Goal: Transaction & Acquisition: Register for event/course

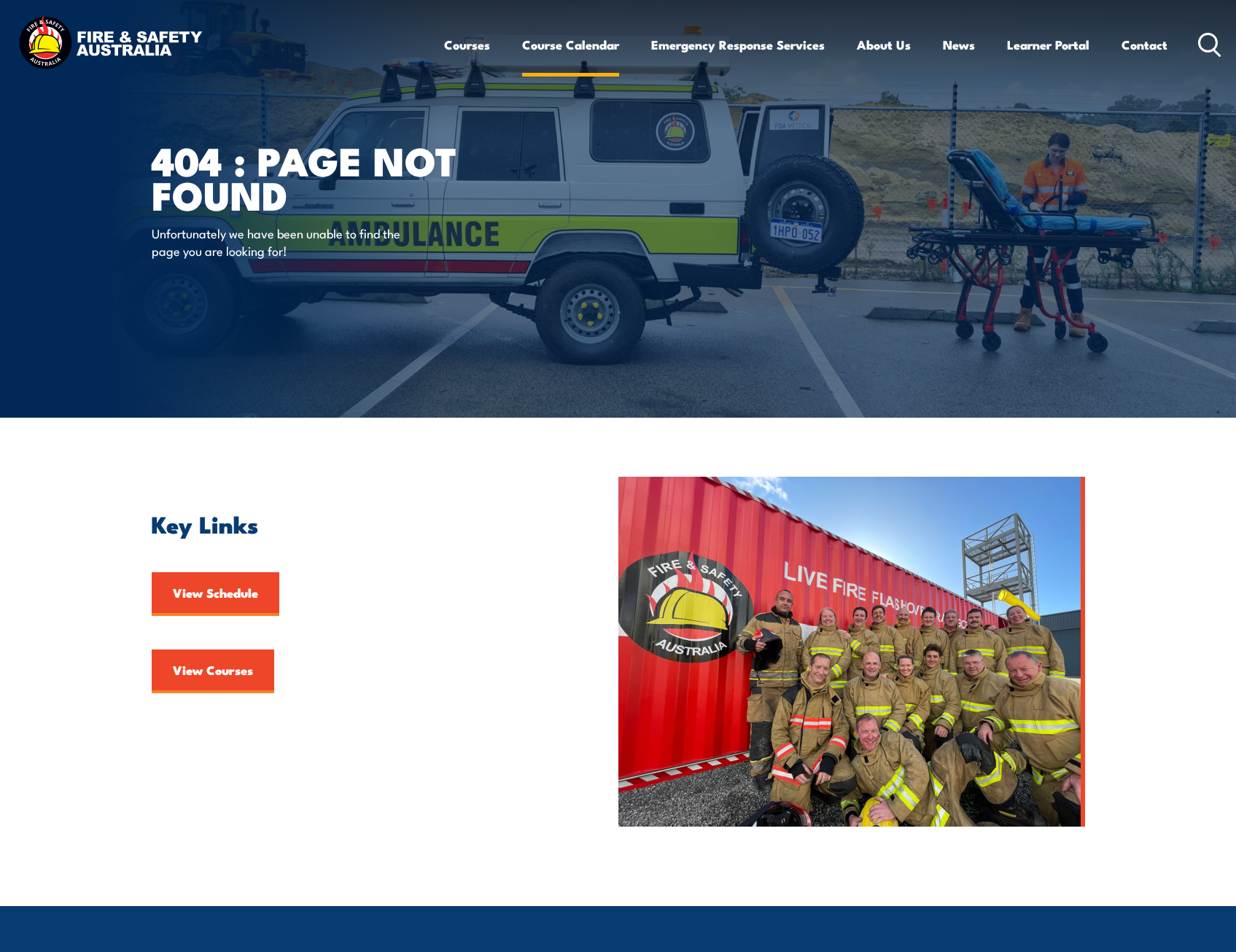
click at [554, 44] on link "Course Calendar" at bounding box center [570, 45] width 97 height 39
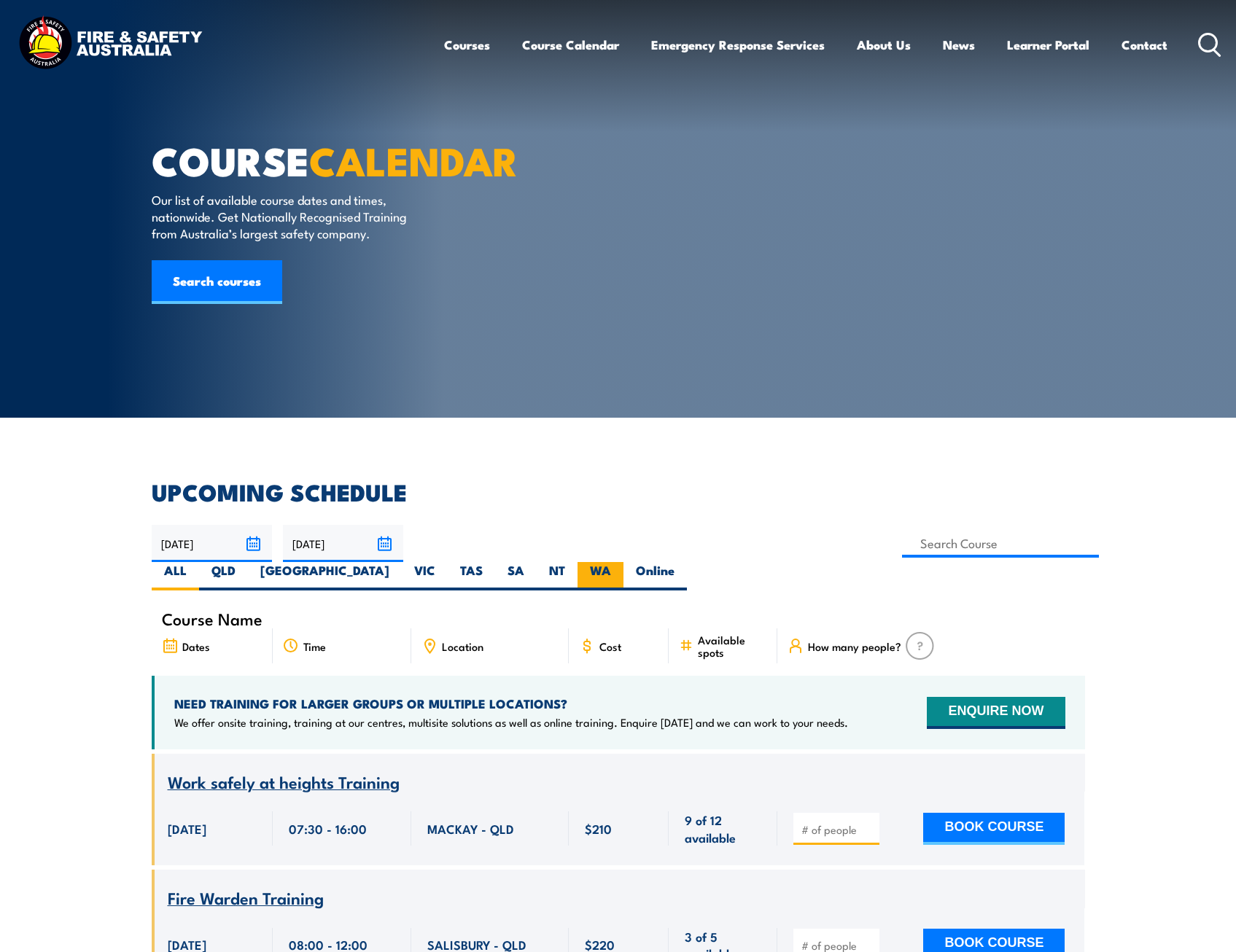
click at [624, 562] on label "WA" at bounding box center [600, 576] width 46 height 28
click at [621, 562] on input "WA" at bounding box center [616, 567] width 10 height 10
radio input "true"
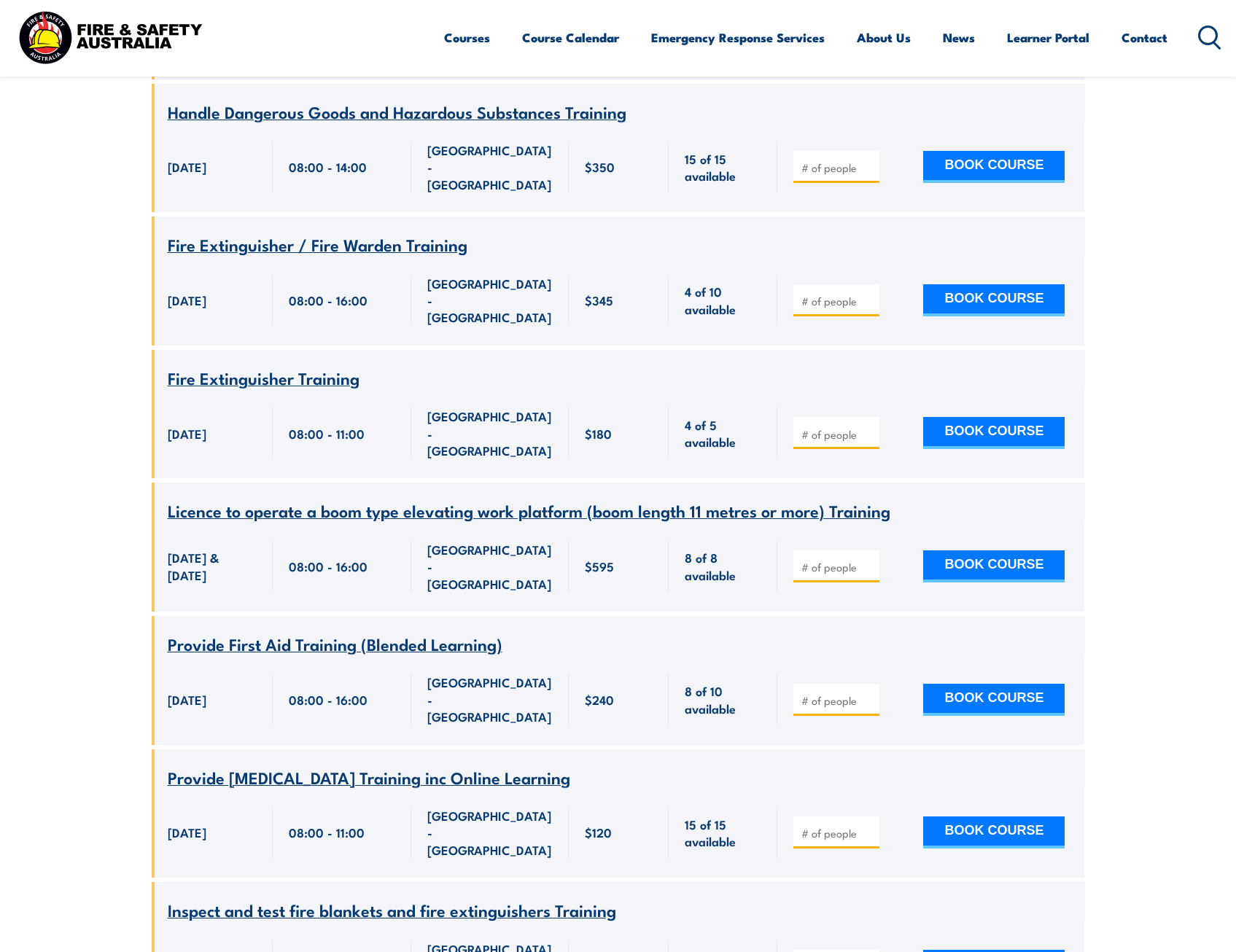
scroll to position [3348, 0]
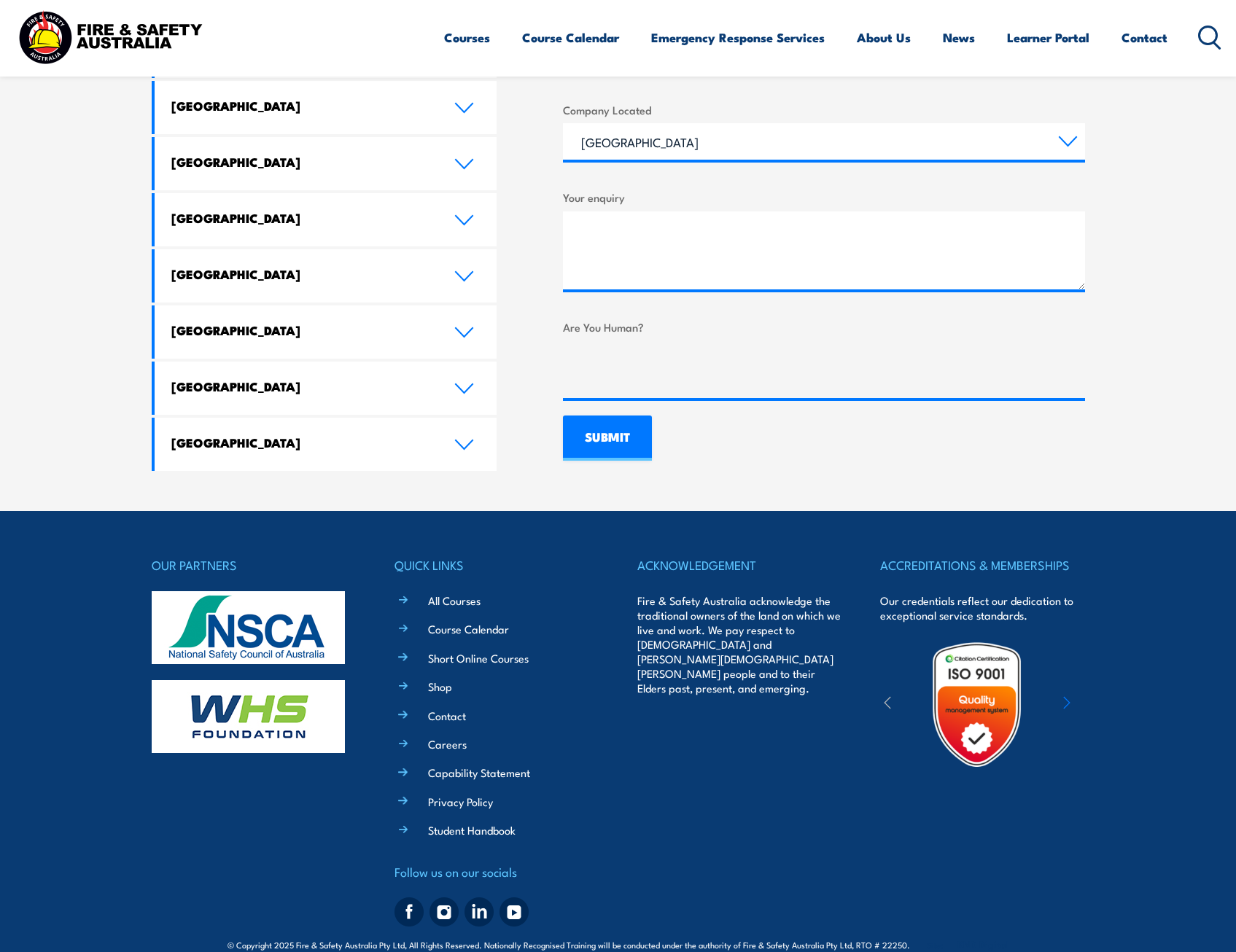
scroll to position [815, 0]
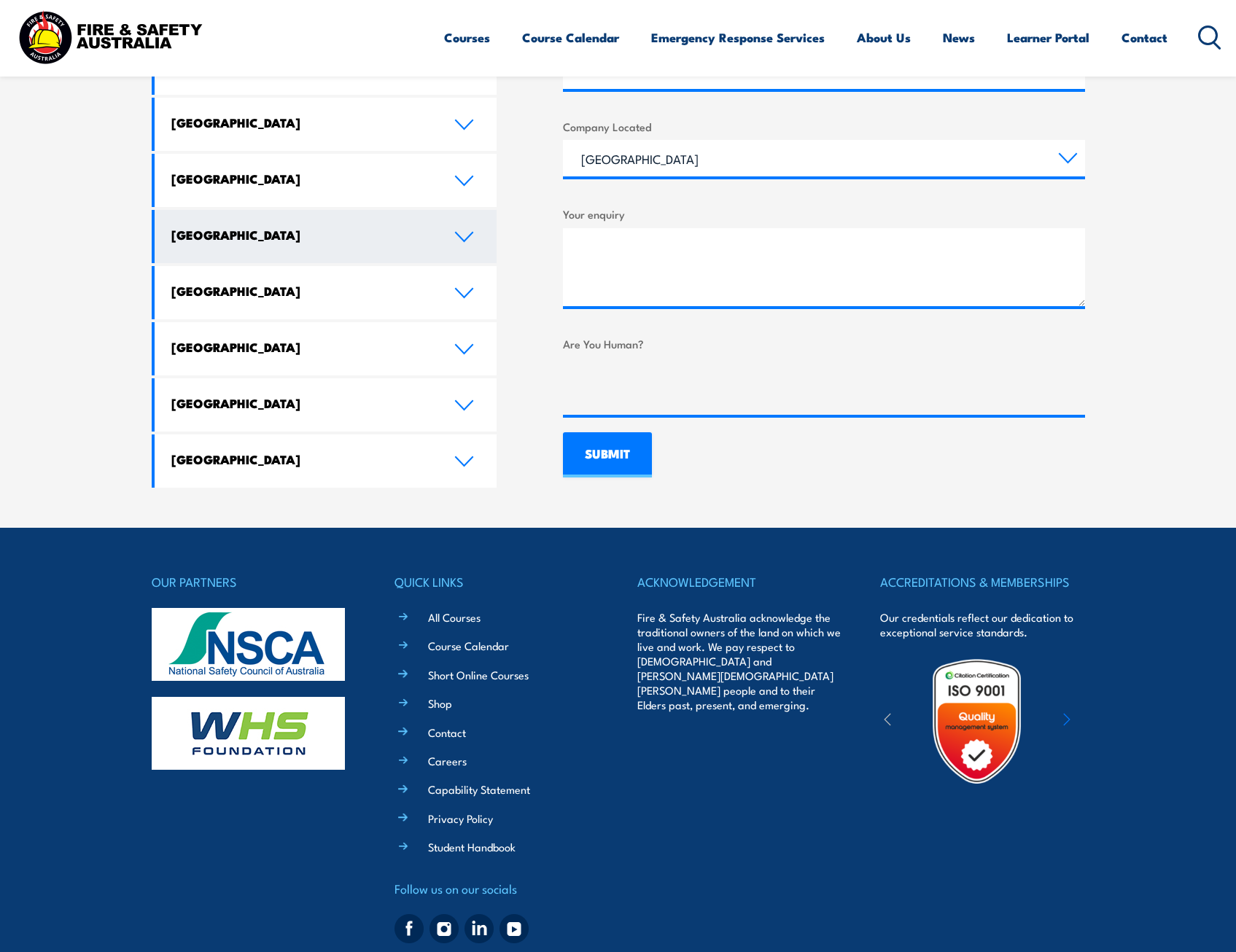
click at [470, 231] on icon at bounding box center [464, 237] width 20 height 12
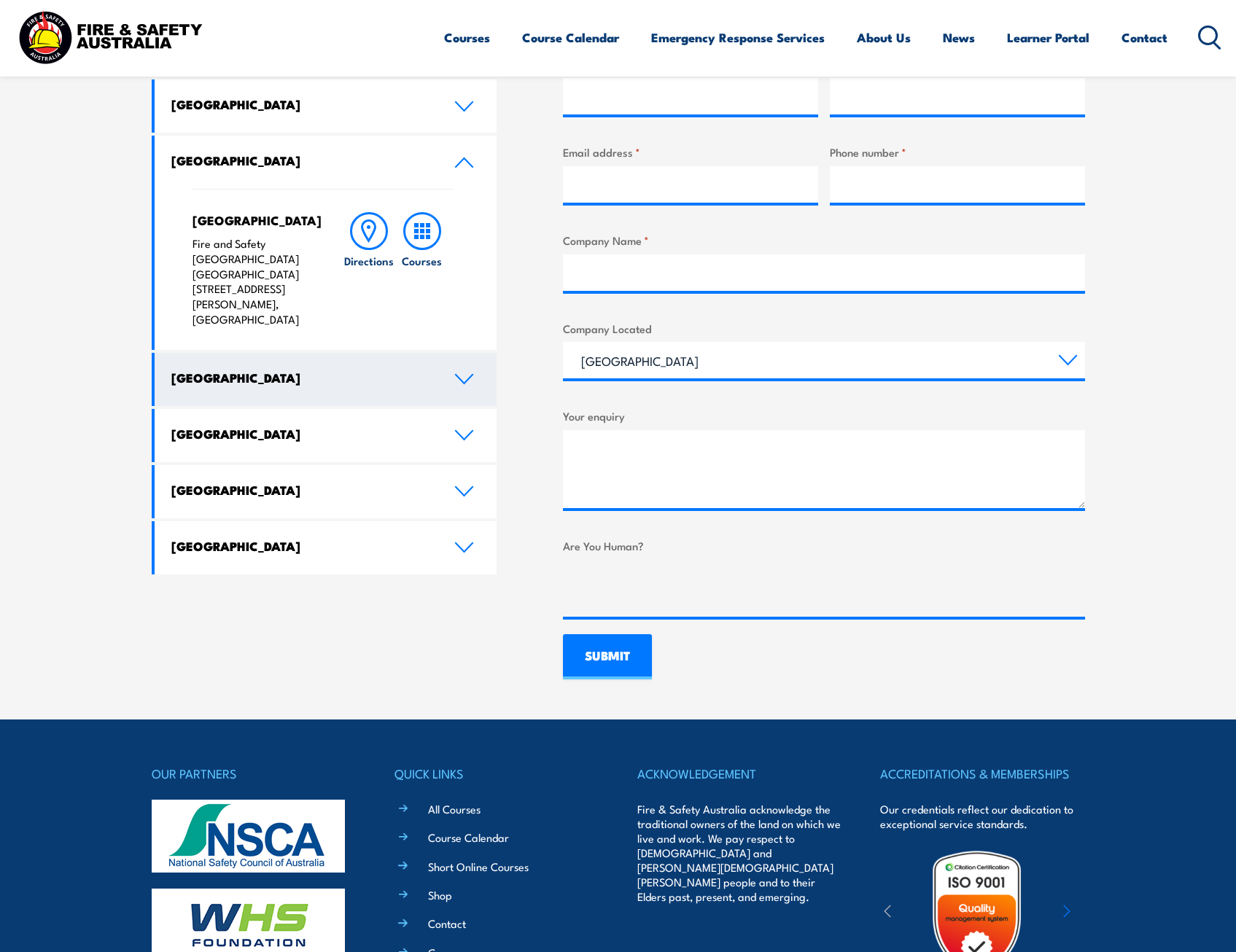
scroll to position [590, 0]
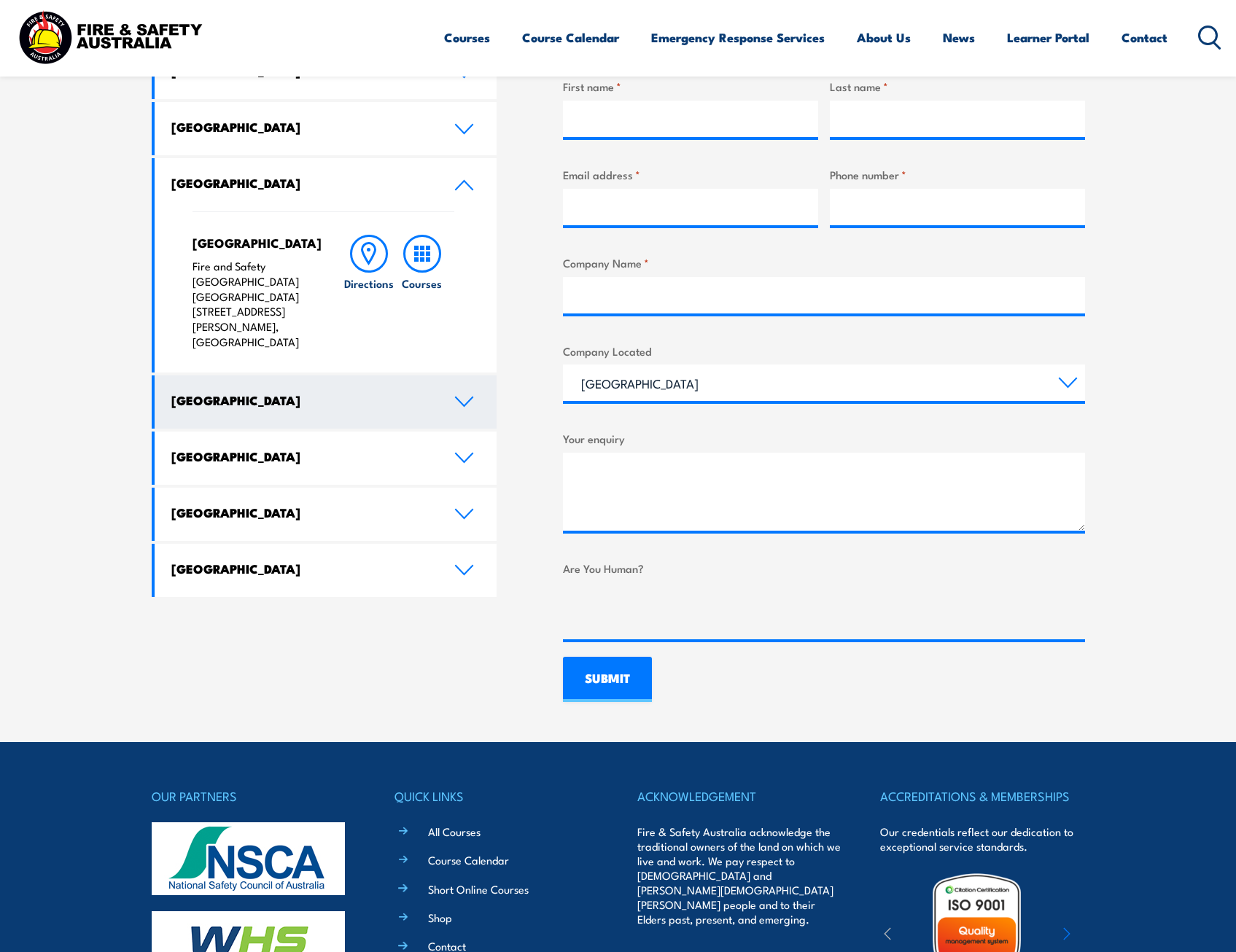
click at [466, 396] on icon at bounding box center [464, 402] width 20 height 12
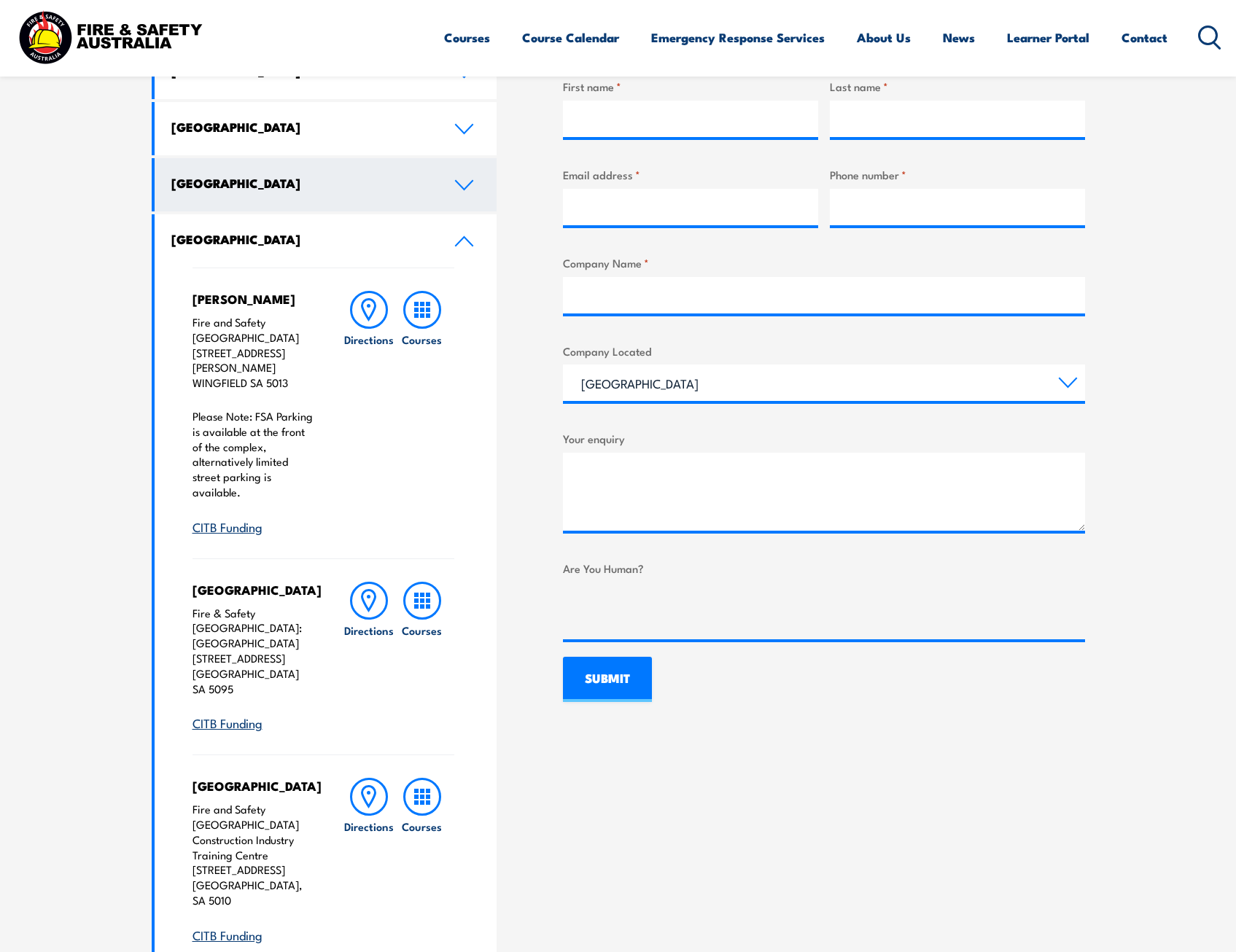
click at [466, 183] on icon at bounding box center [464, 186] width 20 height 12
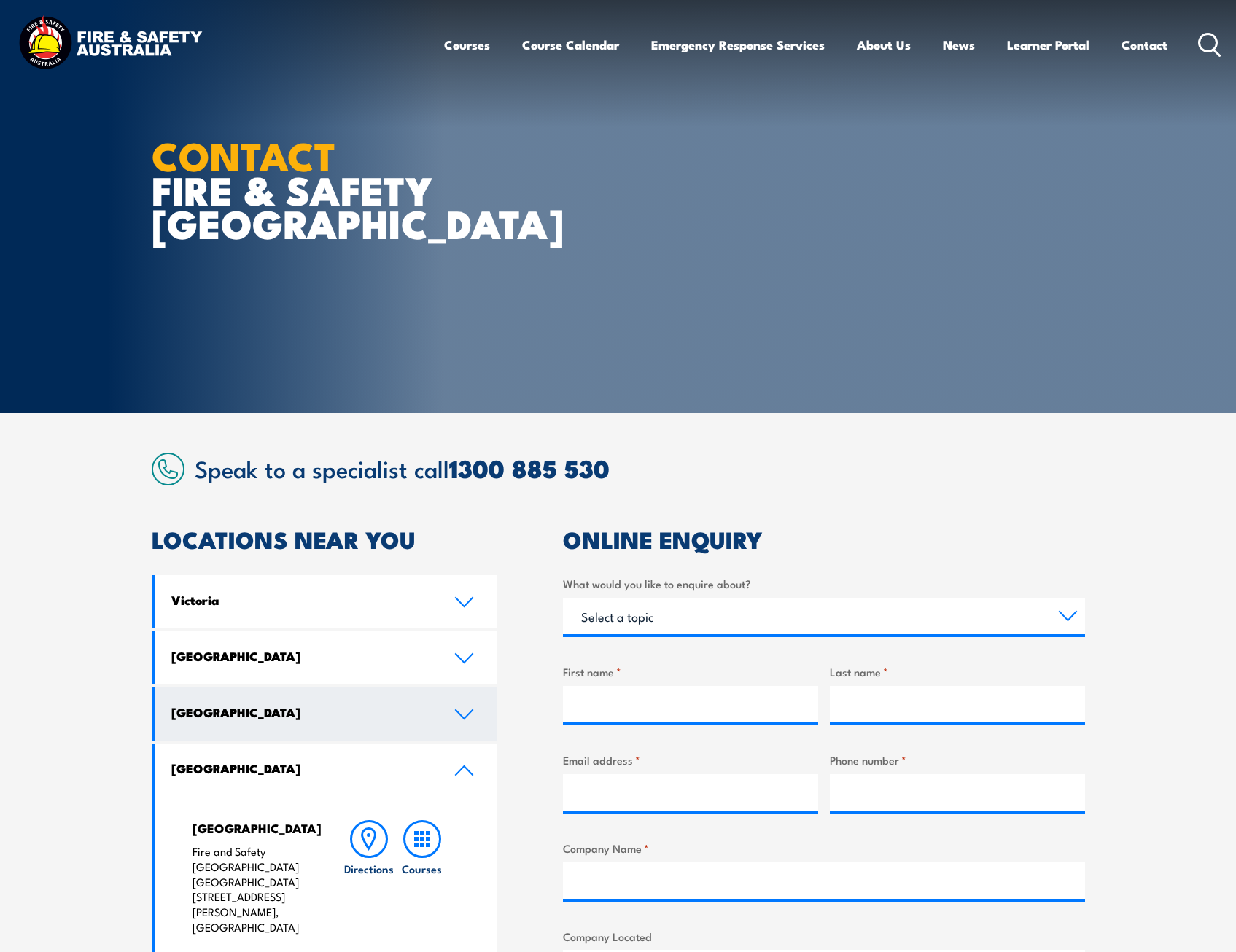
scroll to position [0, 0]
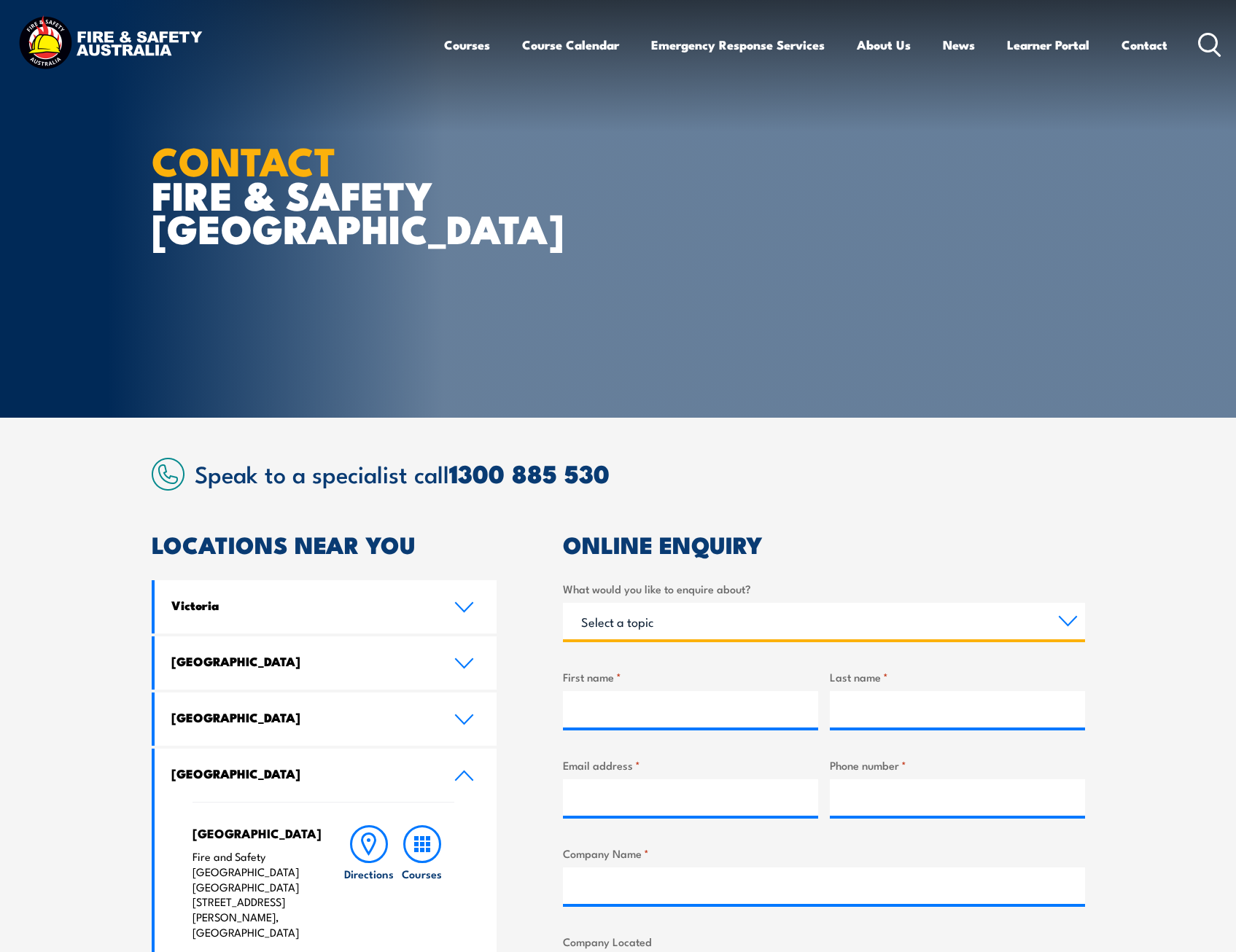
click at [1077, 622] on select "Select a topic Training Emergency Response Services General Enquiry" at bounding box center [824, 621] width 522 height 36
select select "Training"
click at [563, 603] on select "Select a topic Training Emergency Response Services General Enquiry" at bounding box center [824, 621] width 522 height 36
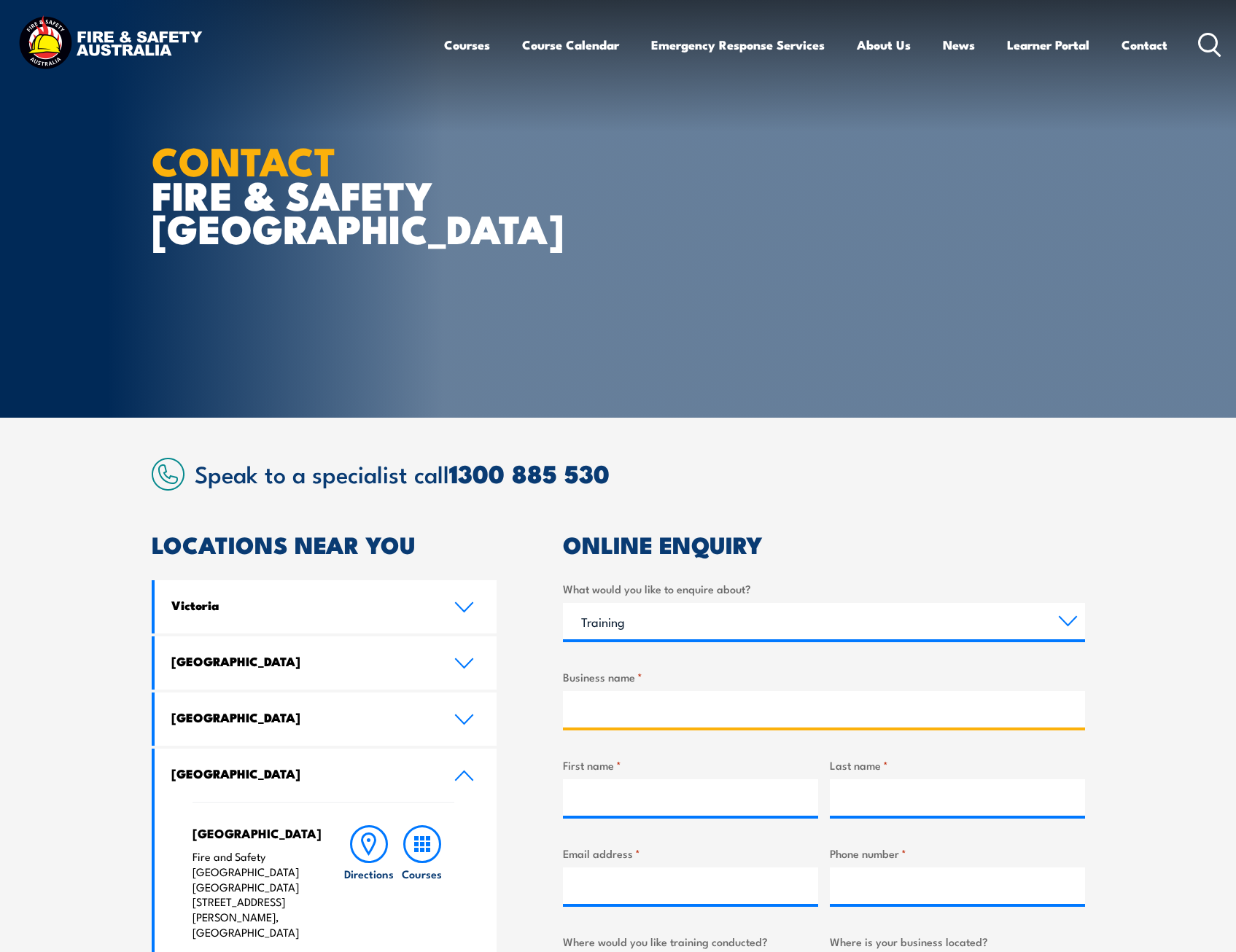
click at [637, 708] on input "Business name *" at bounding box center [824, 709] width 522 height 36
type input "Core Drilling Services"
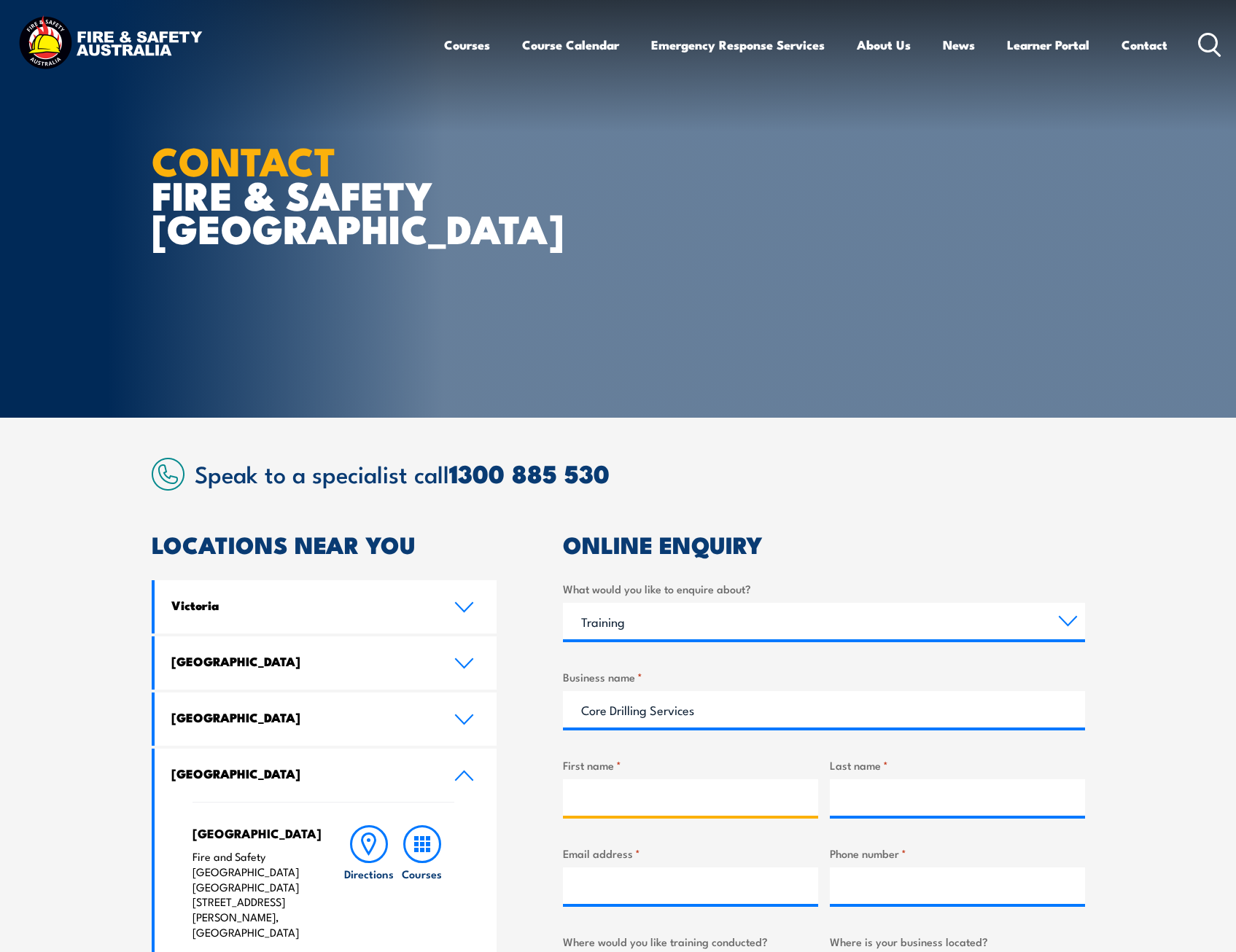
type input "Melinda"
type input "Edgelow"
type input "m.edgelow@coredrilling.net.au"
type input "0410330131"
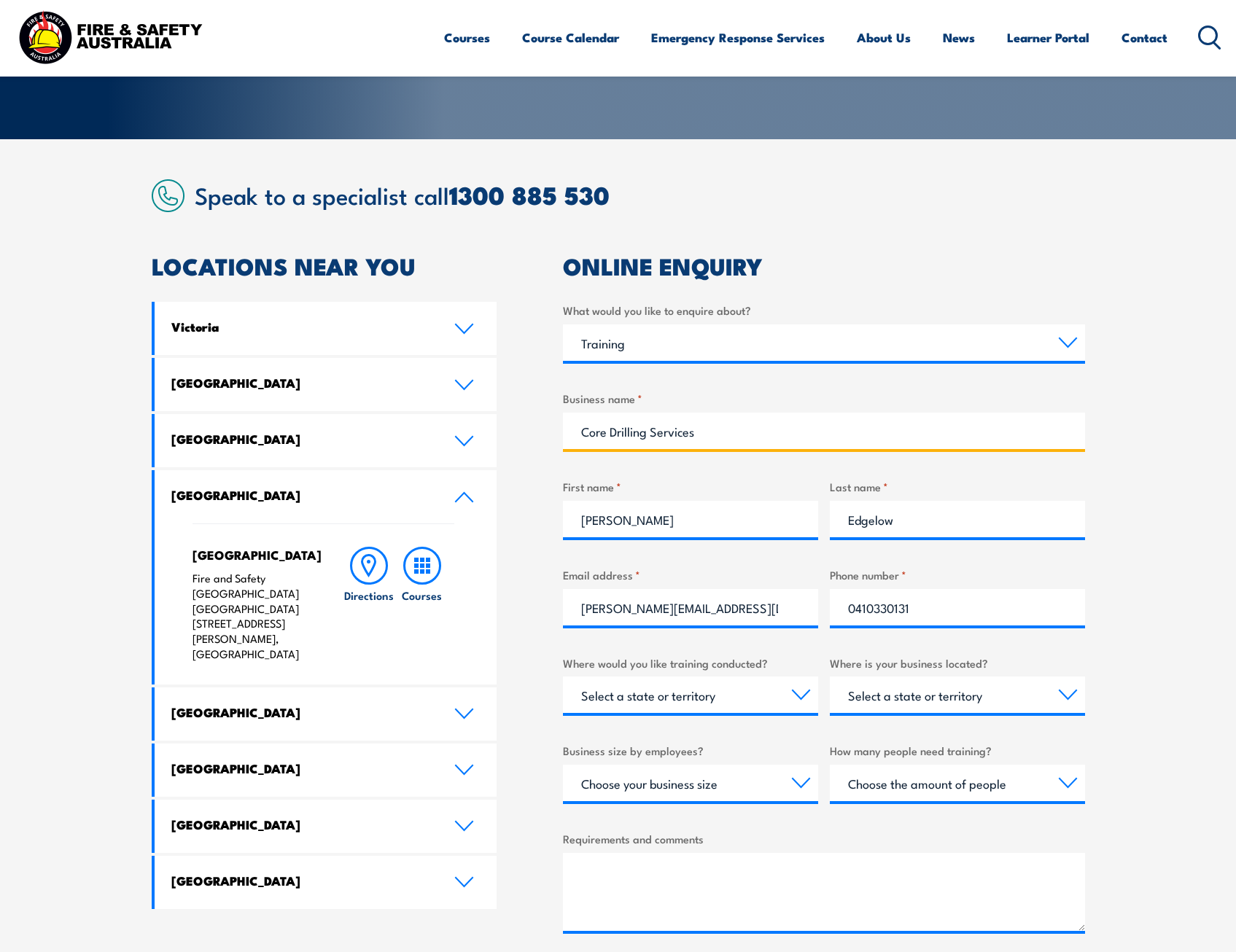
scroll to position [290, 0]
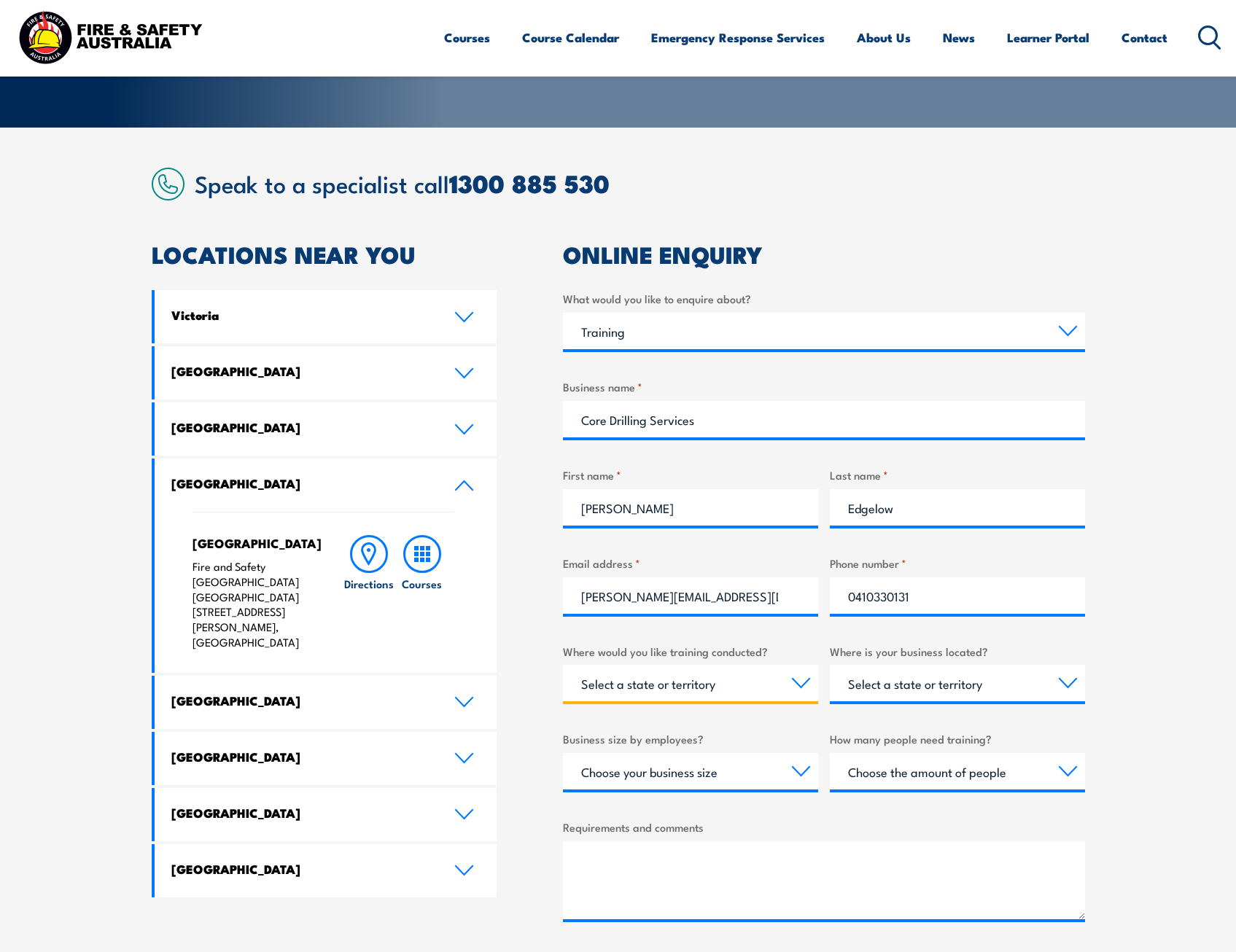
click at [799, 684] on select "Select a state or territory Nationally - multiple locations QLD NSW VIC SA ACT …" at bounding box center [690, 682] width 255 height 36
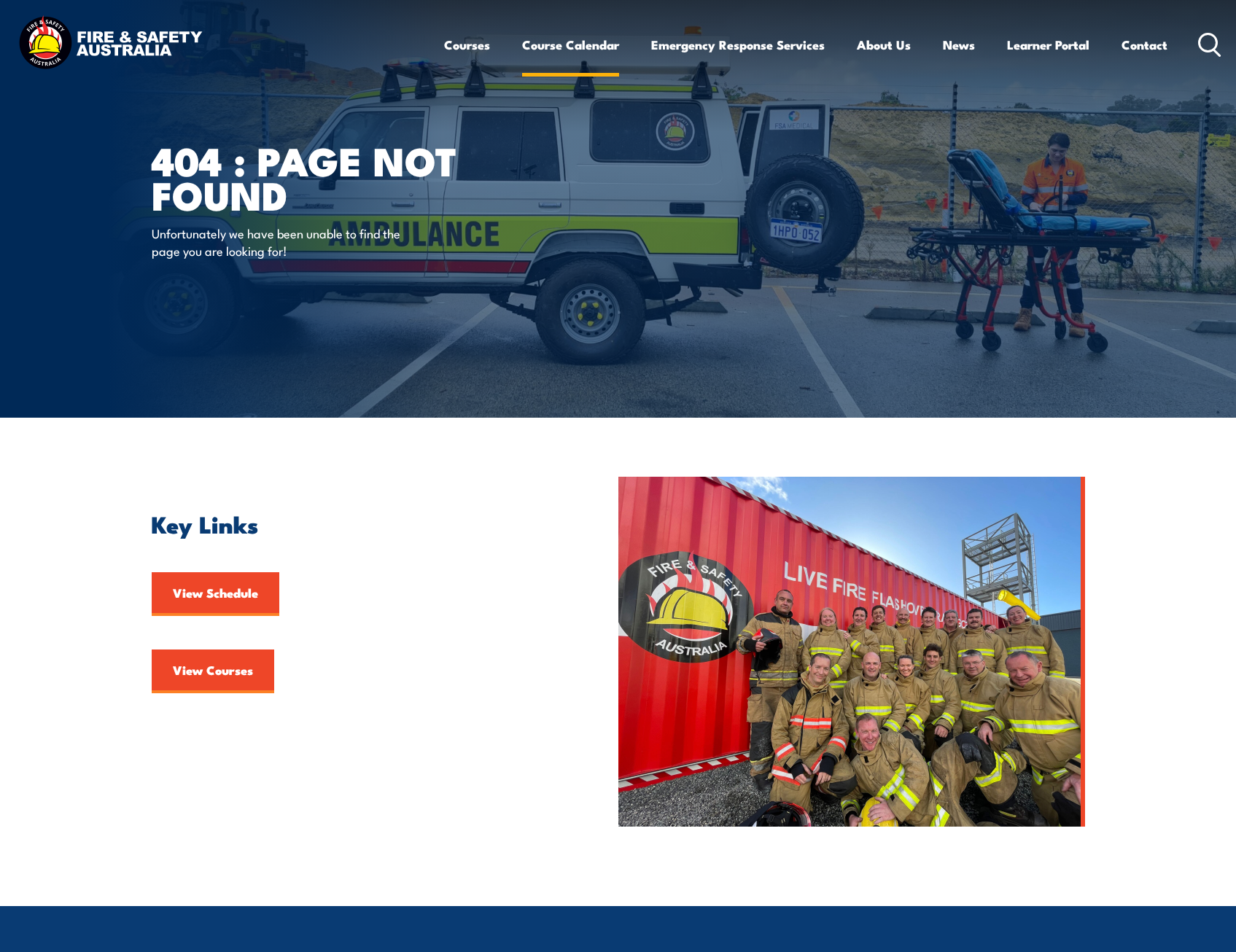
click at [552, 41] on link "Course Calendar" at bounding box center [570, 45] width 97 height 39
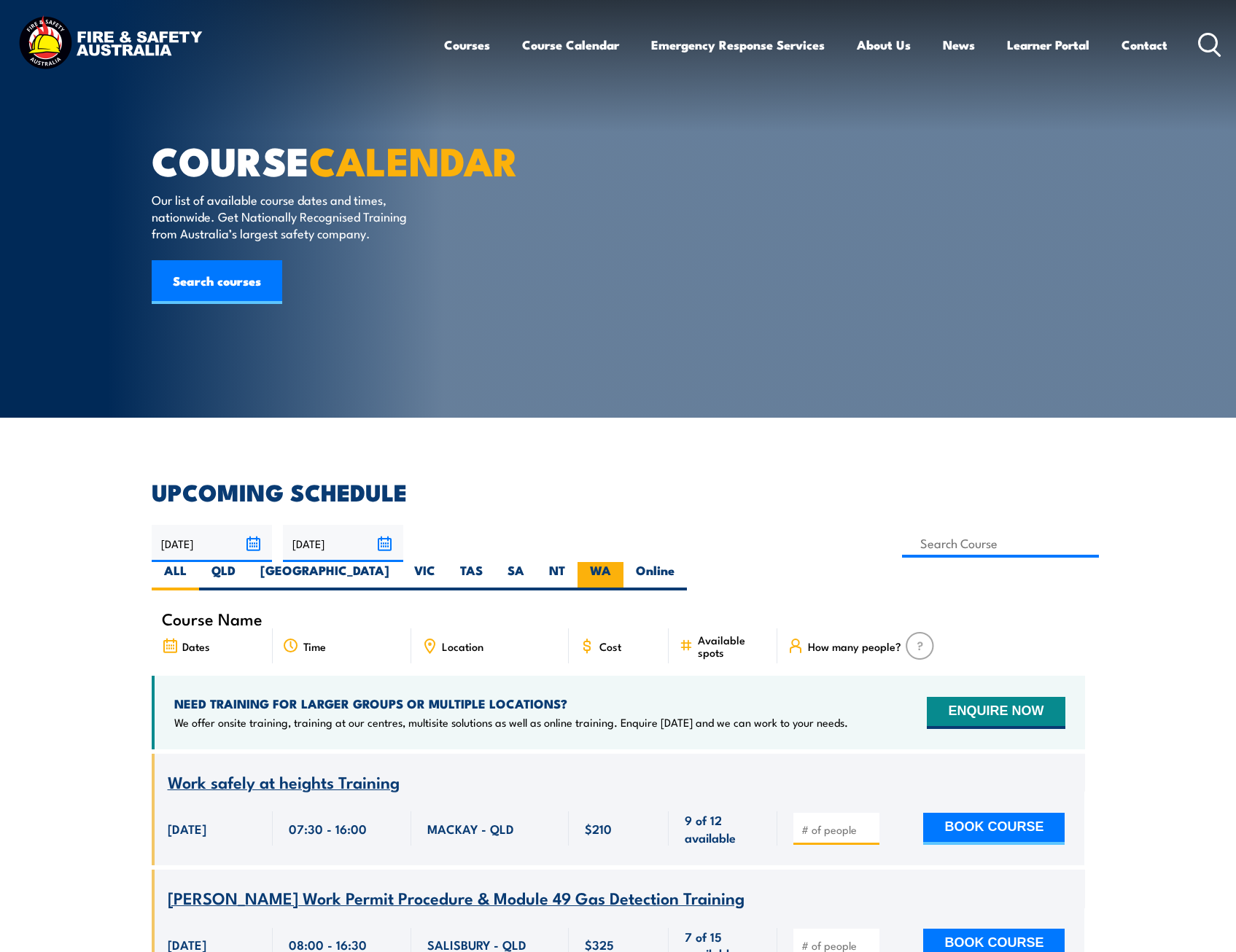
click at [624, 562] on label "WA" at bounding box center [600, 576] width 46 height 28
click at [621, 562] on input "WA" at bounding box center [616, 567] width 10 height 10
radio input "true"
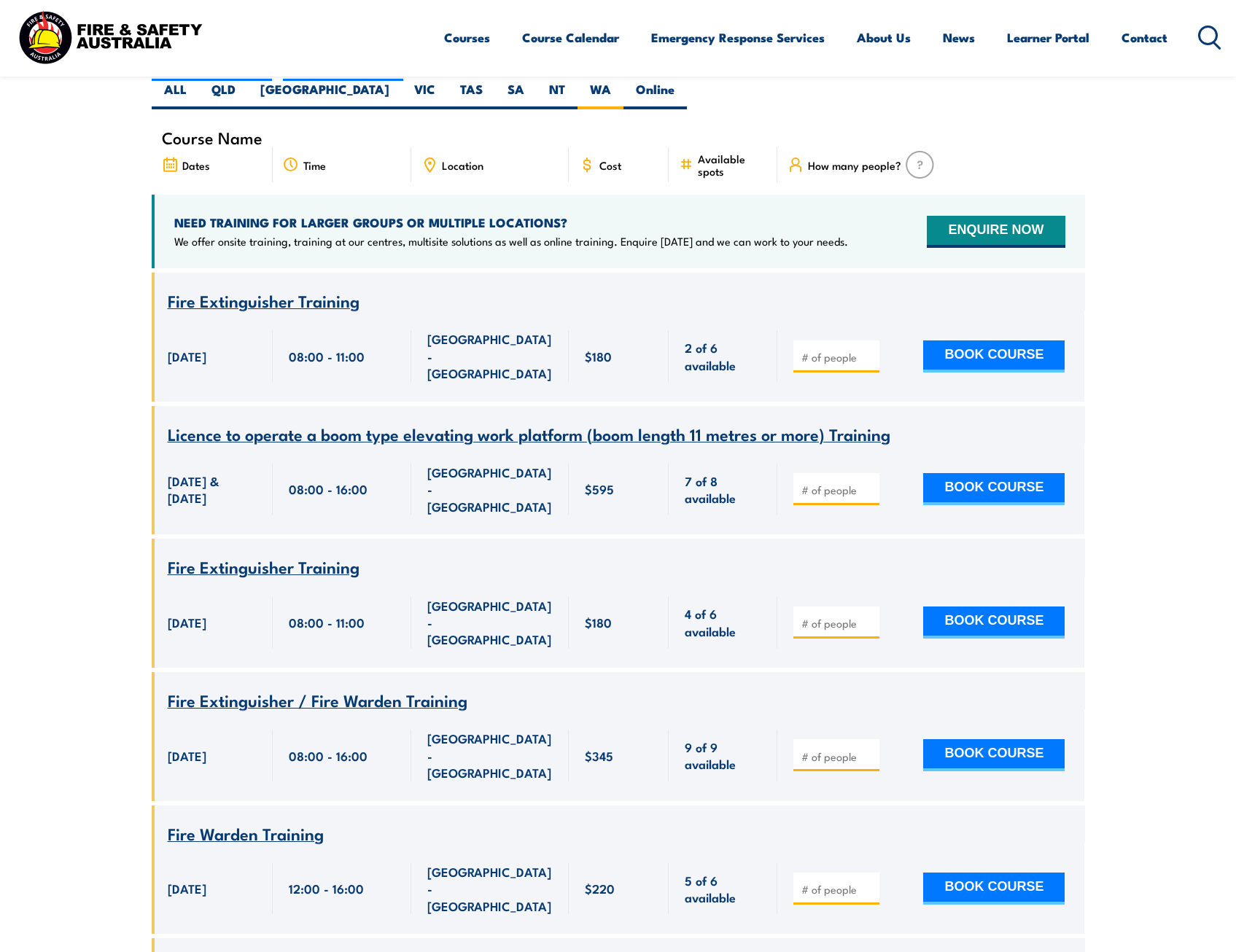
drag, startPoint x: 288, startPoint y: 28, endPoint x: 458, endPoint y: 27, distance: 170.0
click at [288, 28] on div "Courses Course Calendar Emergency Response Services Services Overview Emergency…" at bounding box center [618, 37] width 1208 height 63
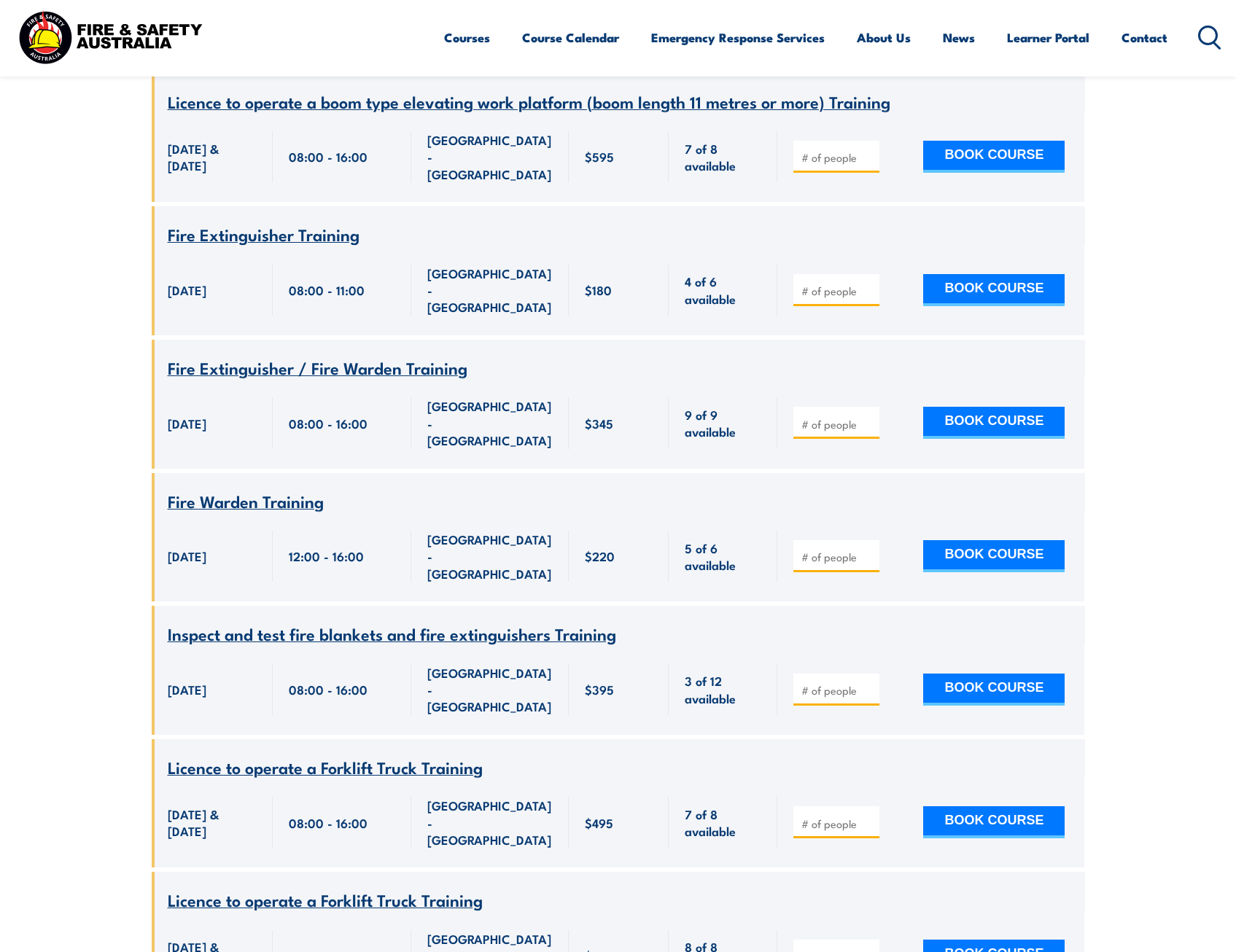
scroll to position [816, 0]
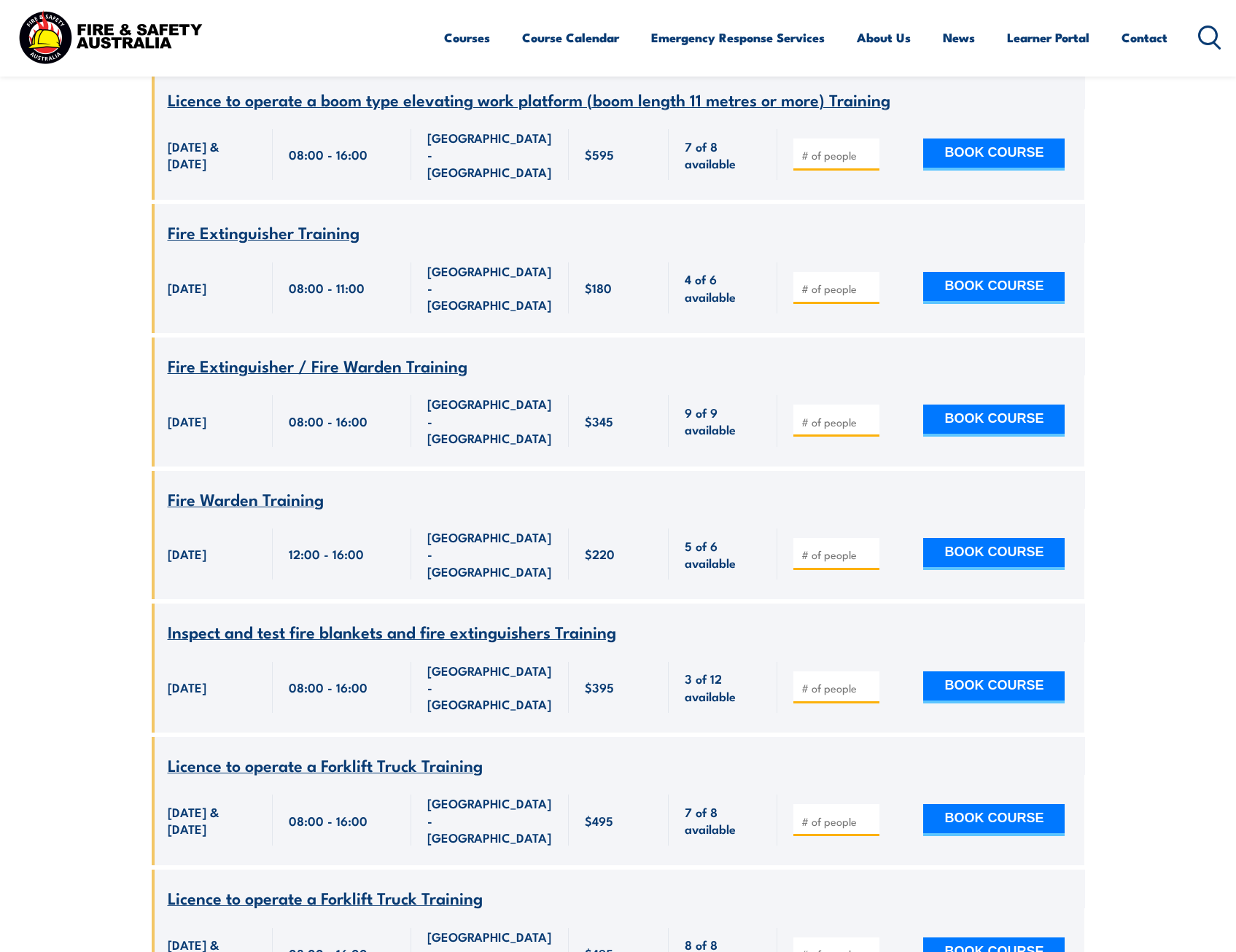
click at [337, 619] on span "Inspect and test fire blankets and fire extinguishers Training" at bounding box center [392, 630] width 449 height 24
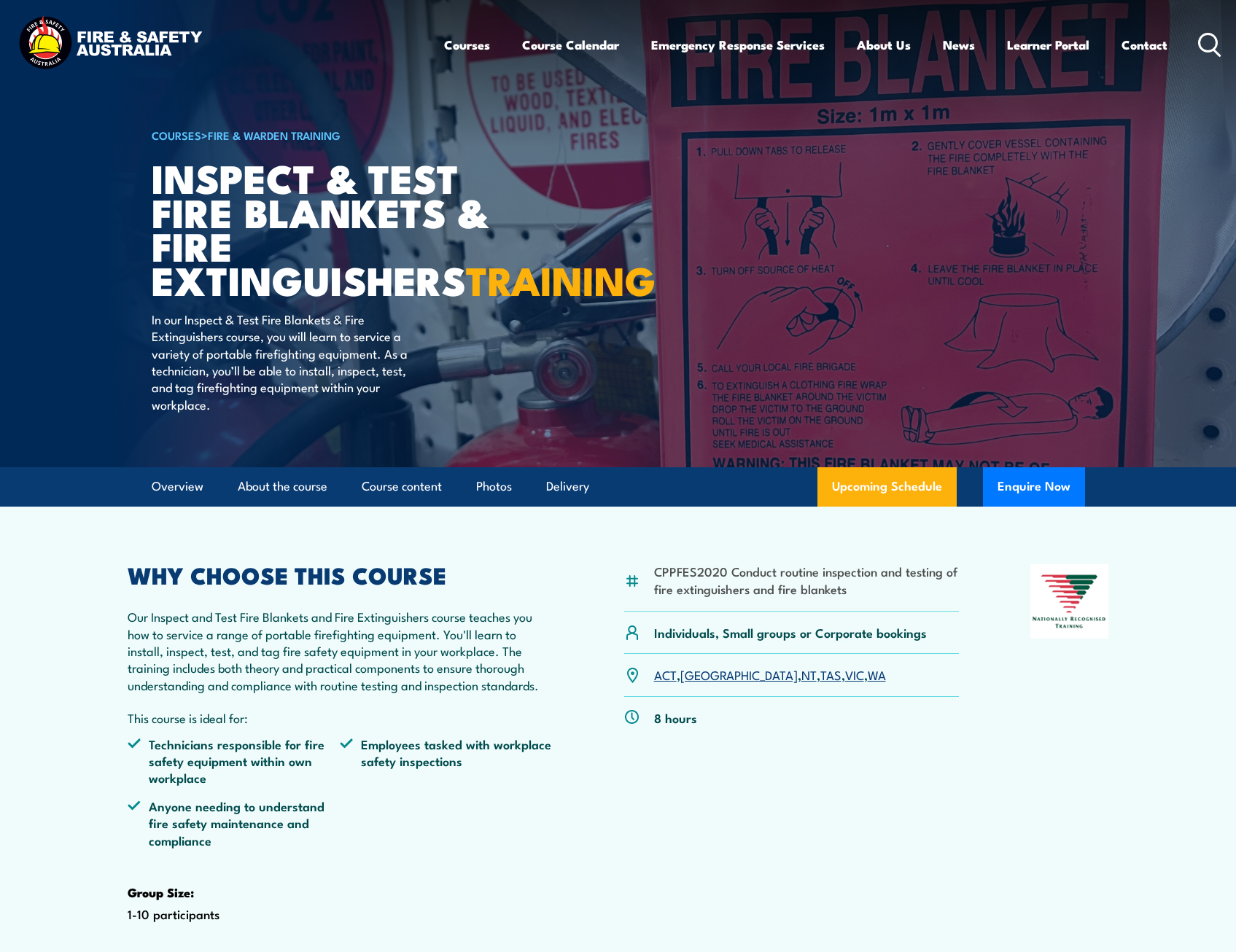
click at [868, 683] on link "WA" at bounding box center [877, 674] width 19 height 18
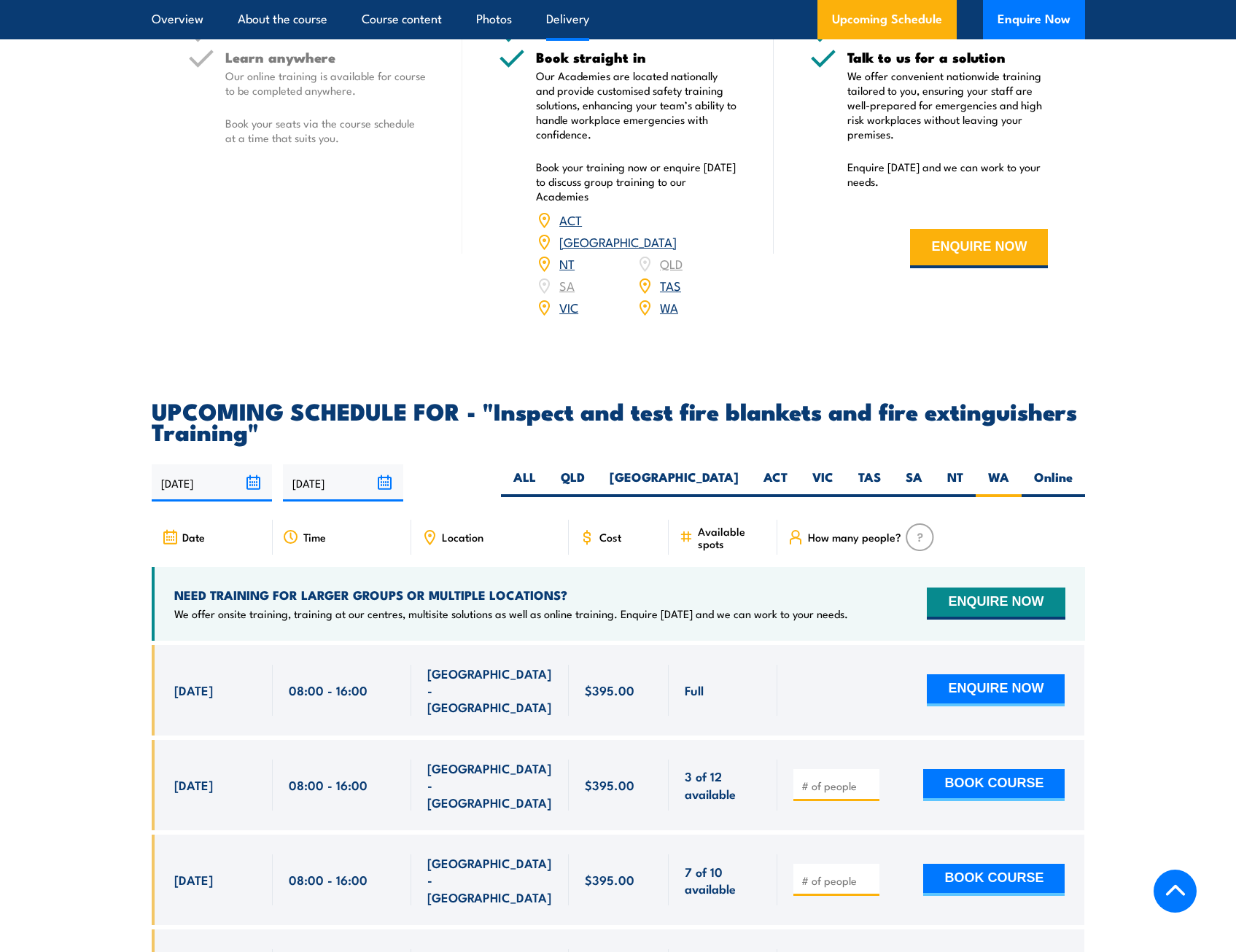
scroll to position [2303, 0]
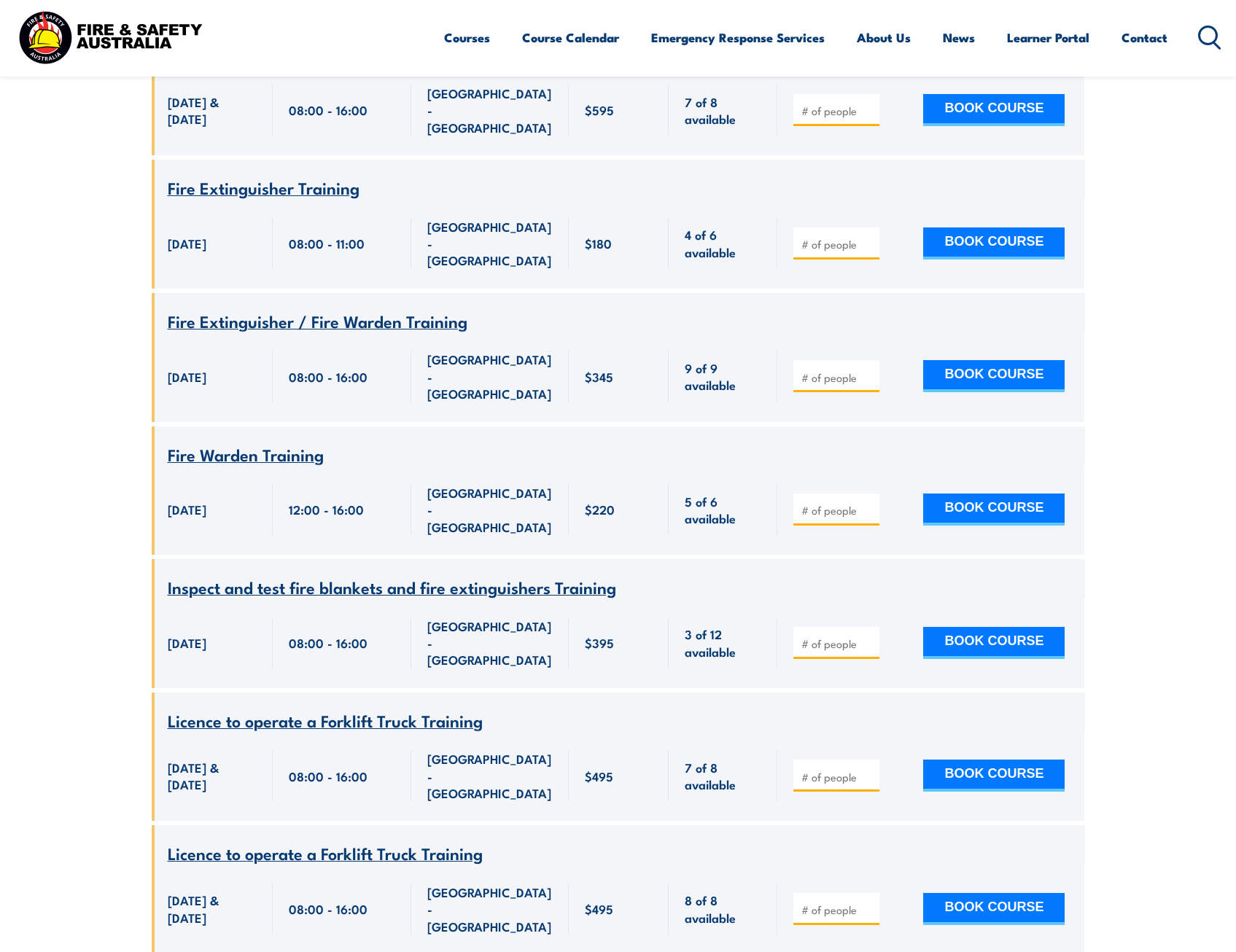
scroll to position [861, 0]
click at [333, 574] on span "Inspect and test fire blankets and fire extinguishers Training" at bounding box center [392, 585] width 449 height 24
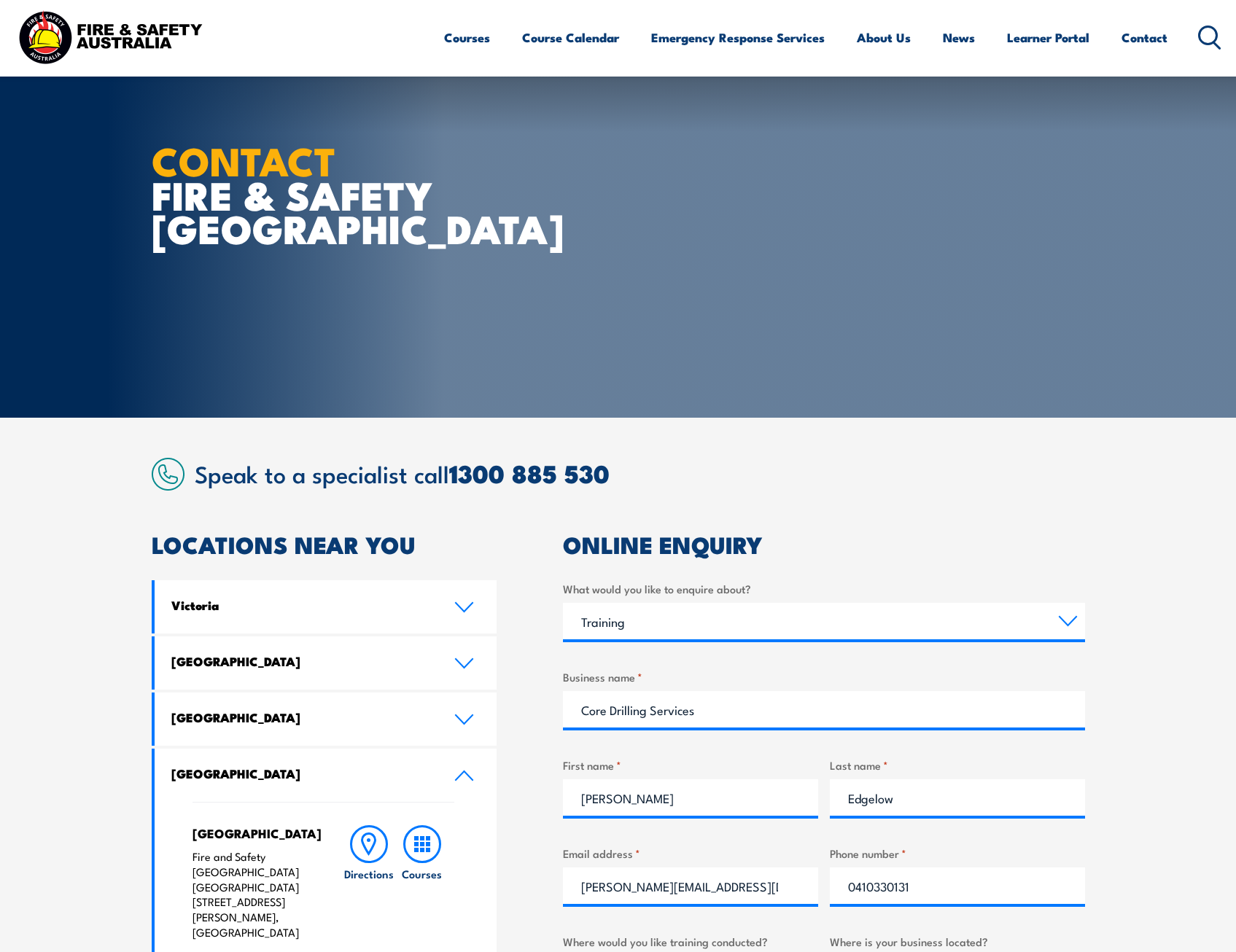
select select "Training"
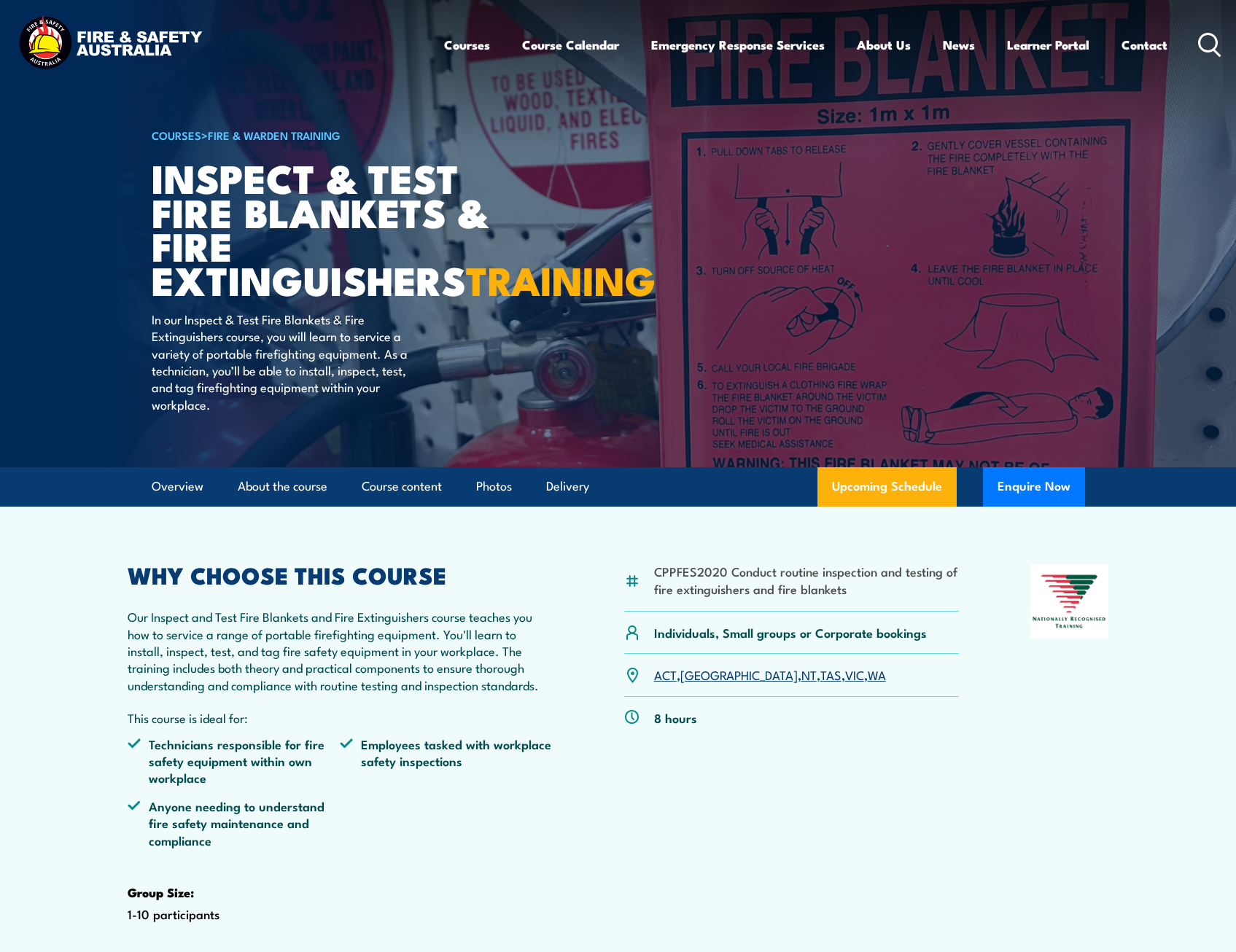
click at [868, 683] on link "WA" at bounding box center [877, 674] width 19 height 18
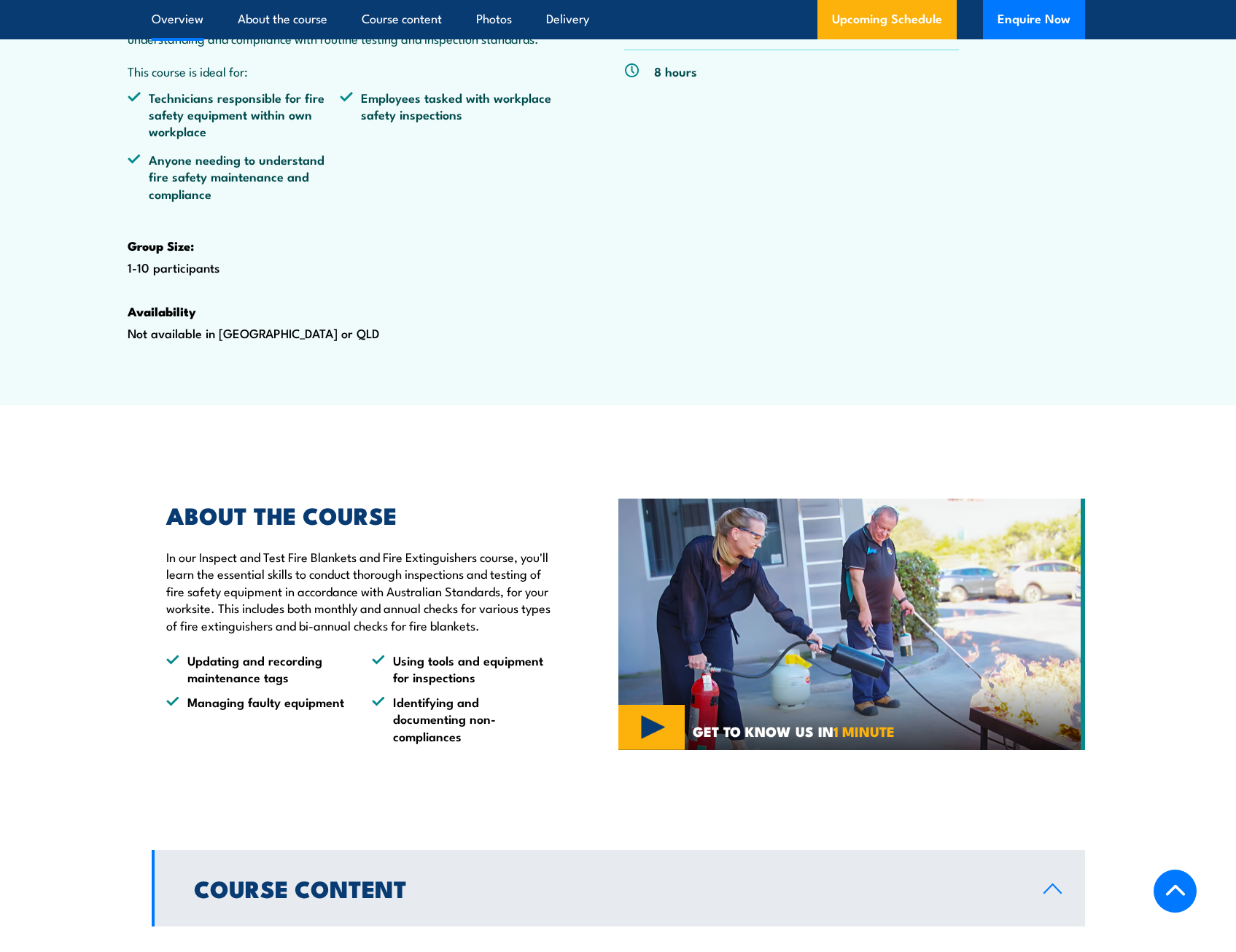
scroll to position [647, 0]
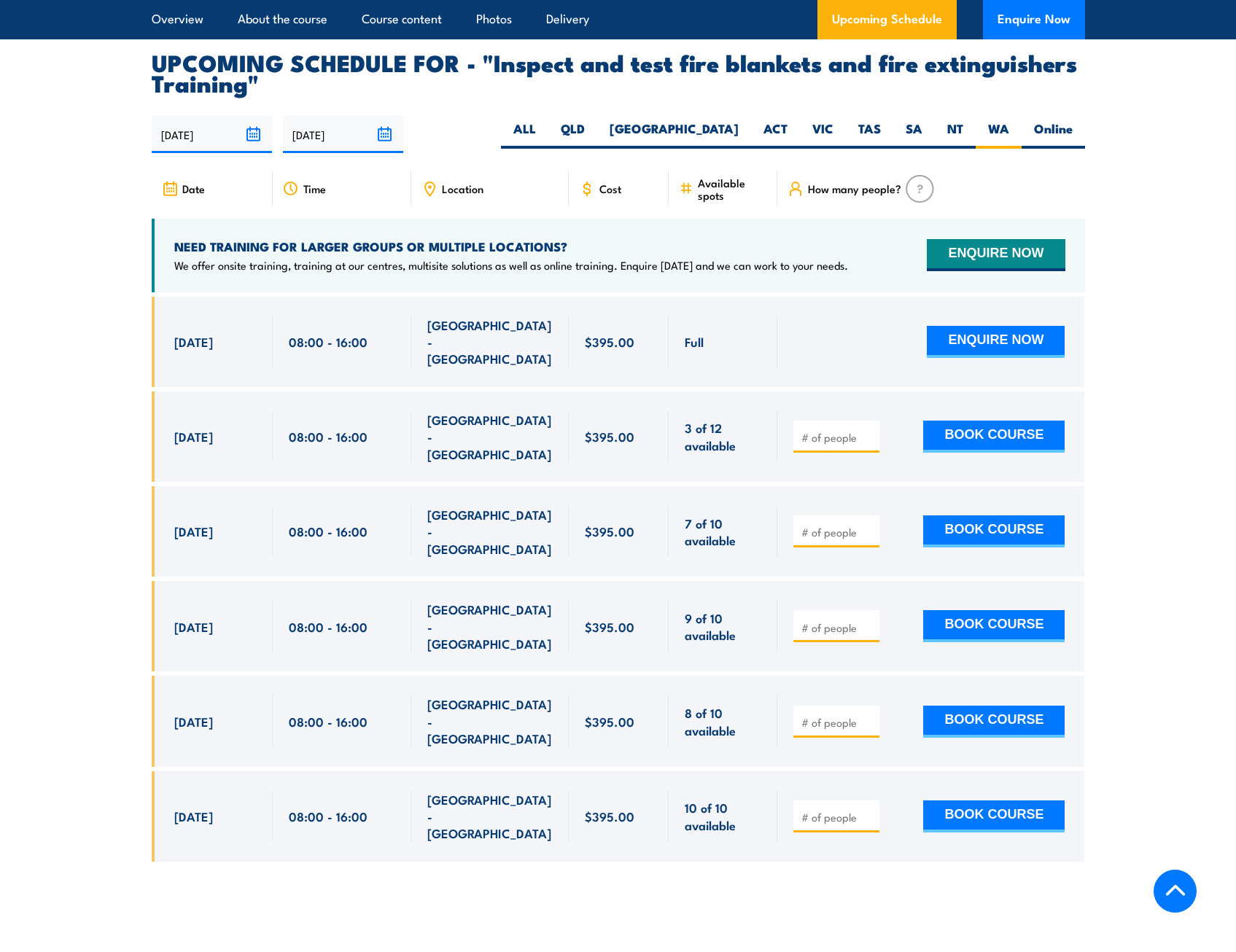
scroll to position [2629, 0]
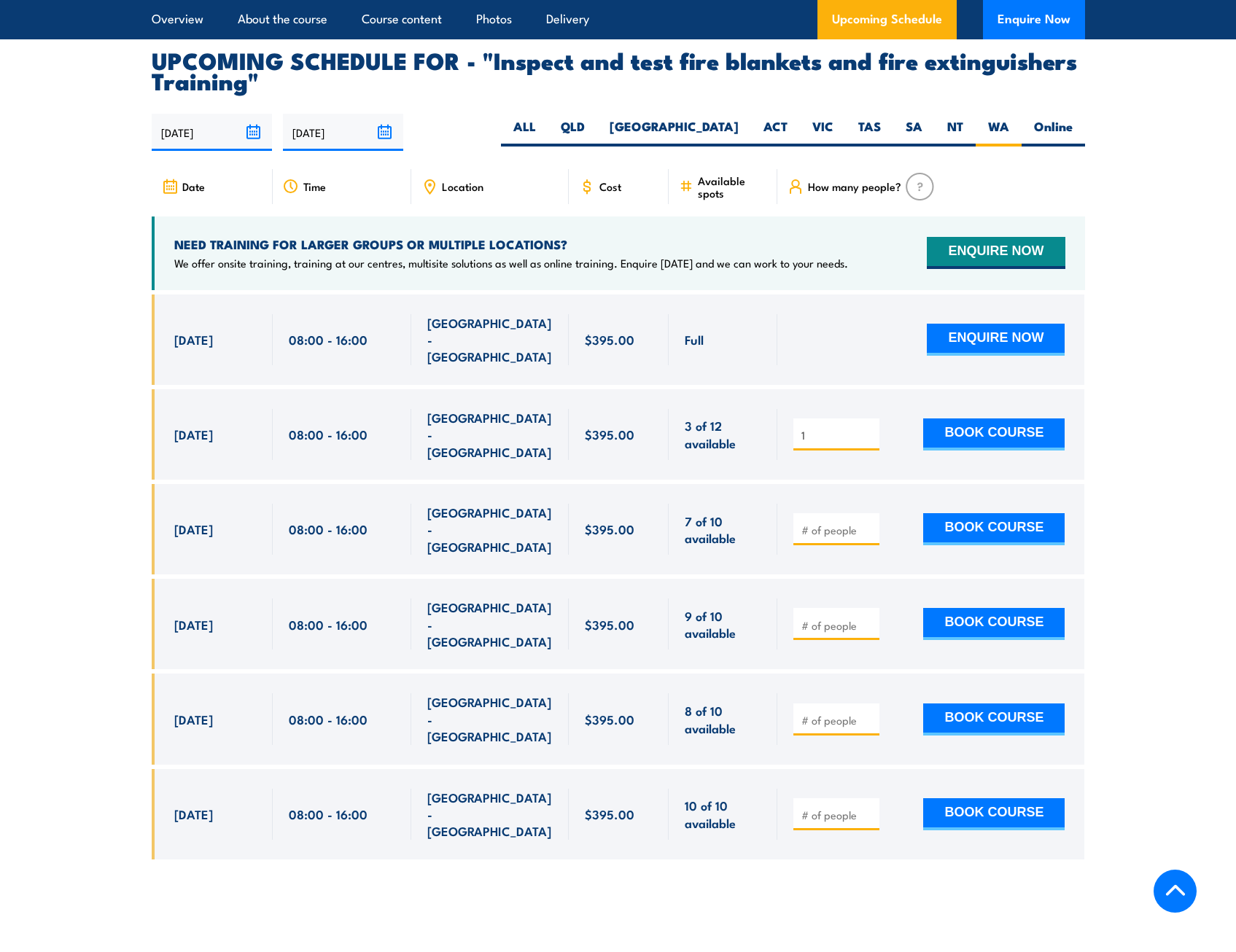
type input "1"
click at [868, 434] on input "1" at bounding box center [838, 435] width 73 height 15
click at [949, 432] on button "BOOK COURSE" at bounding box center [993, 434] width 142 height 32
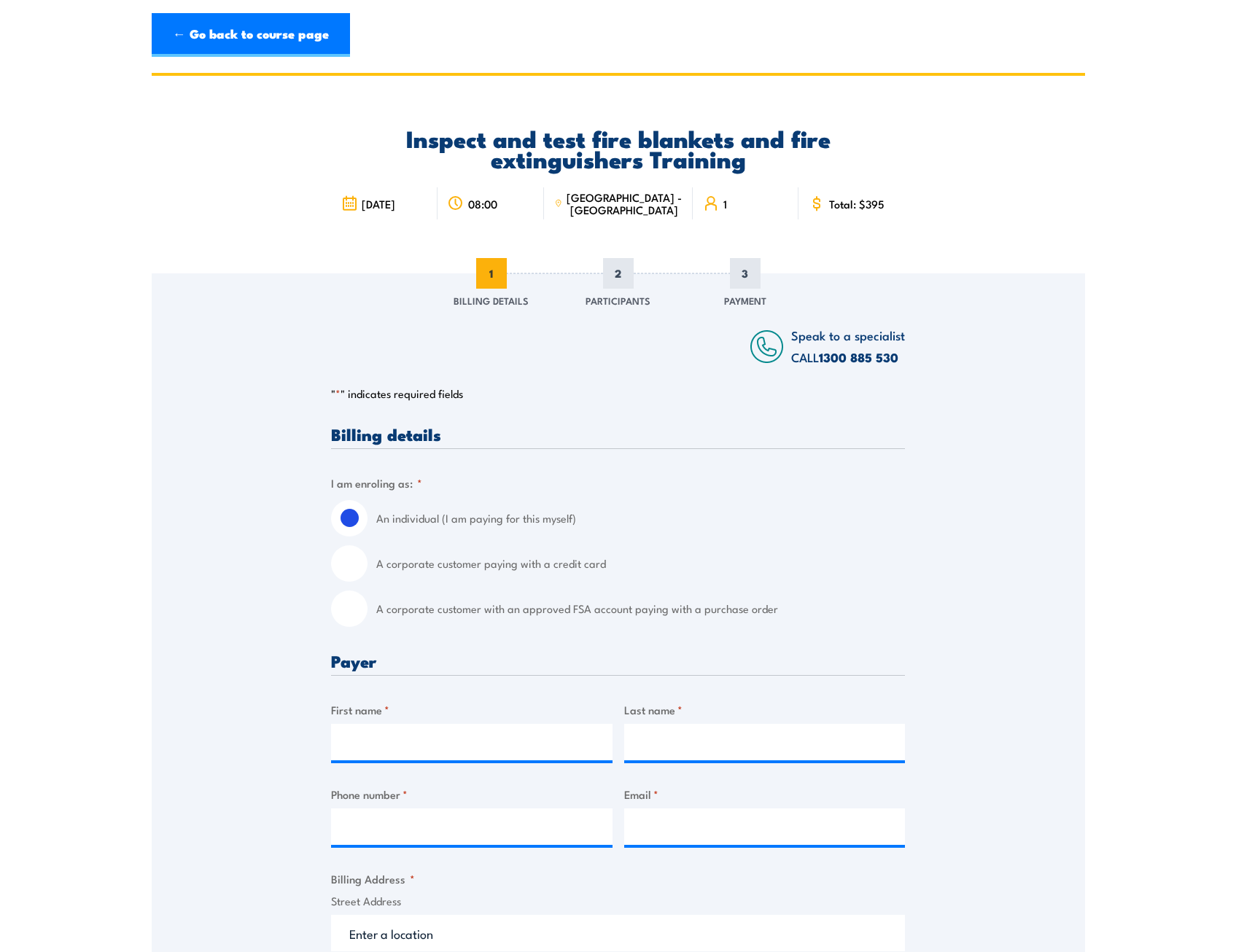
click at [349, 561] on input "A corporate customer paying with a credit card" at bounding box center [349, 563] width 36 height 36
radio input "true"
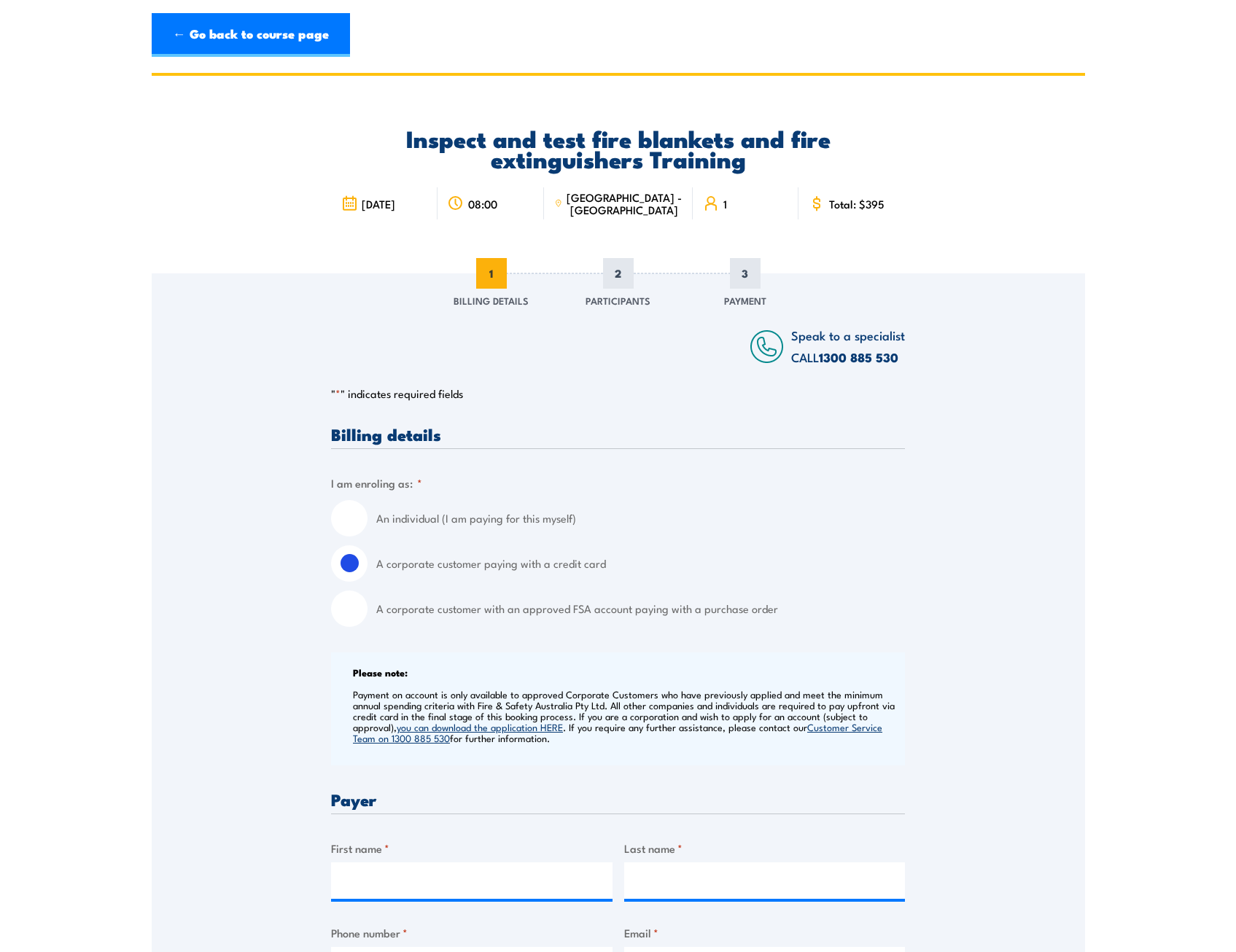
click at [348, 513] on input "An individual (I am paying for this myself)" at bounding box center [349, 518] width 36 height 36
radio input "true"
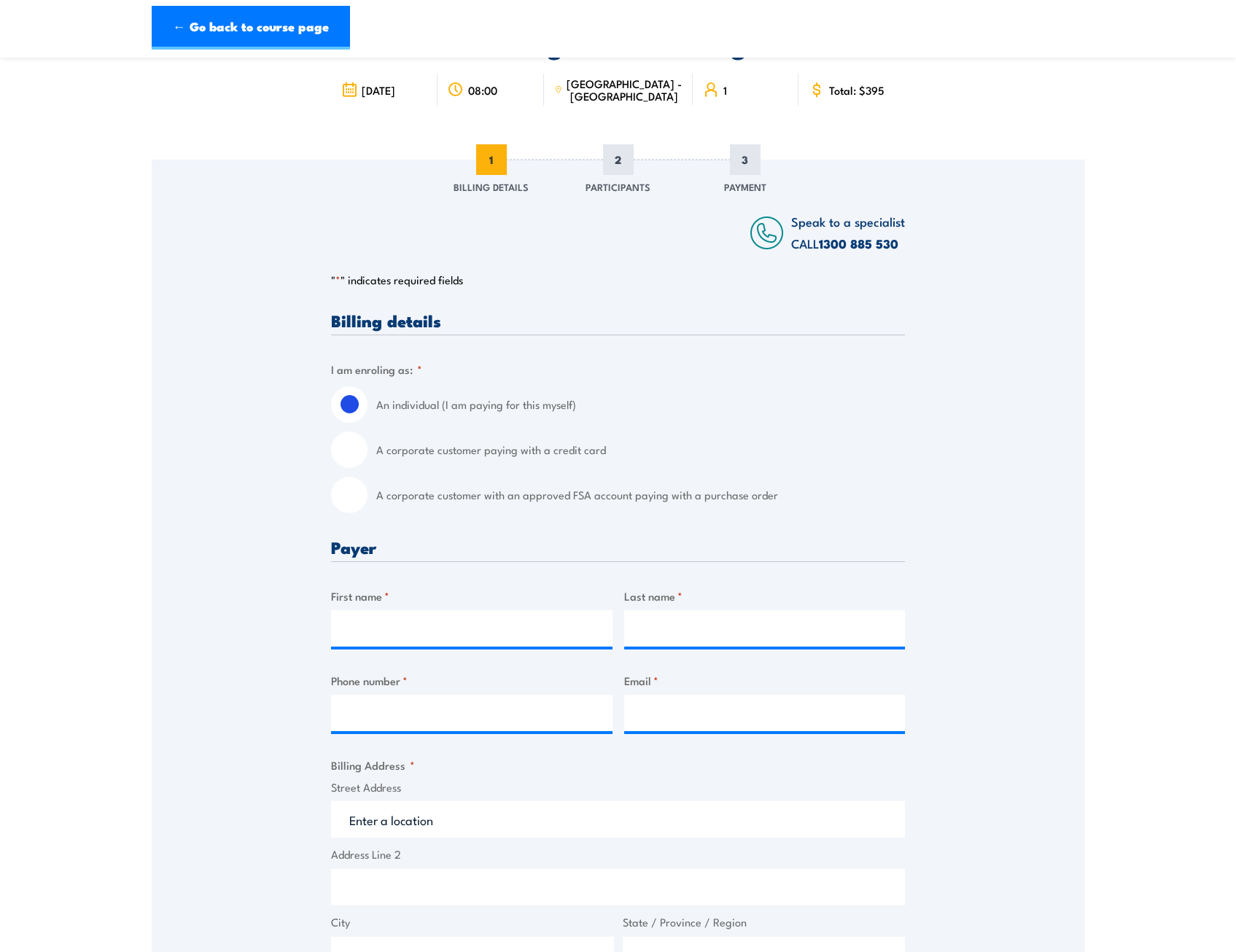
scroll to position [114, 0]
drag, startPoint x: 382, startPoint y: 632, endPoint x: 490, endPoint y: 633, distance: 108.0
click at [382, 632] on input "First name *" at bounding box center [472, 627] width 282 height 36
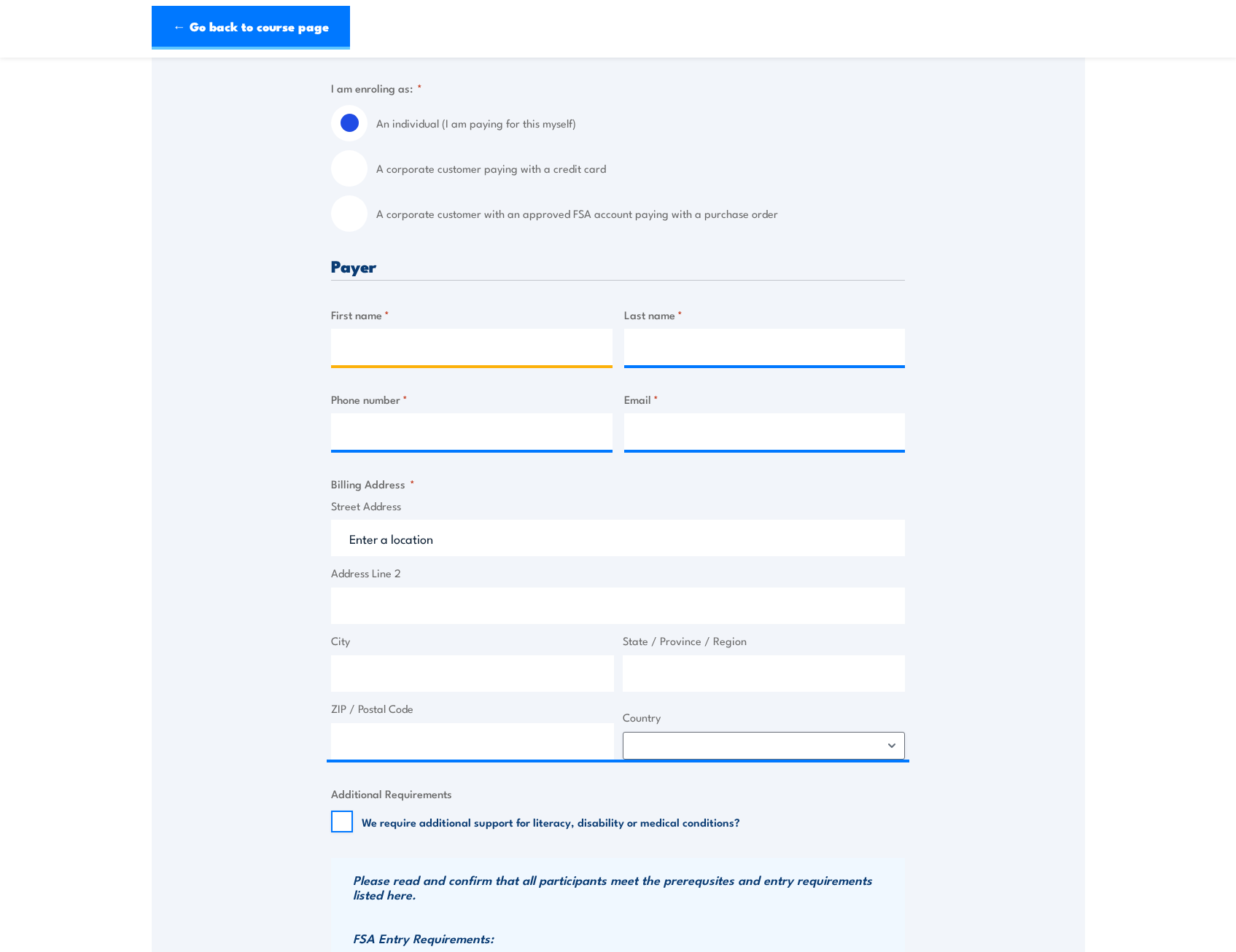
scroll to position [368, 0]
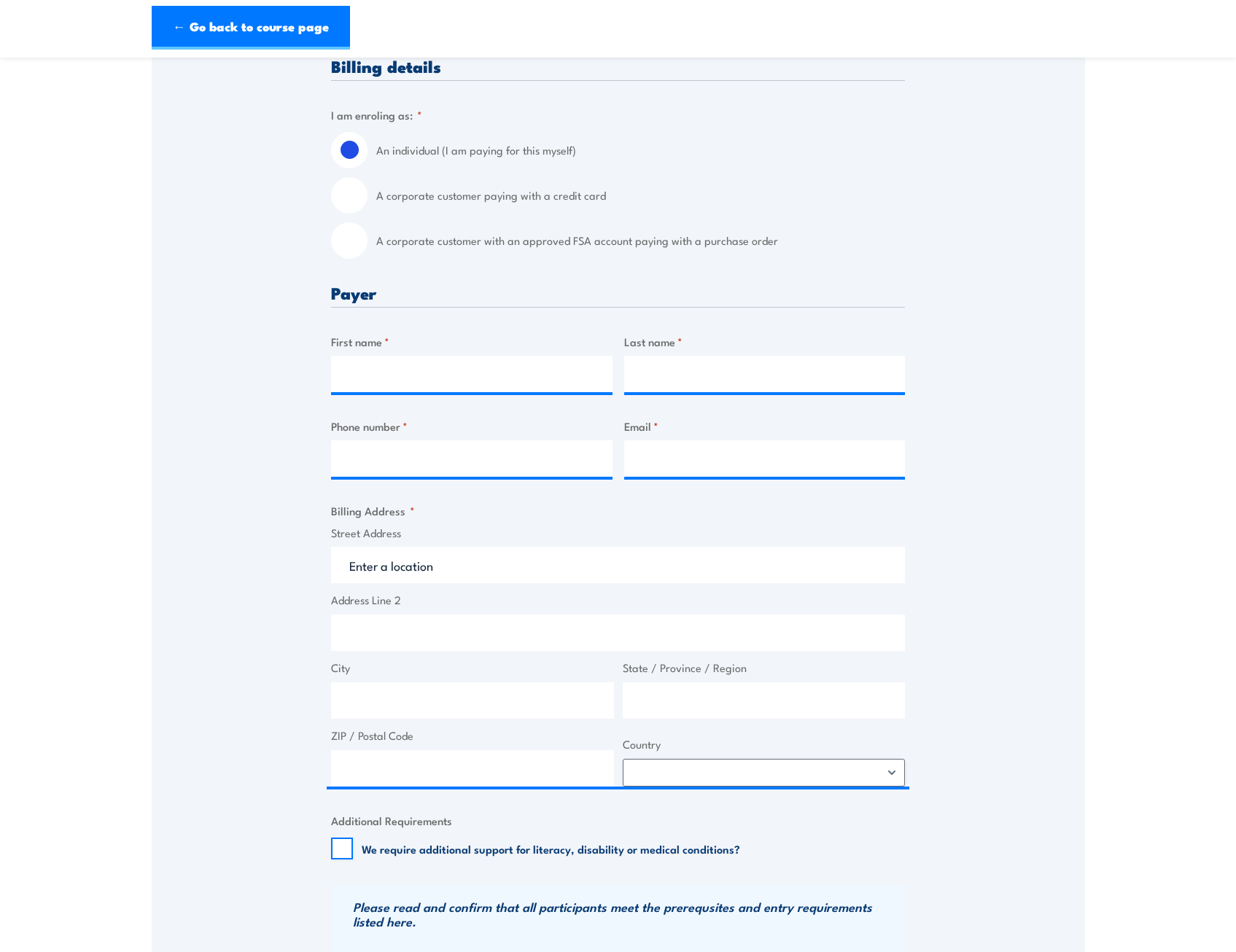
click at [1067, 204] on div "Speak to a specialist CALL 1300 885 530 CALL 1300 885 530 " * " indicates requi…" at bounding box center [618, 570] width 934 height 1329
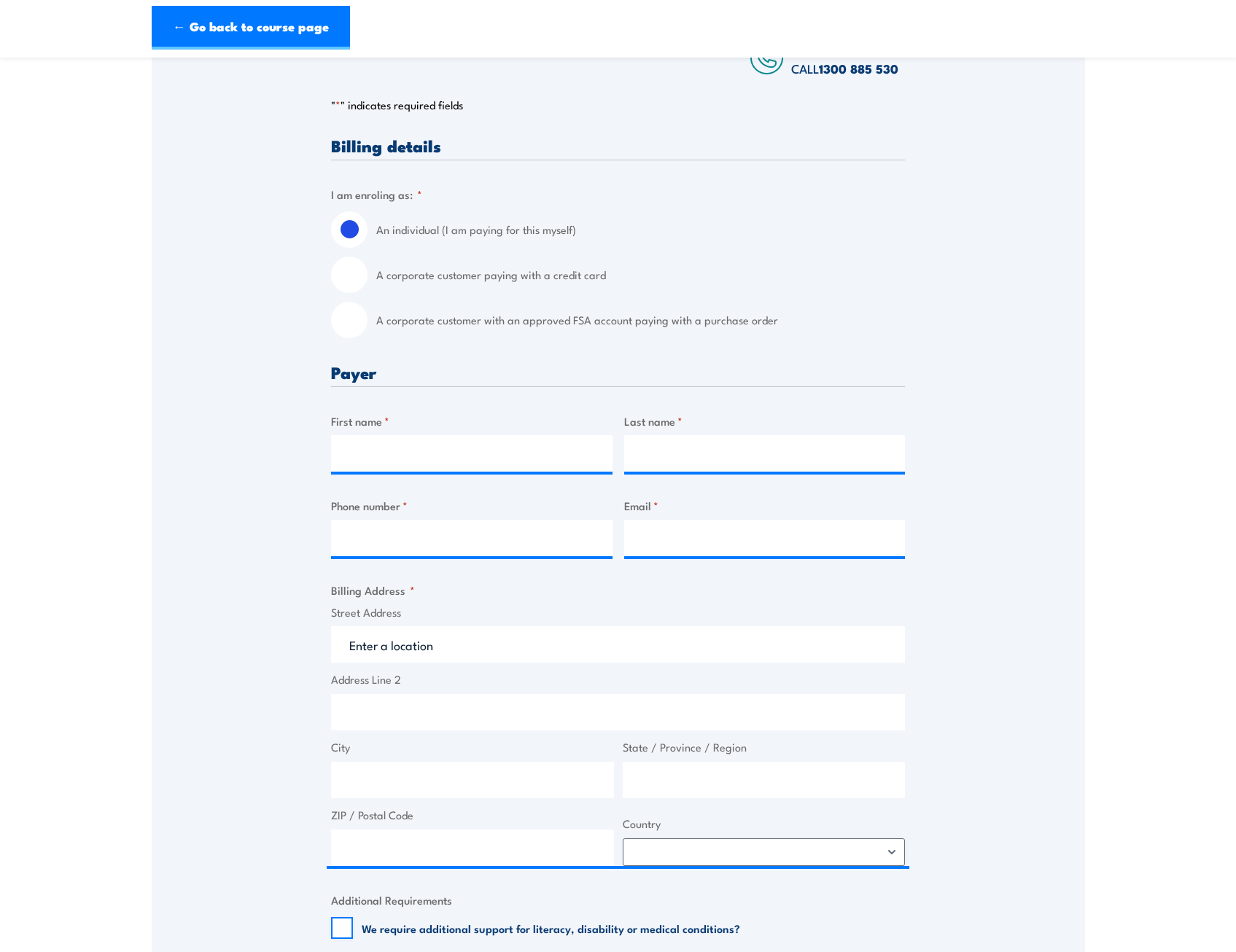
scroll to position [292, 0]
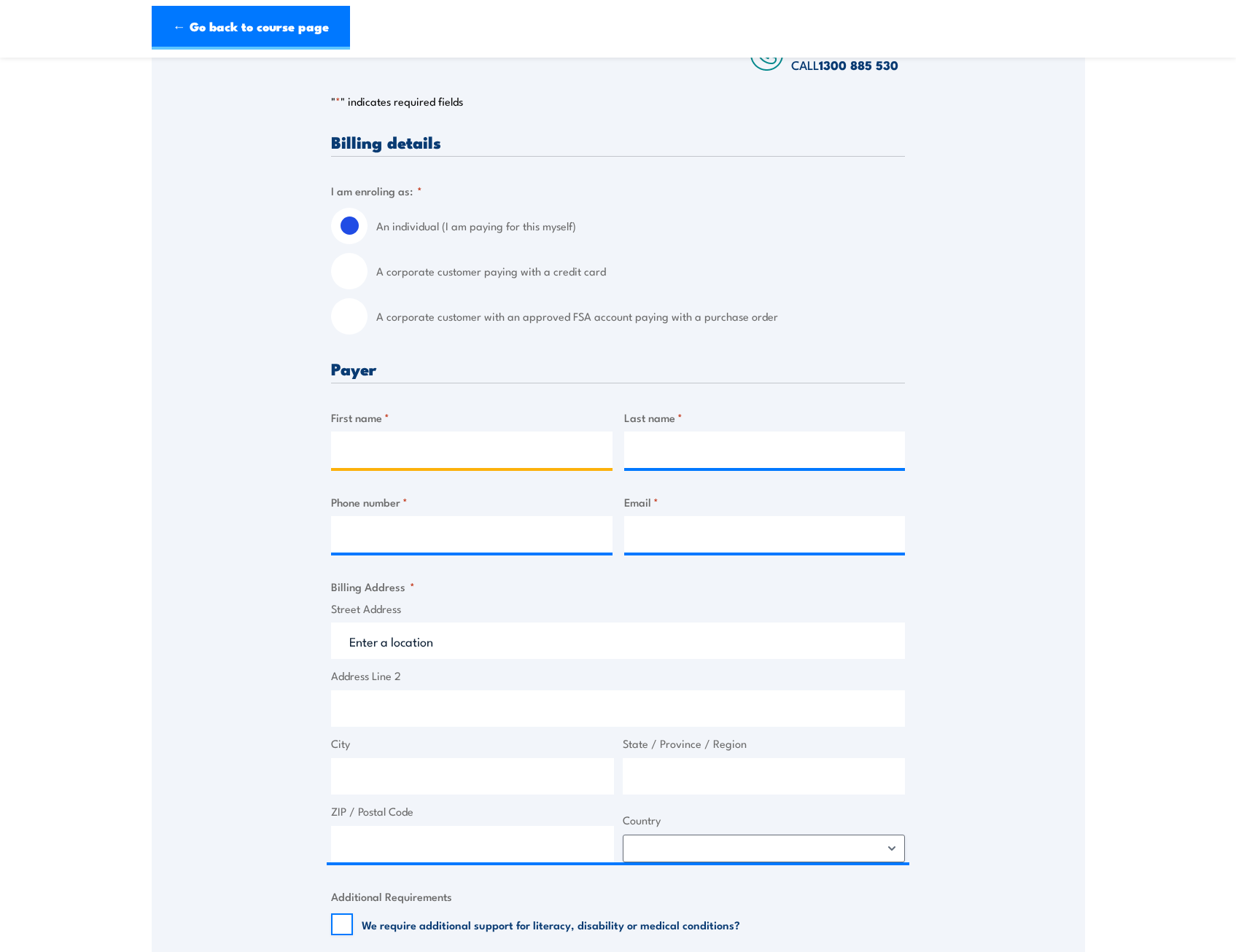
drag, startPoint x: 399, startPoint y: 450, endPoint x: 435, endPoint y: 446, distance: 36.2
click at [399, 450] on input "First name *" at bounding box center [472, 450] width 282 height 36
type input "Thomas"
type input "Gikaria"
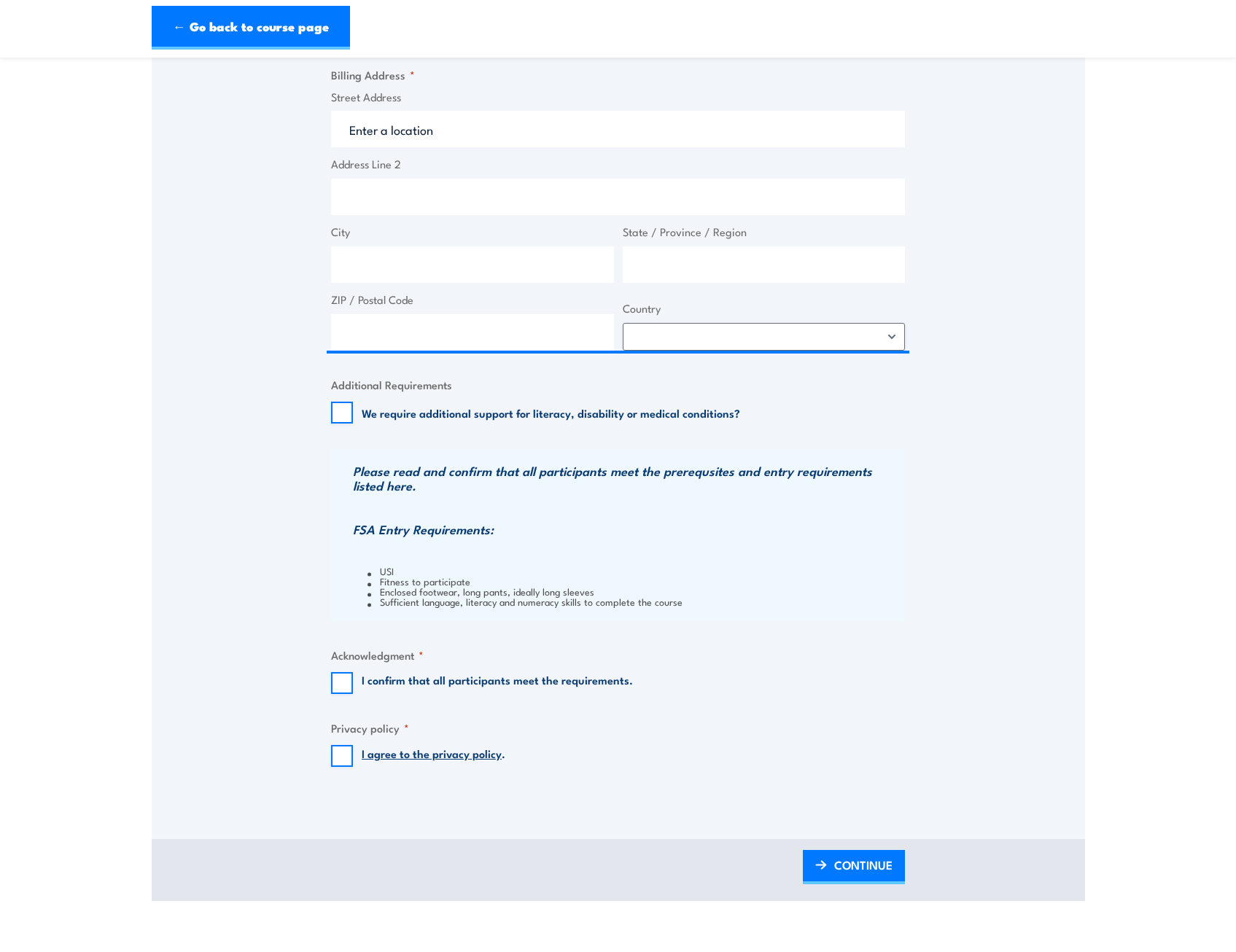
scroll to position [807, 0]
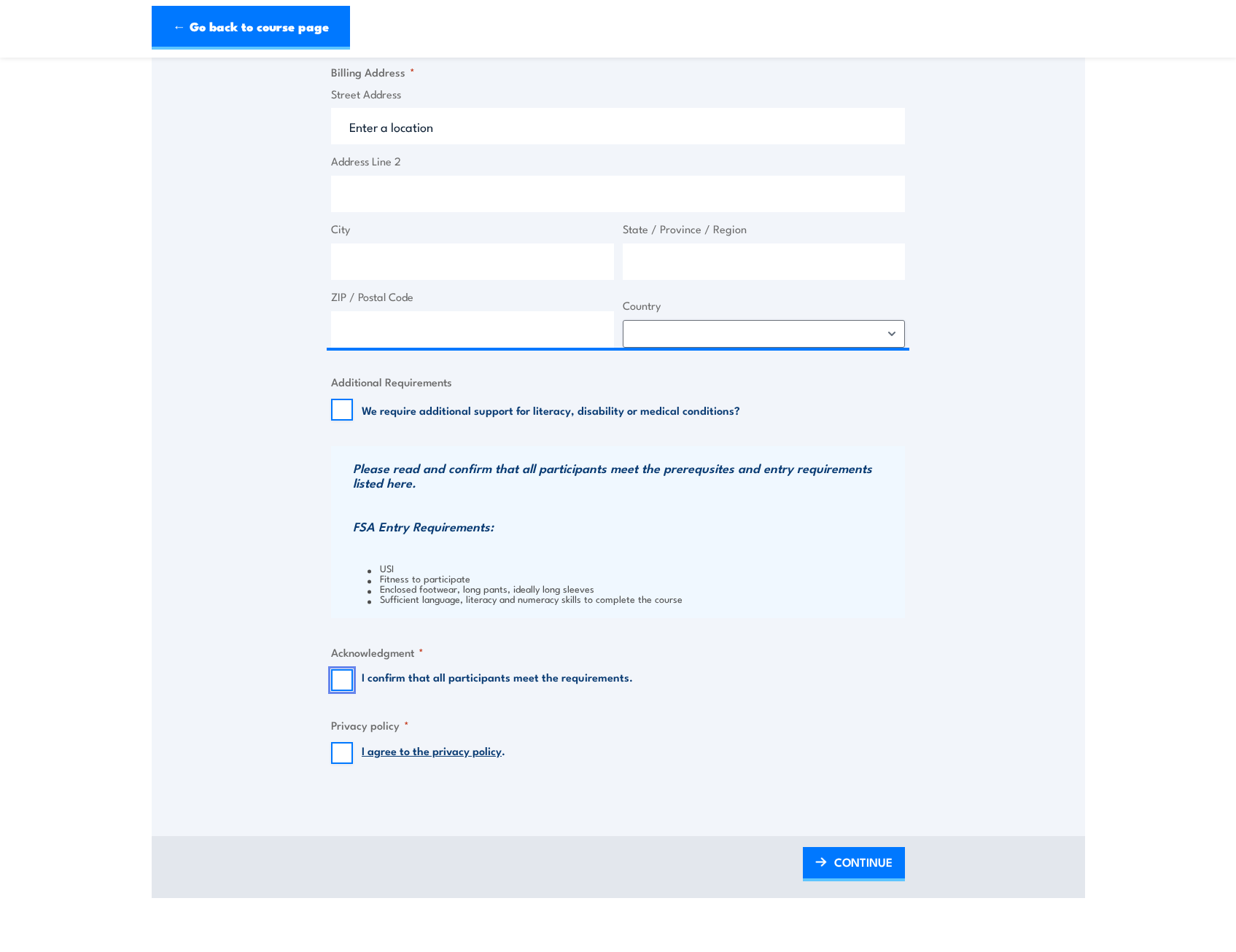
click at [342, 679] on input "I confirm that all participants meet the requirements." at bounding box center [342, 680] width 22 height 22
checkbox input "true"
click at [346, 757] on input "I agree to the privacy policy ." at bounding box center [342, 753] width 22 height 22
checkbox input "true"
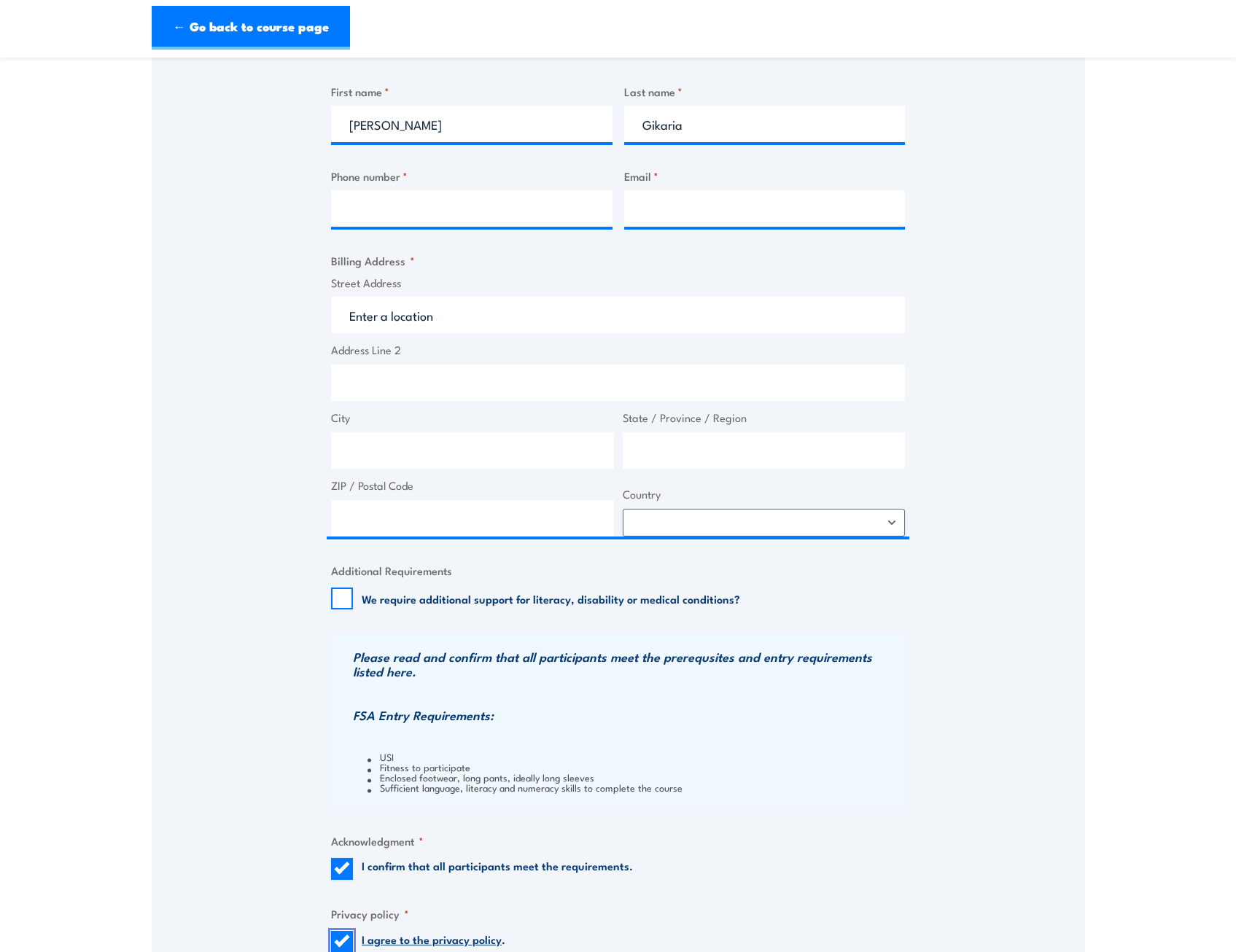
scroll to position [618, 0]
click at [453, 316] on input "Street Address" at bounding box center [618, 315] width 574 height 36
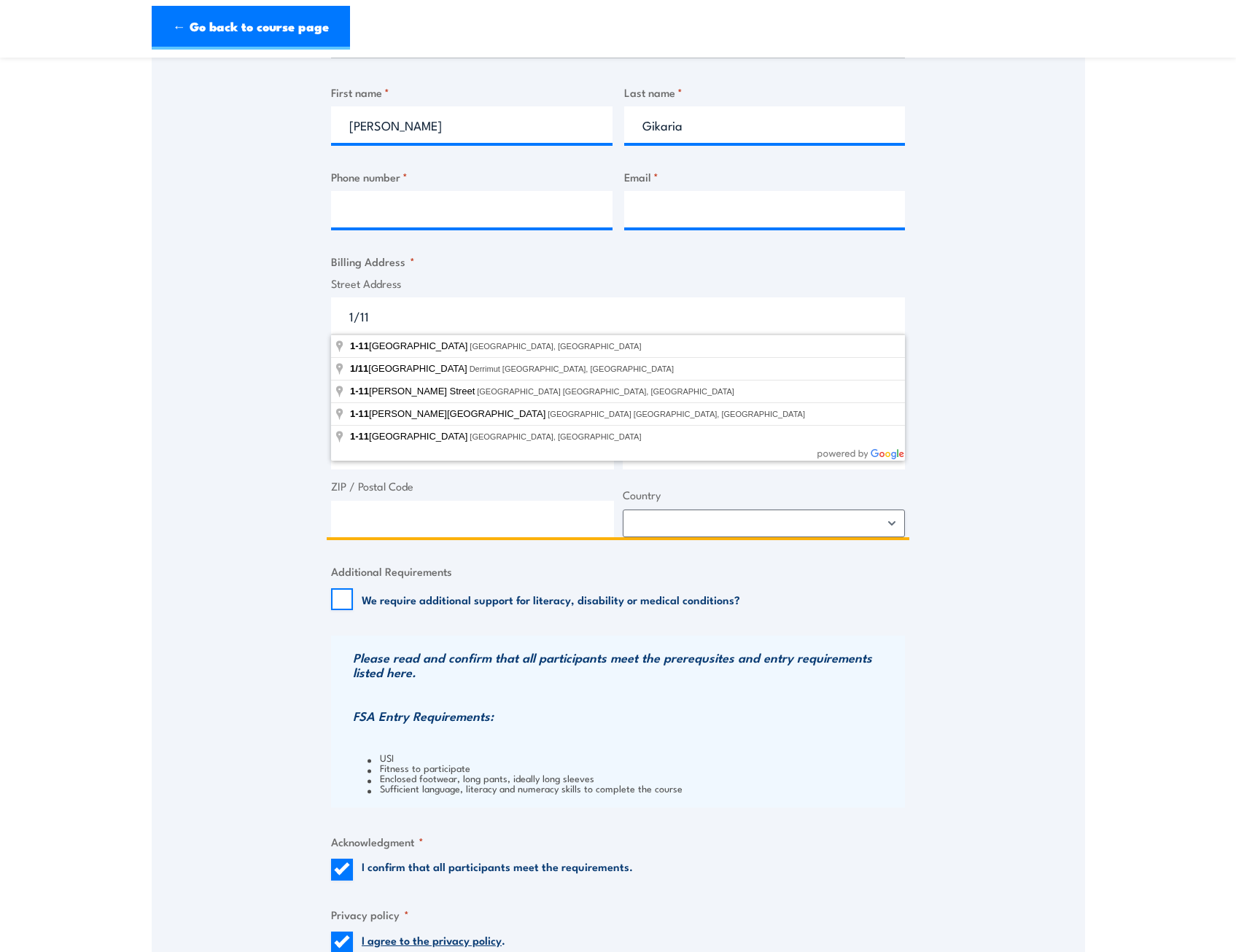
type input "1/11"
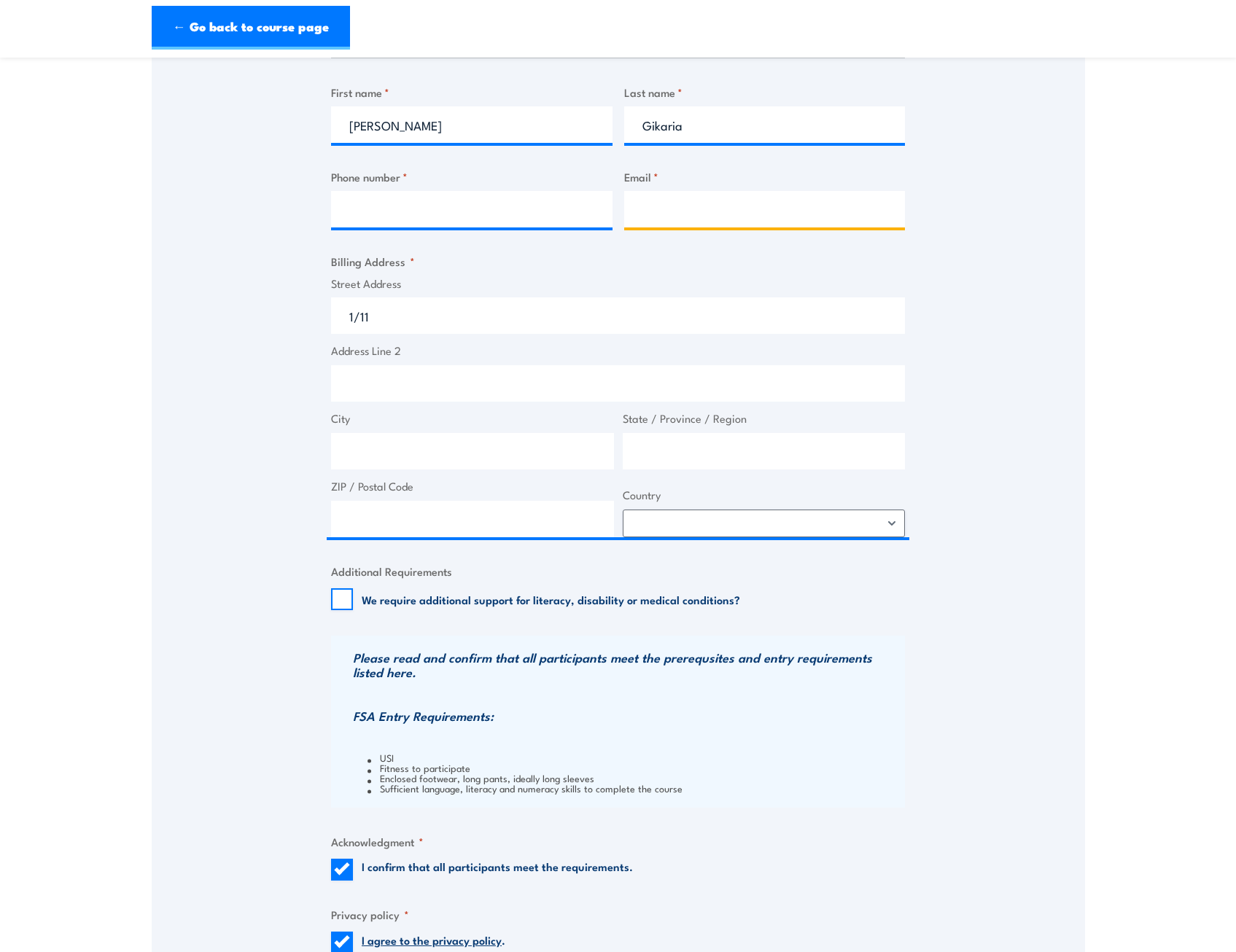
drag, startPoint x: 696, startPoint y: 211, endPoint x: 705, endPoint y: 212, distance: 9.1
click at [696, 211] on input "Email *" at bounding box center [766, 208] width 282 height 36
type input "m.edgelow@coredrilling.net.au"
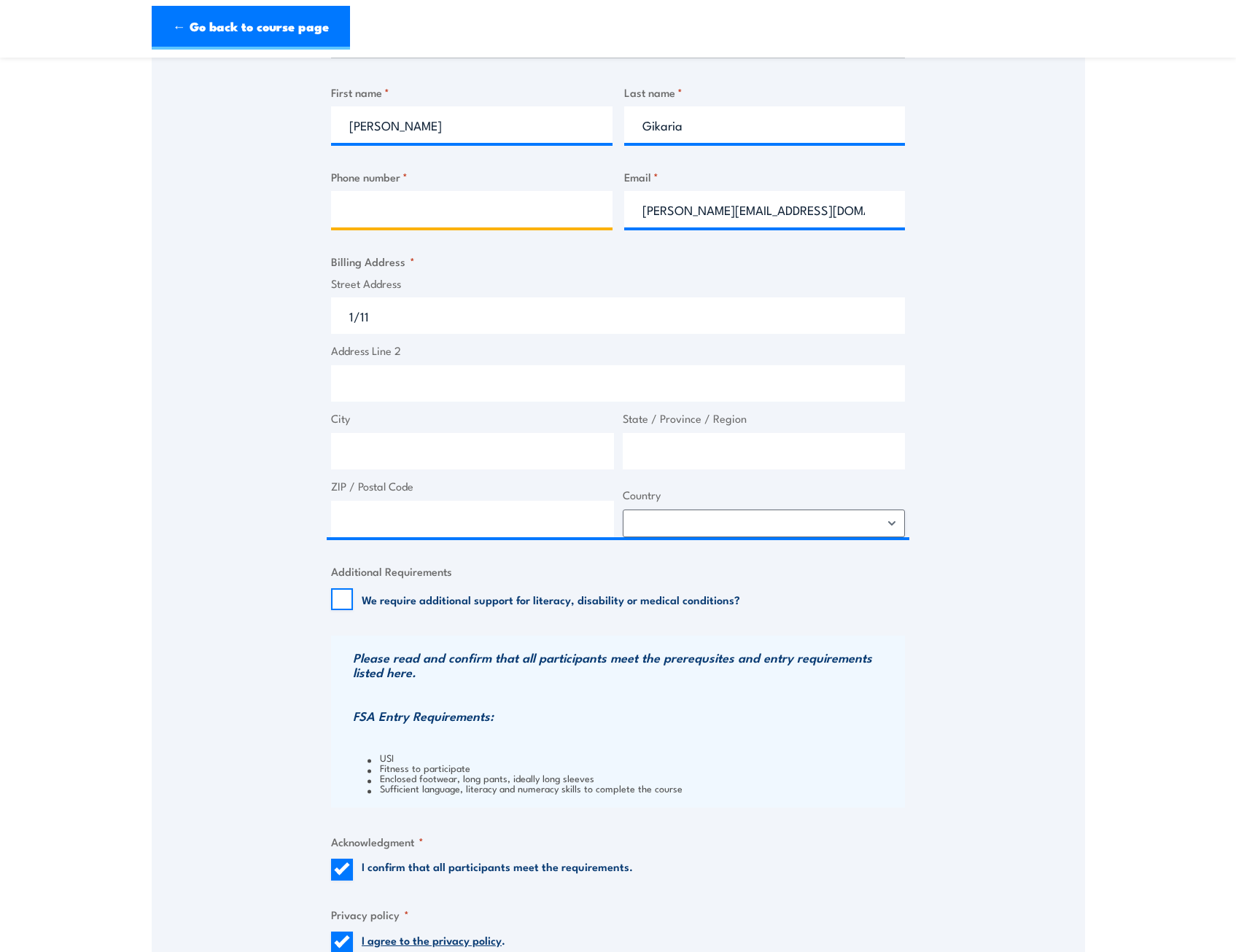
type input "0410330131"
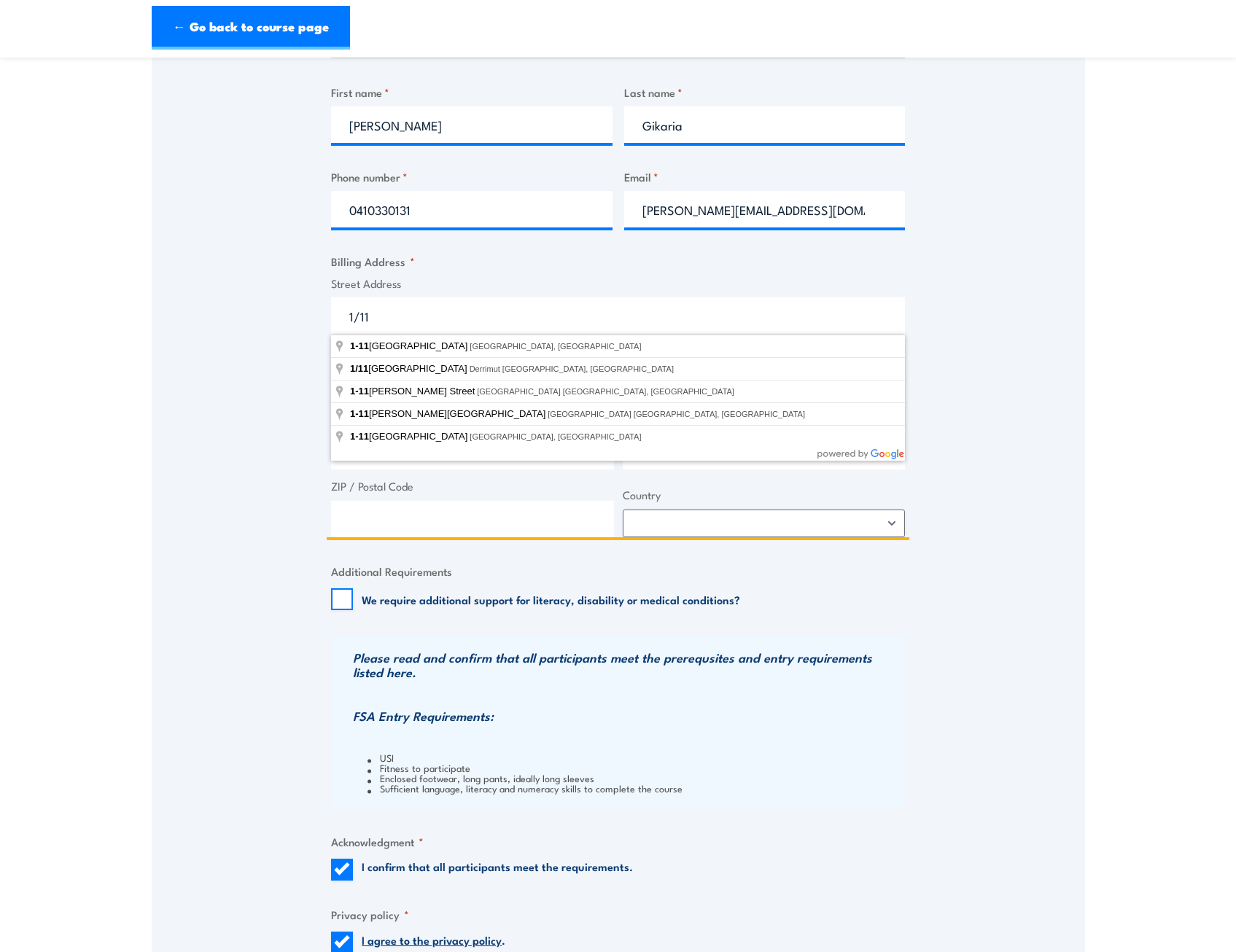
click at [425, 318] on input "1/11" at bounding box center [618, 315] width 574 height 36
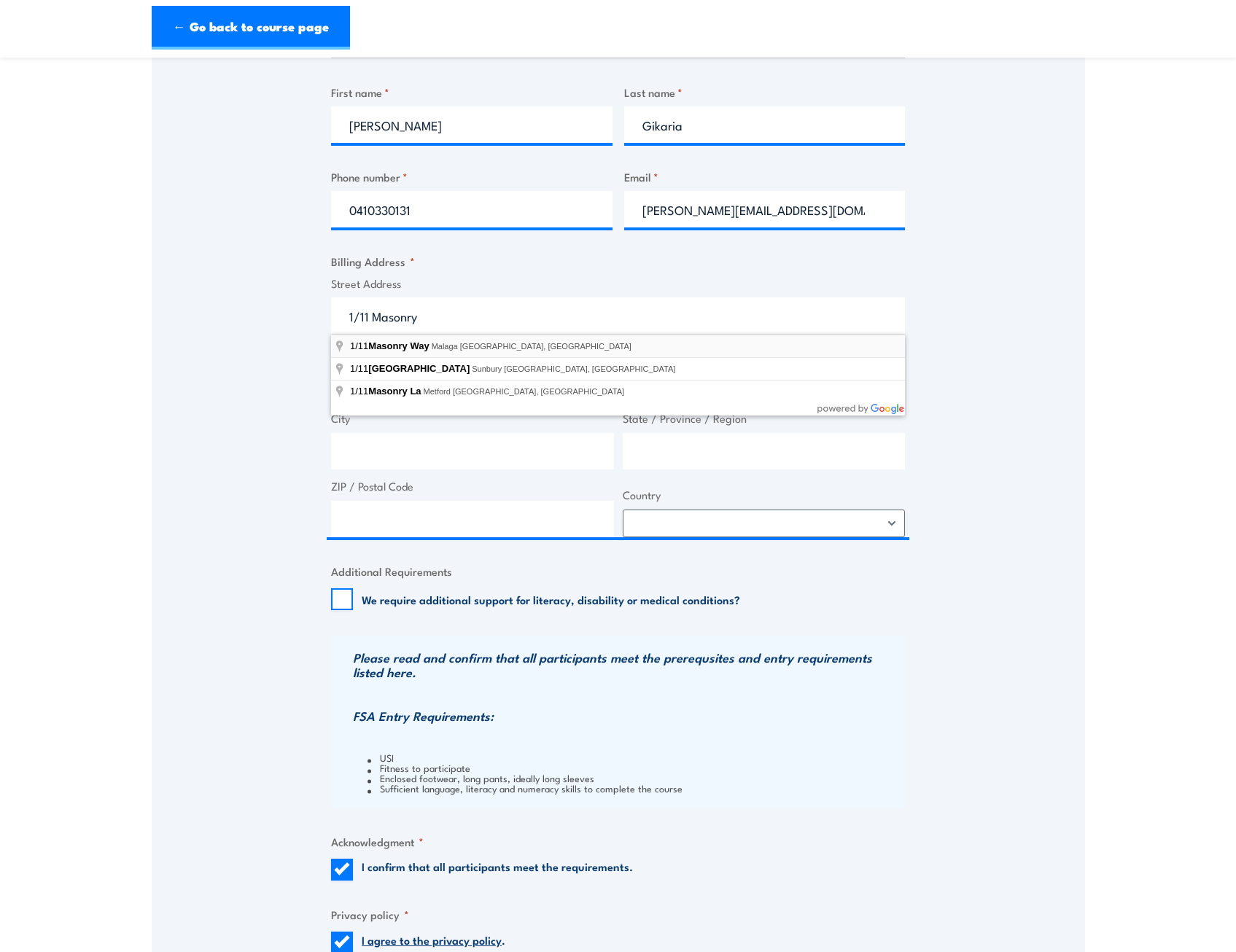
type input "1/11 Masonry Way, Malaga WA, Australia"
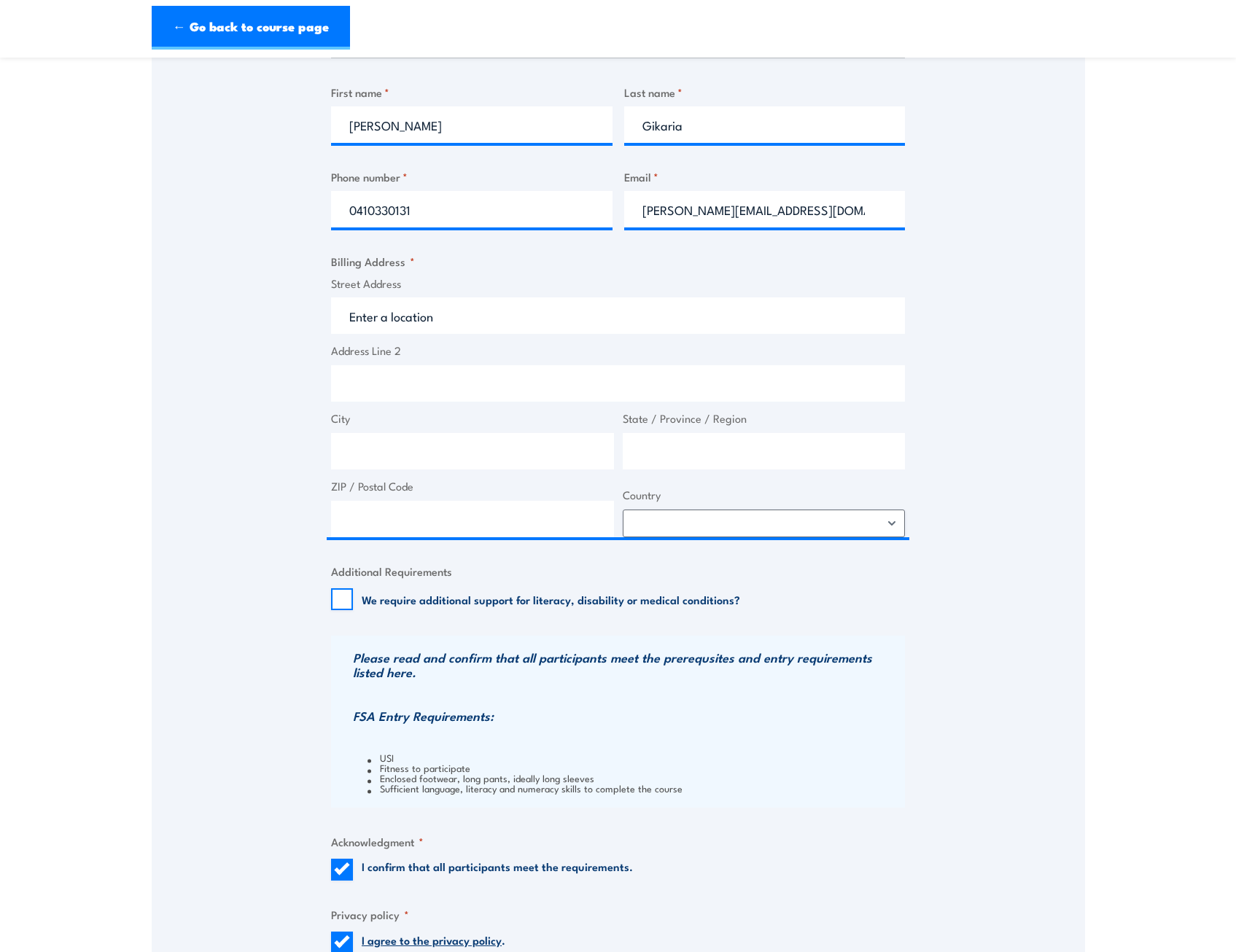
type input "11 Masonry Way"
type input "Malaga"
type input "[GEOGRAPHIC_DATA]"
type input "6090"
select select "Australia"
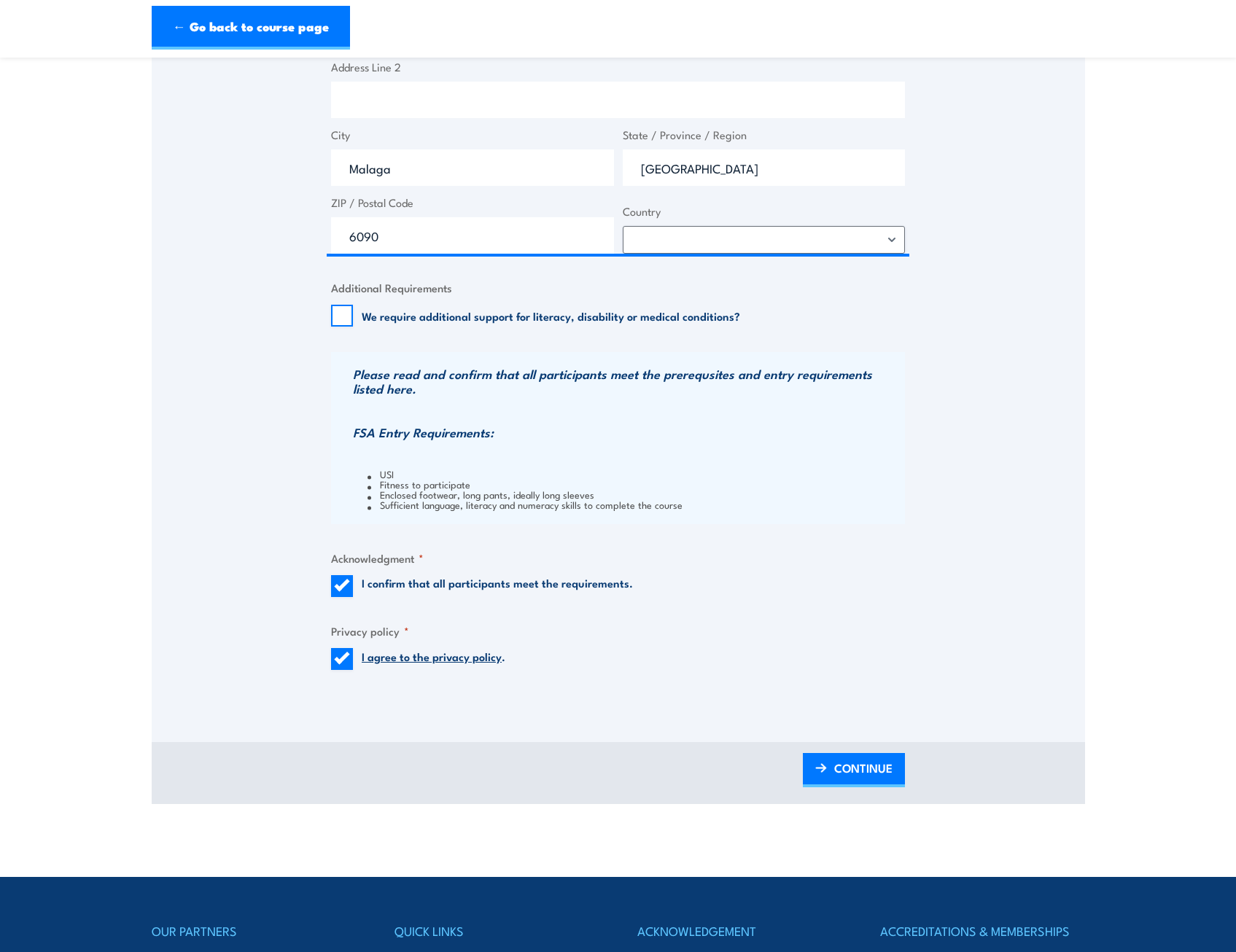
scroll to position [904, 0]
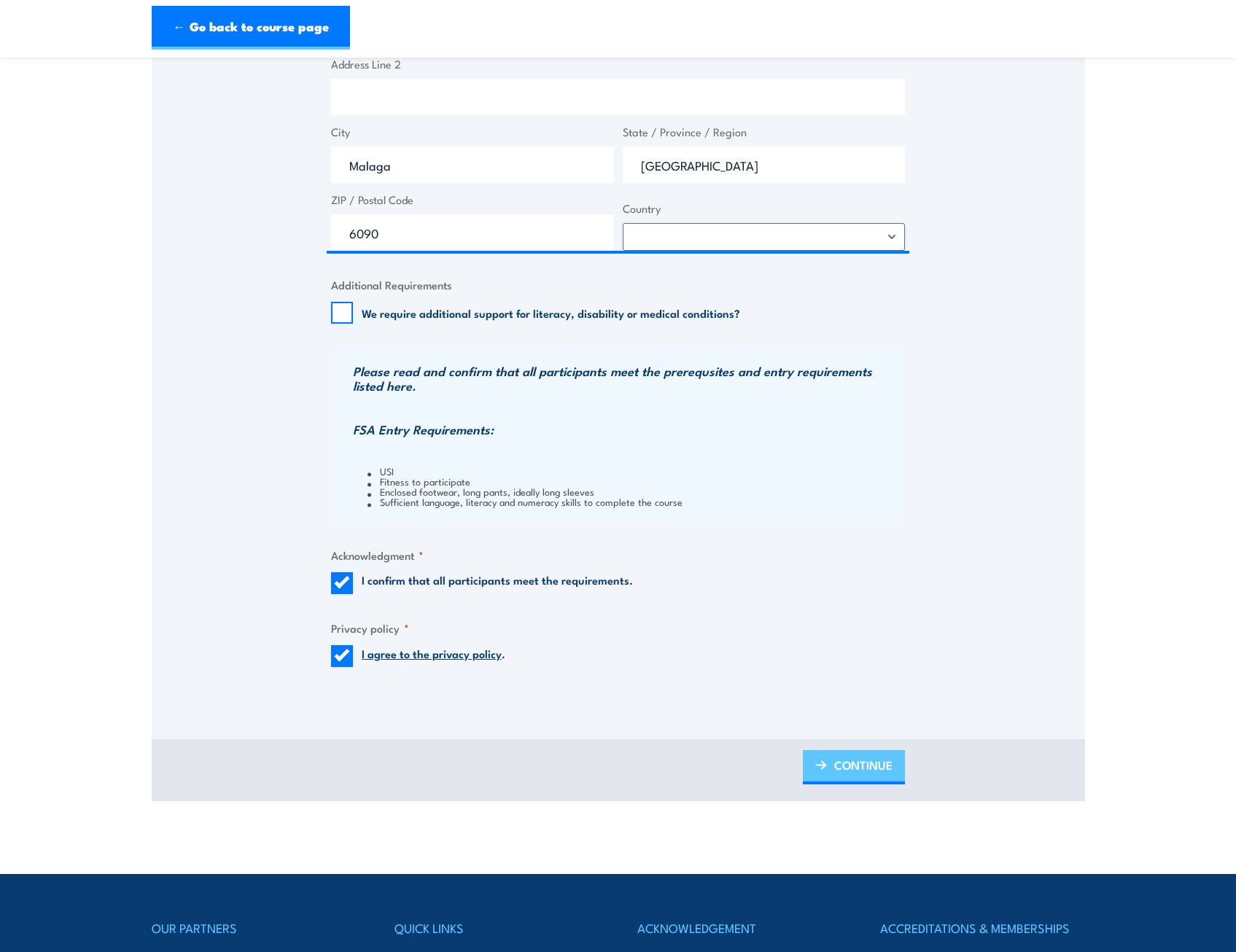
drag, startPoint x: 864, startPoint y: 768, endPoint x: 879, endPoint y: 754, distance: 20.5
click at [864, 768] on span "CONTINUE" at bounding box center [863, 765] width 59 height 39
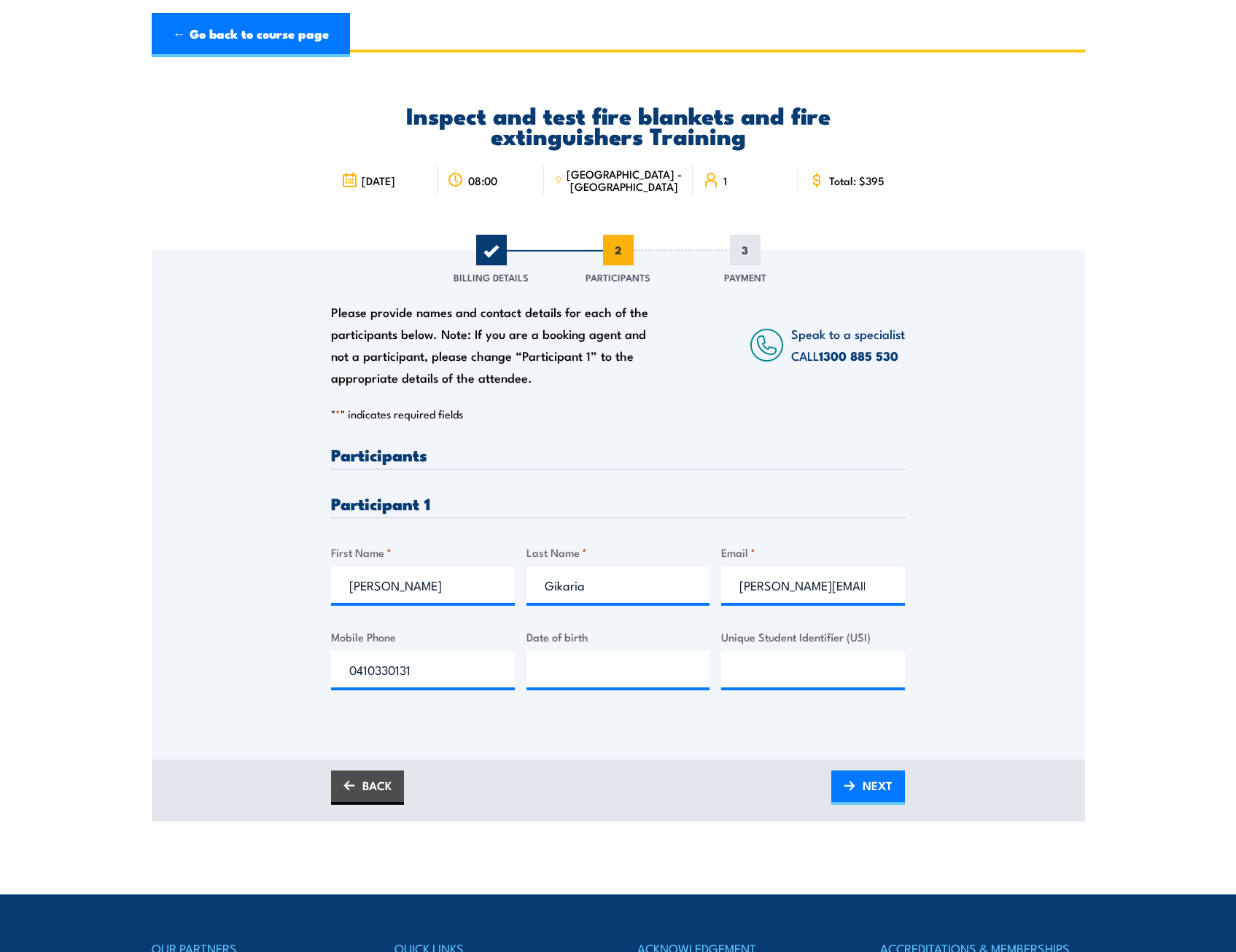
scroll to position [0, 0]
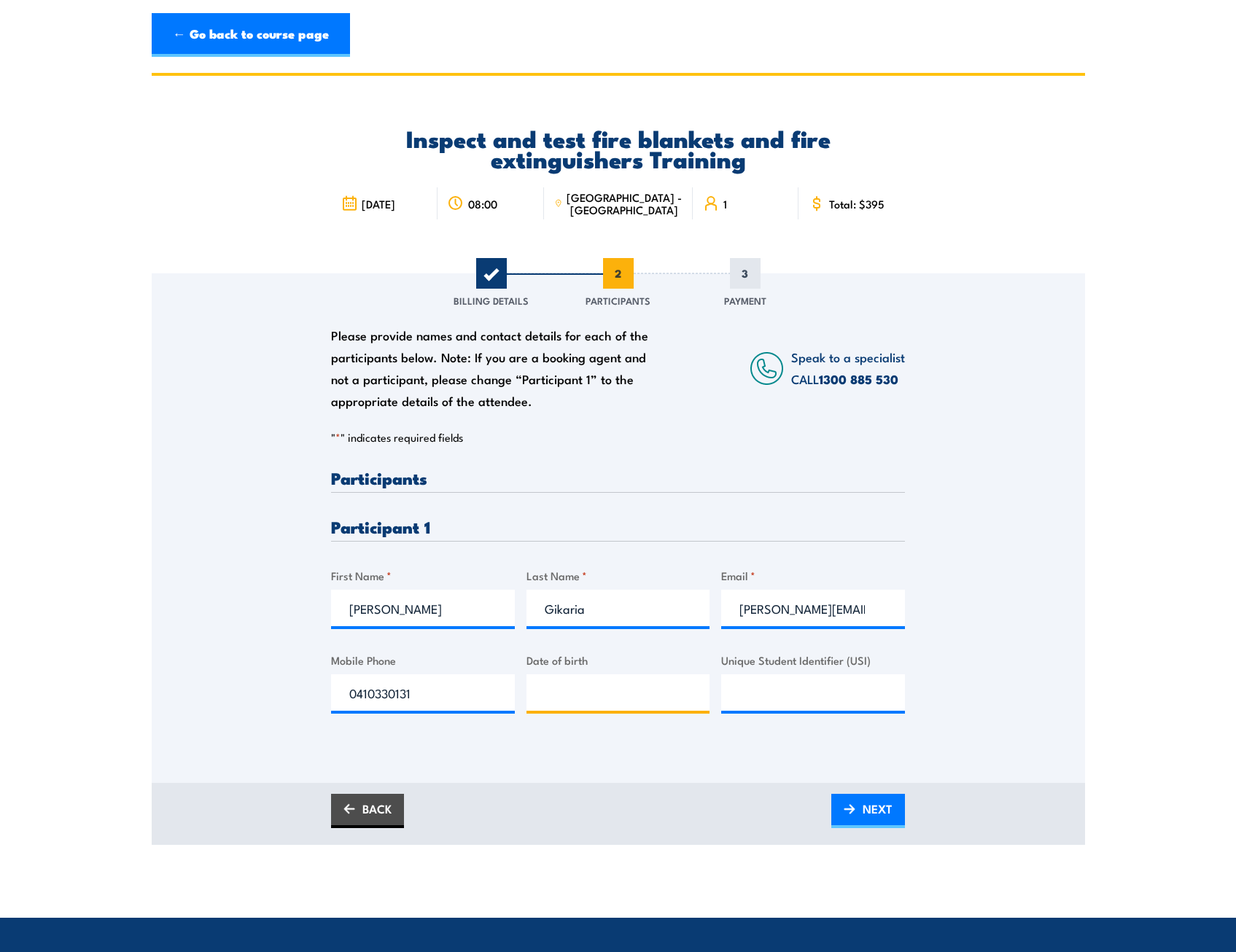
type input "__/__/____"
click at [567, 686] on input "__/__/____" at bounding box center [619, 692] width 184 height 36
click at [609, 691] on input "29/03/____" at bounding box center [619, 692] width 184 height 36
type input "29/03/1997"
drag, startPoint x: 863, startPoint y: 803, endPoint x: 873, endPoint y: 799, distance: 10.8
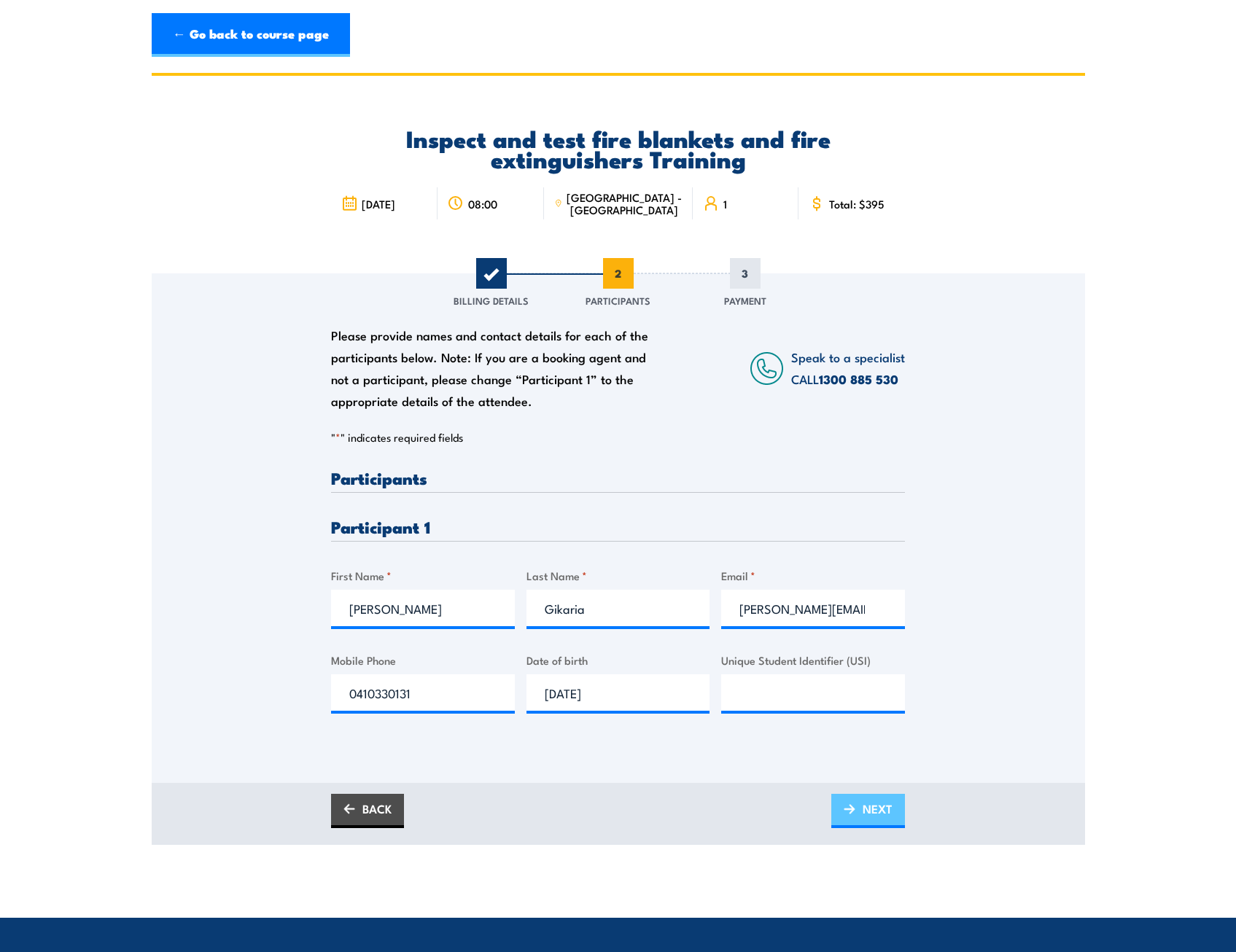
click at [863, 803] on span "NEXT" at bounding box center [878, 809] width 30 height 39
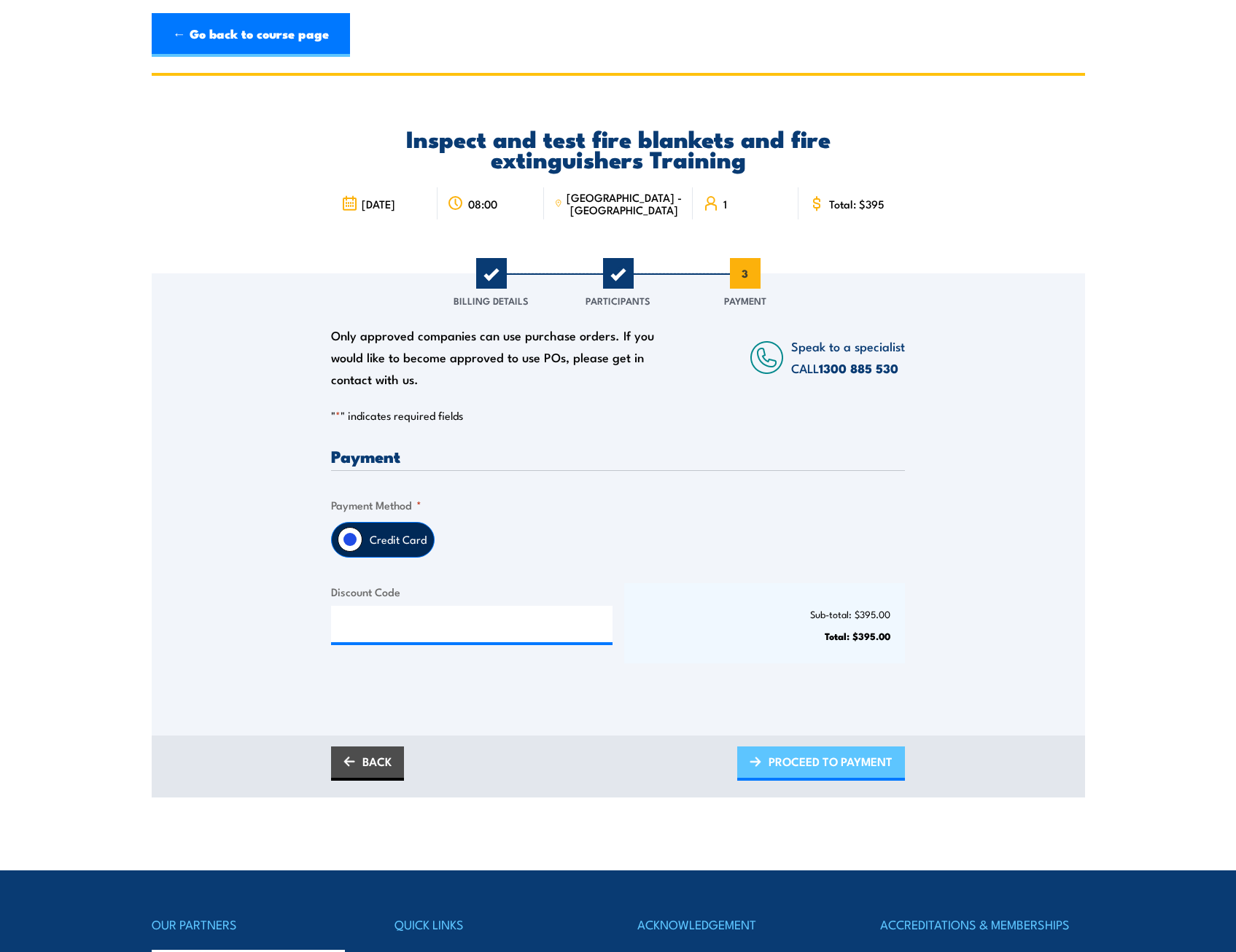
click at [793, 757] on span "PROCEED TO PAYMENT" at bounding box center [830, 761] width 124 height 39
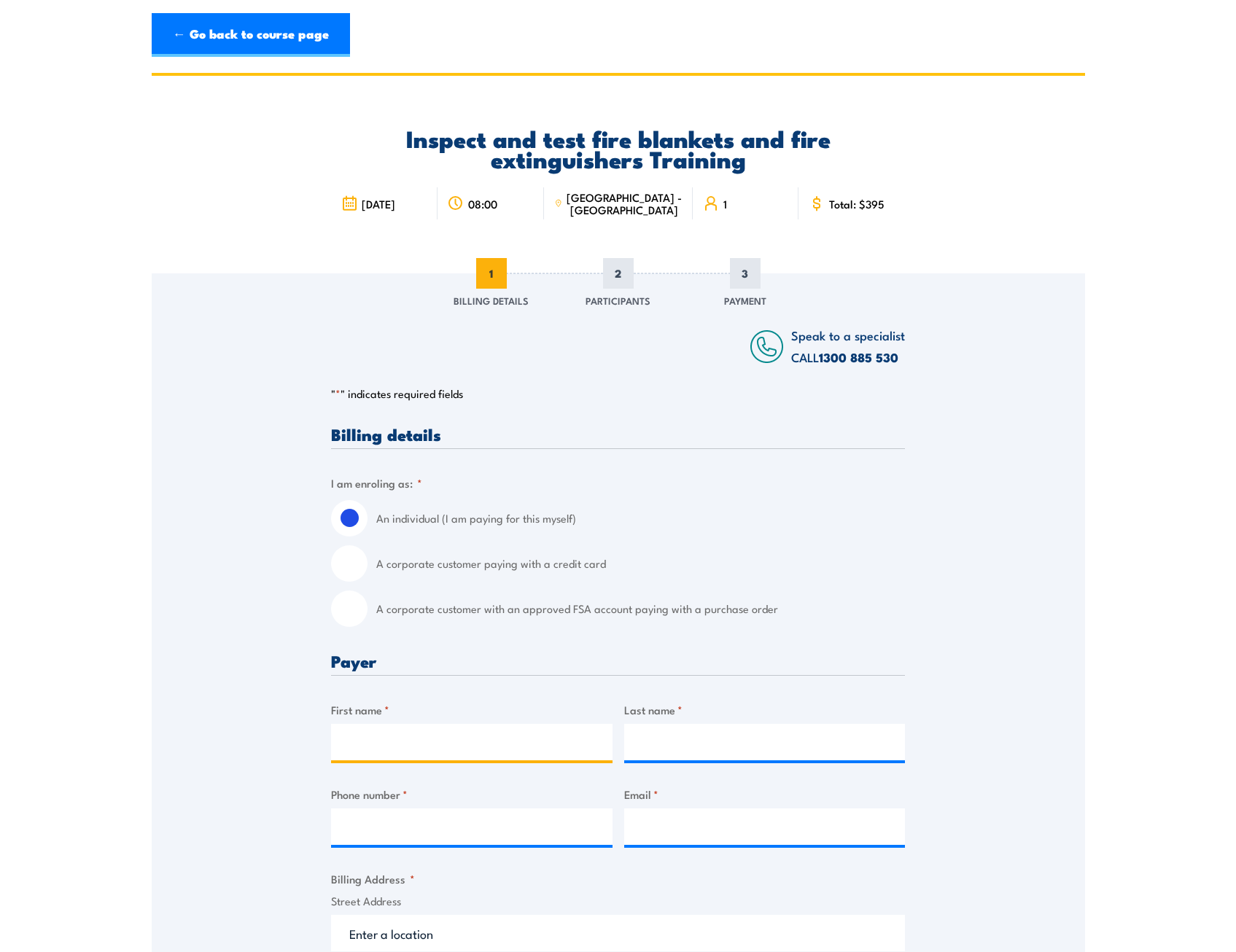
click at [461, 745] on input "First name *" at bounding box center [472, 742] width 282 height 36
type input "Thomas"
type input "Gikaria"
type input "0410330131"
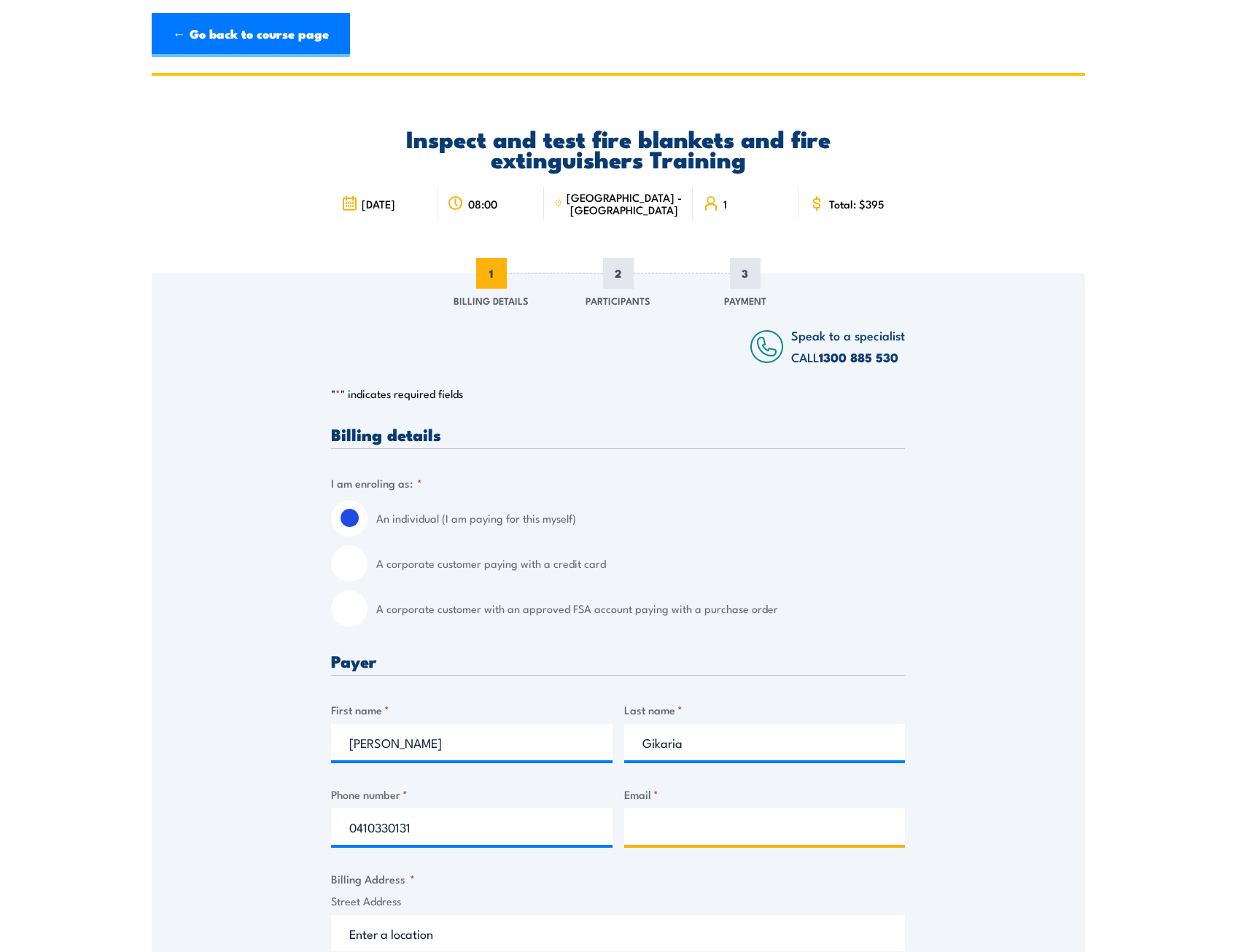
type input "m.edgelow@coredrilling.net.au"
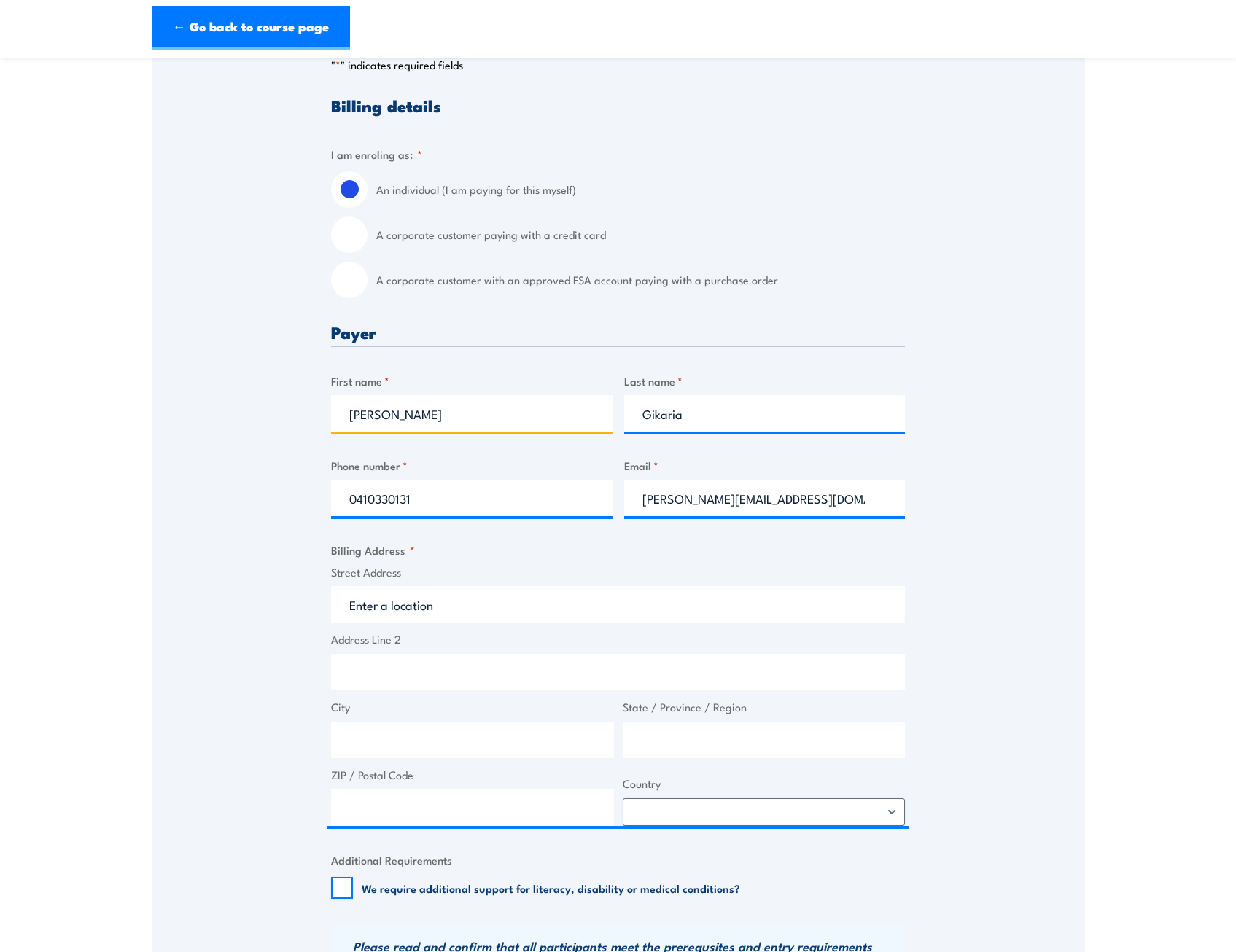
scroll to position [368, 0]
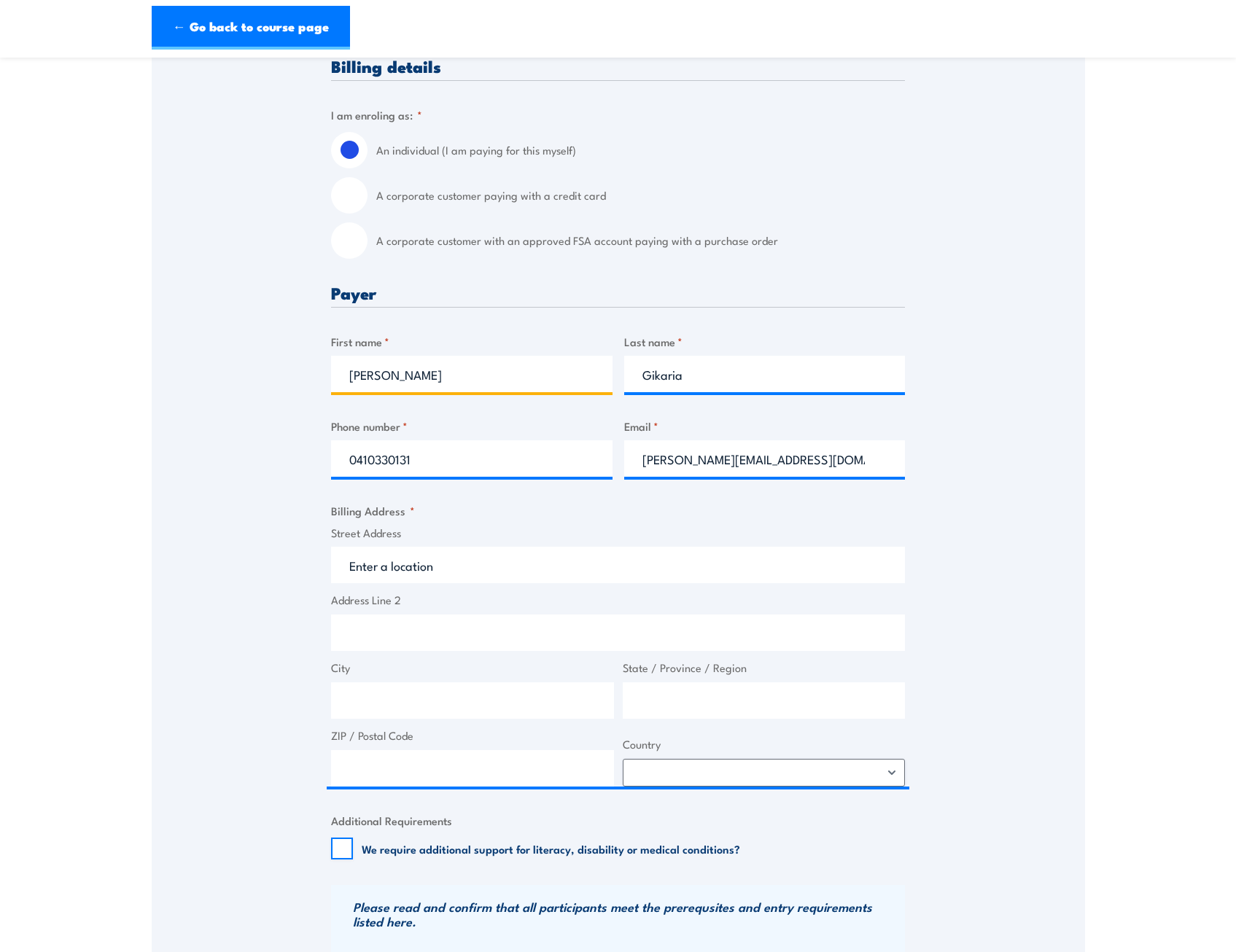
type input "Thomas"
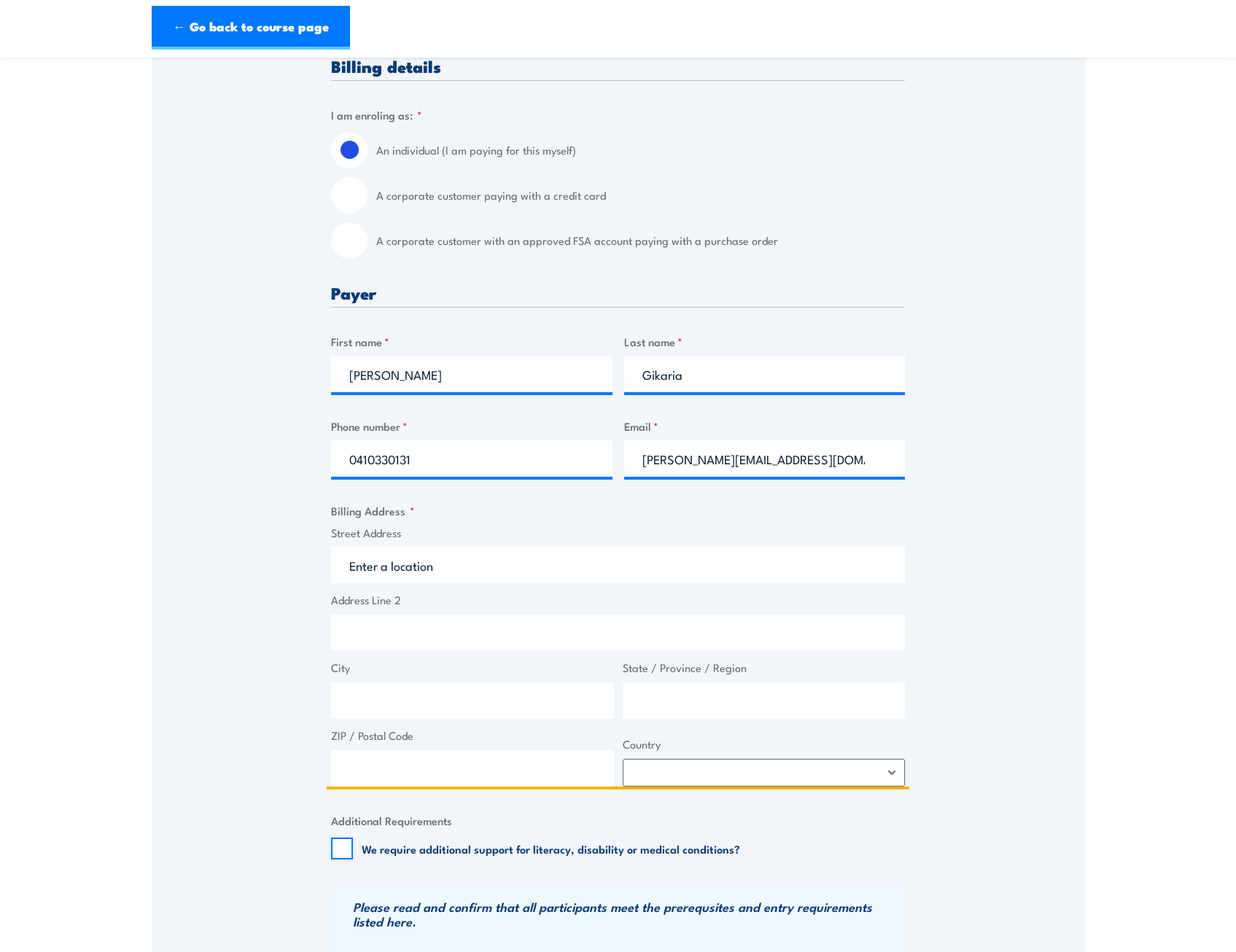
click at [394, 564] on input "Street Address" at bounding box center [618, 565] width 574 height 36
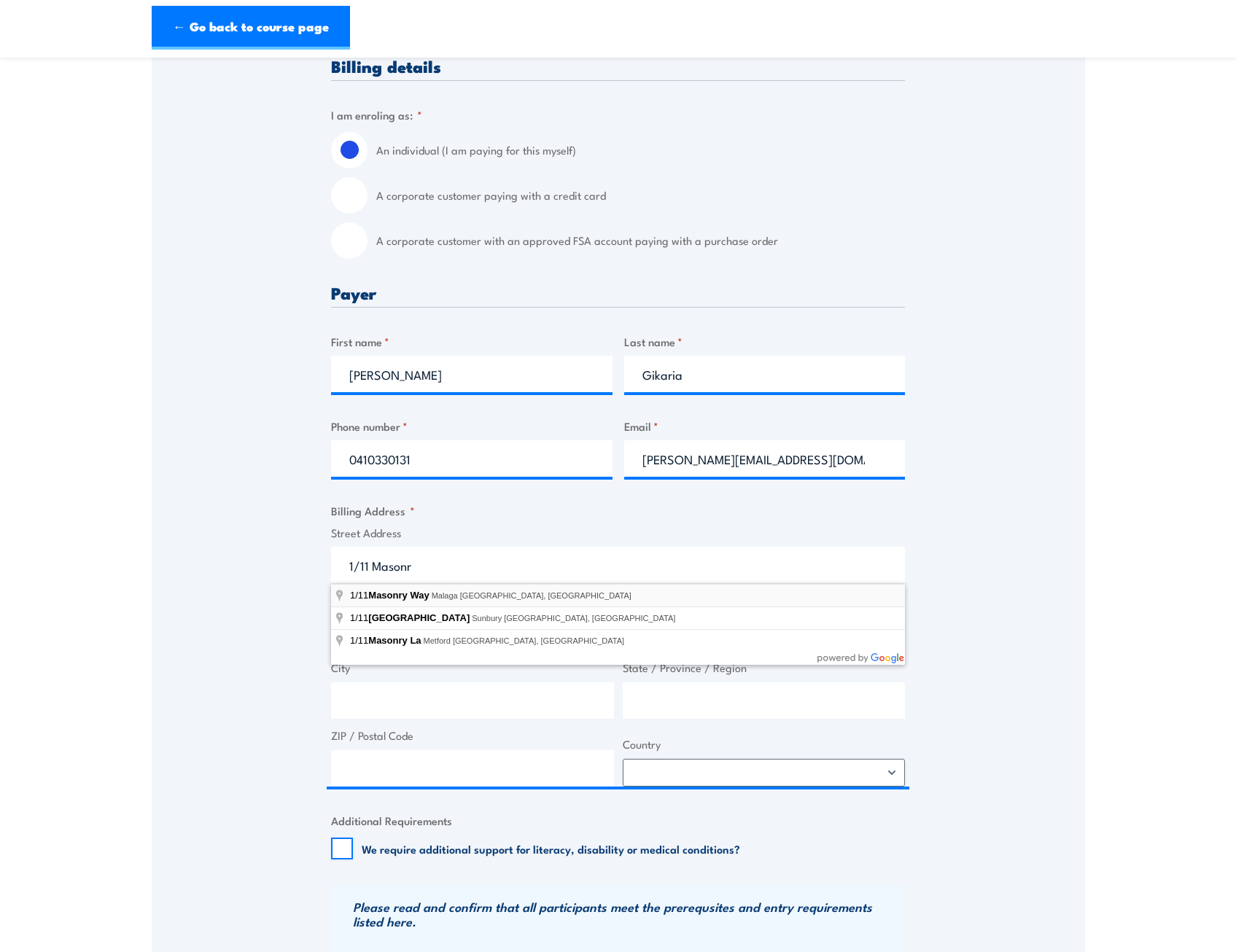
type input "1/11 Masonry Way, Malaga WA, Australia"
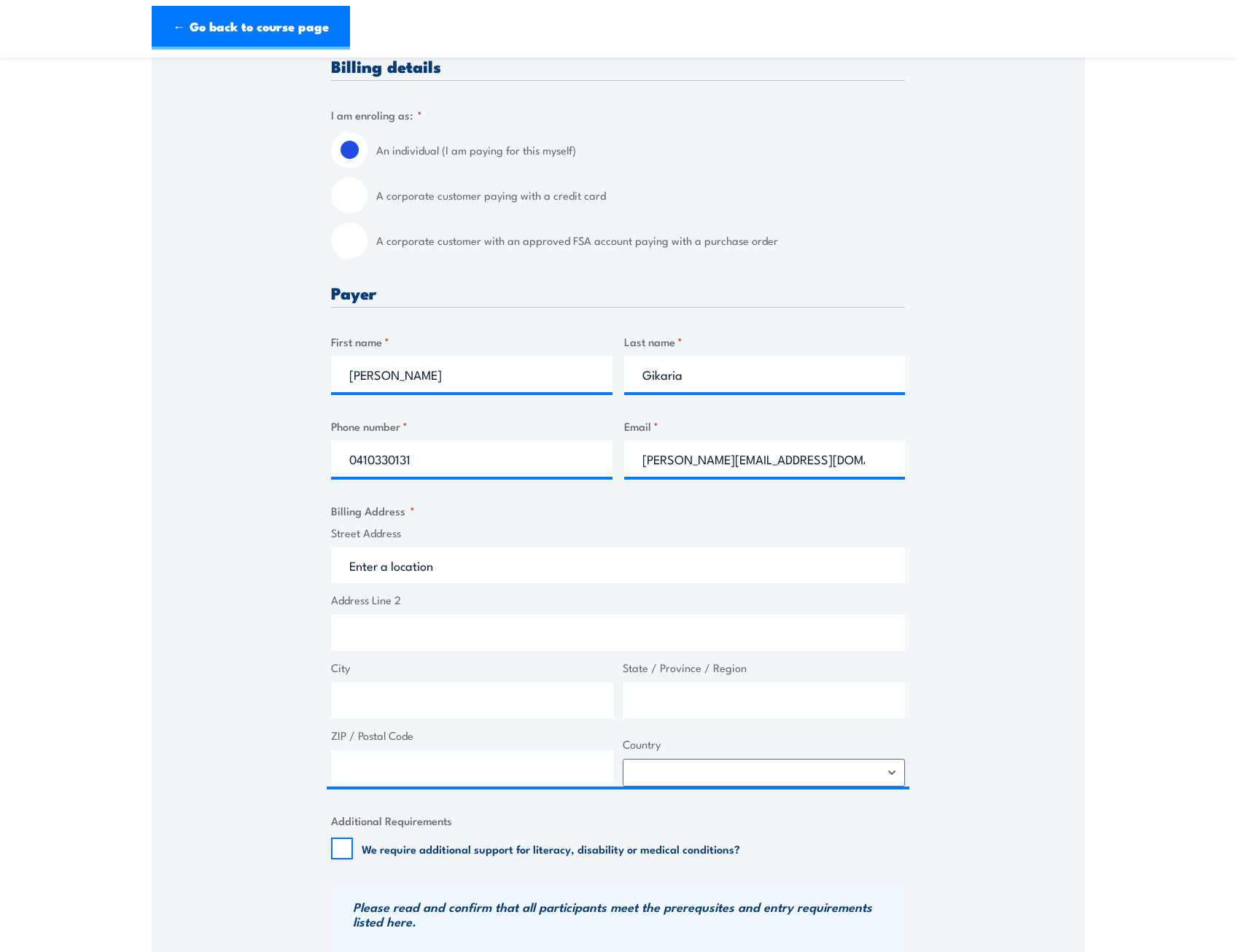
type input "11 Masonry Way"
type input "Malaga"
type input "[GEOGRAPHIC_DATA]"
type input "6090"
select select "Australia"
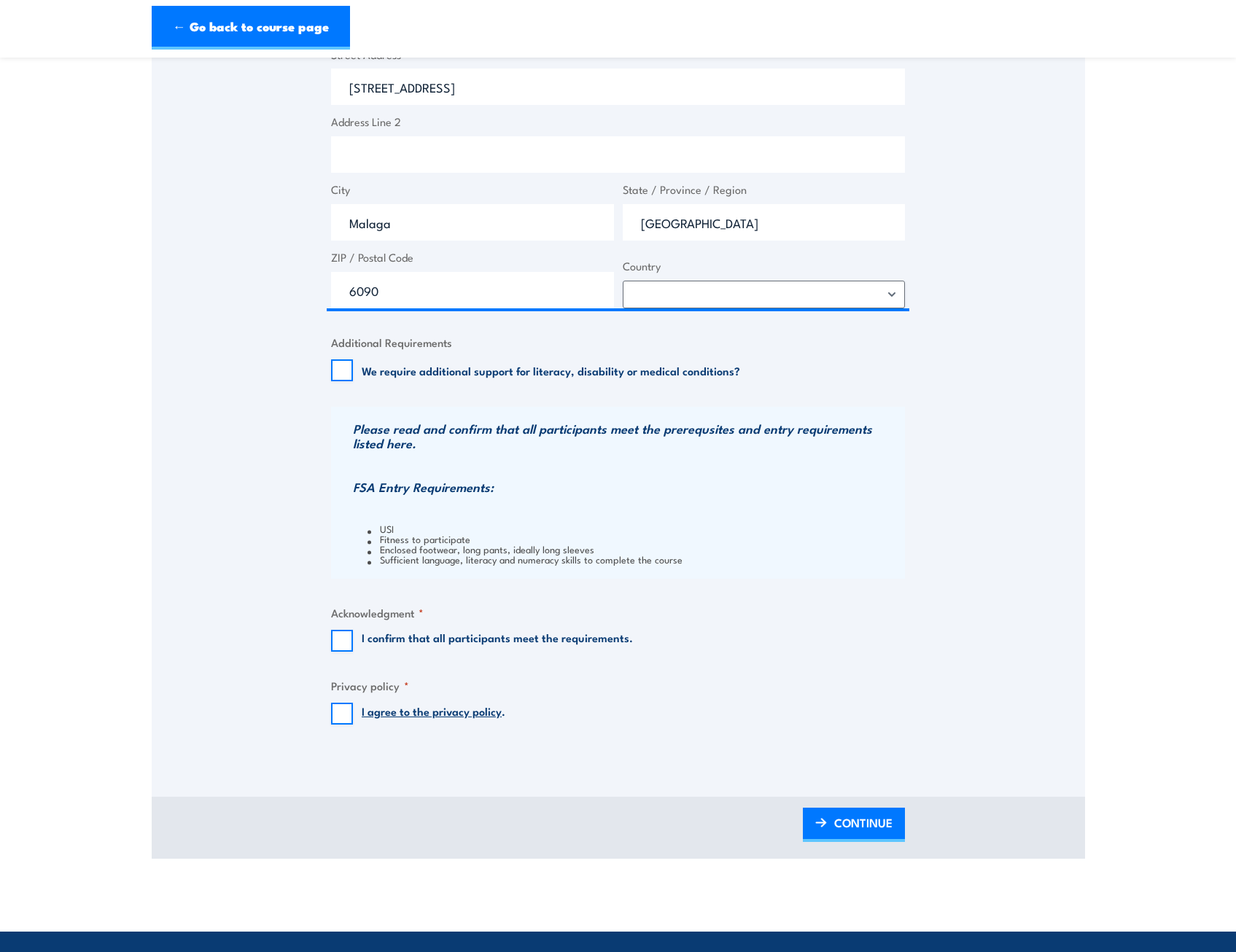
scroll to position [860, 0]
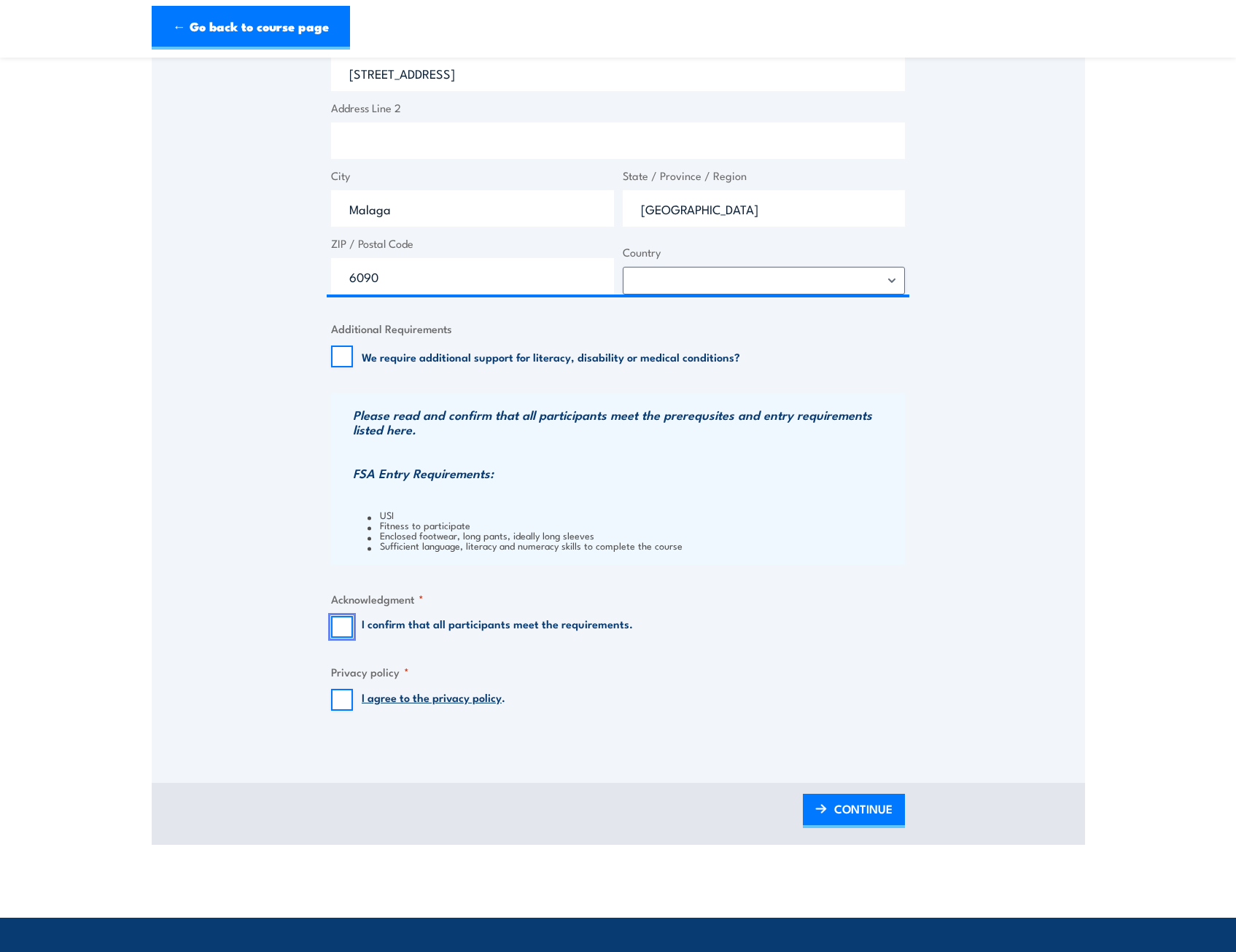
click at [337, 633] on input "I confirm that all participants meet the requirements." at bounding box center [342, 627] width 22 height 22
checkbox input "true"
click at [344, 697] on input "I agree to the privacy policy ." at bounding box center [342, 700] width 22 height 22
checkbox input "true"
click at [852, 814] on span "CONTINUE" at bounding box center [863, 809] width 59 height 39
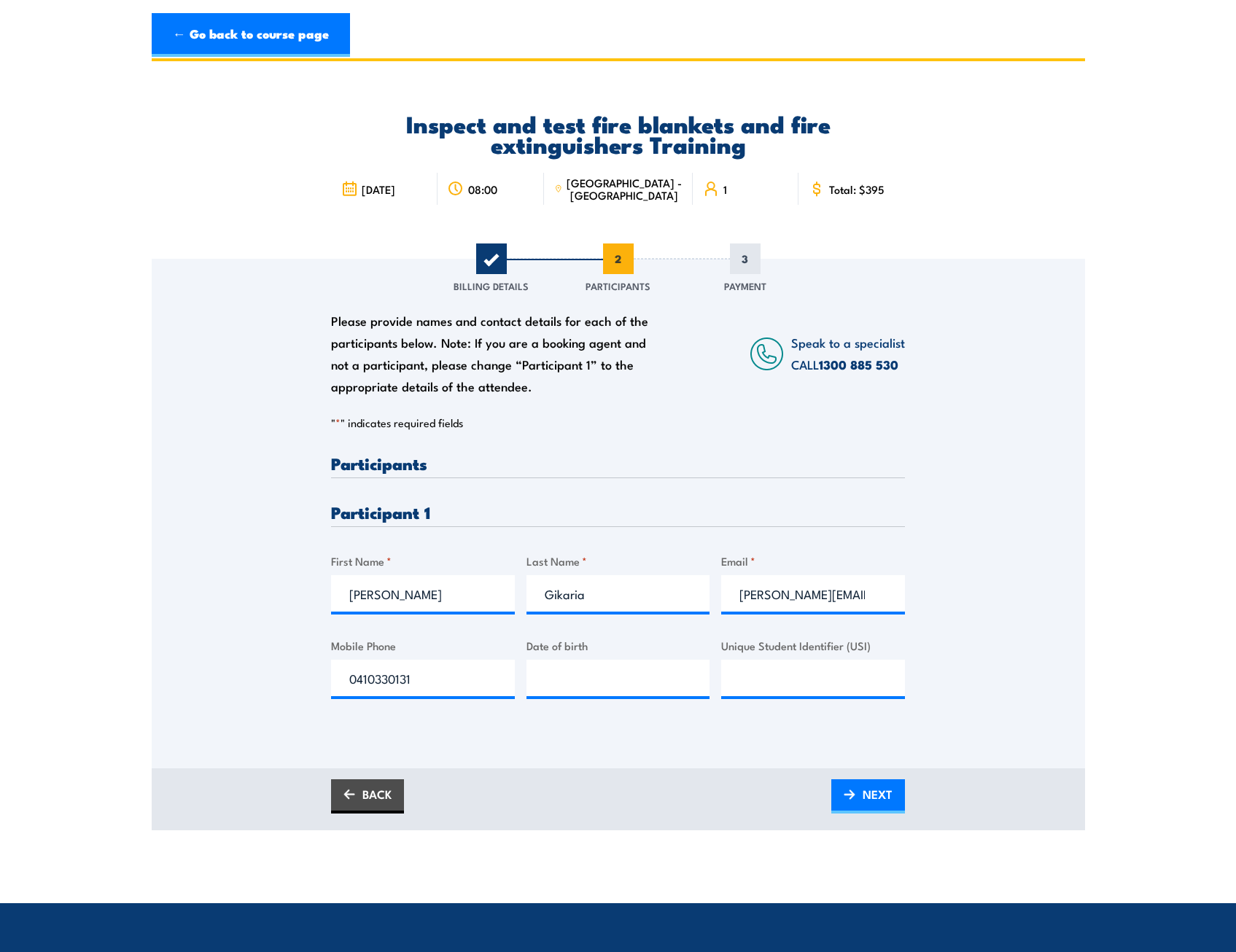
scroll to position [0, 0]
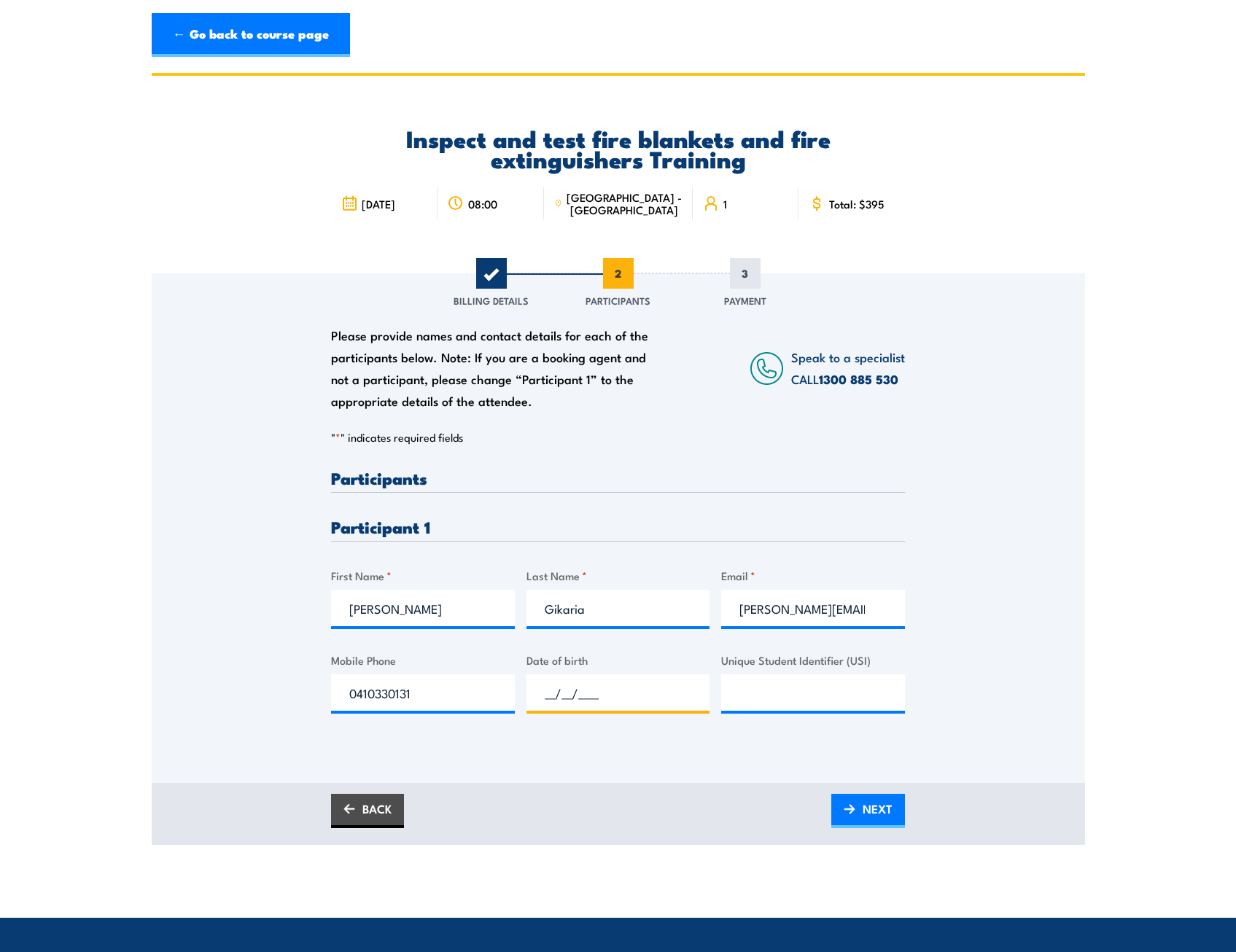
click at [619, 690] on input "__/__/____" at bounding box center [619, 692] width 184 height 36
type input "29/03/1997"
click at [774, 695] on input "Unique Student Identifier (USI)" at bounding box center [814, 692] width 184 height 36
type input "ED6KW53RB"
click at [872, 808] on span "NEXT" at bounding box center [878, 809] width 30 height 39
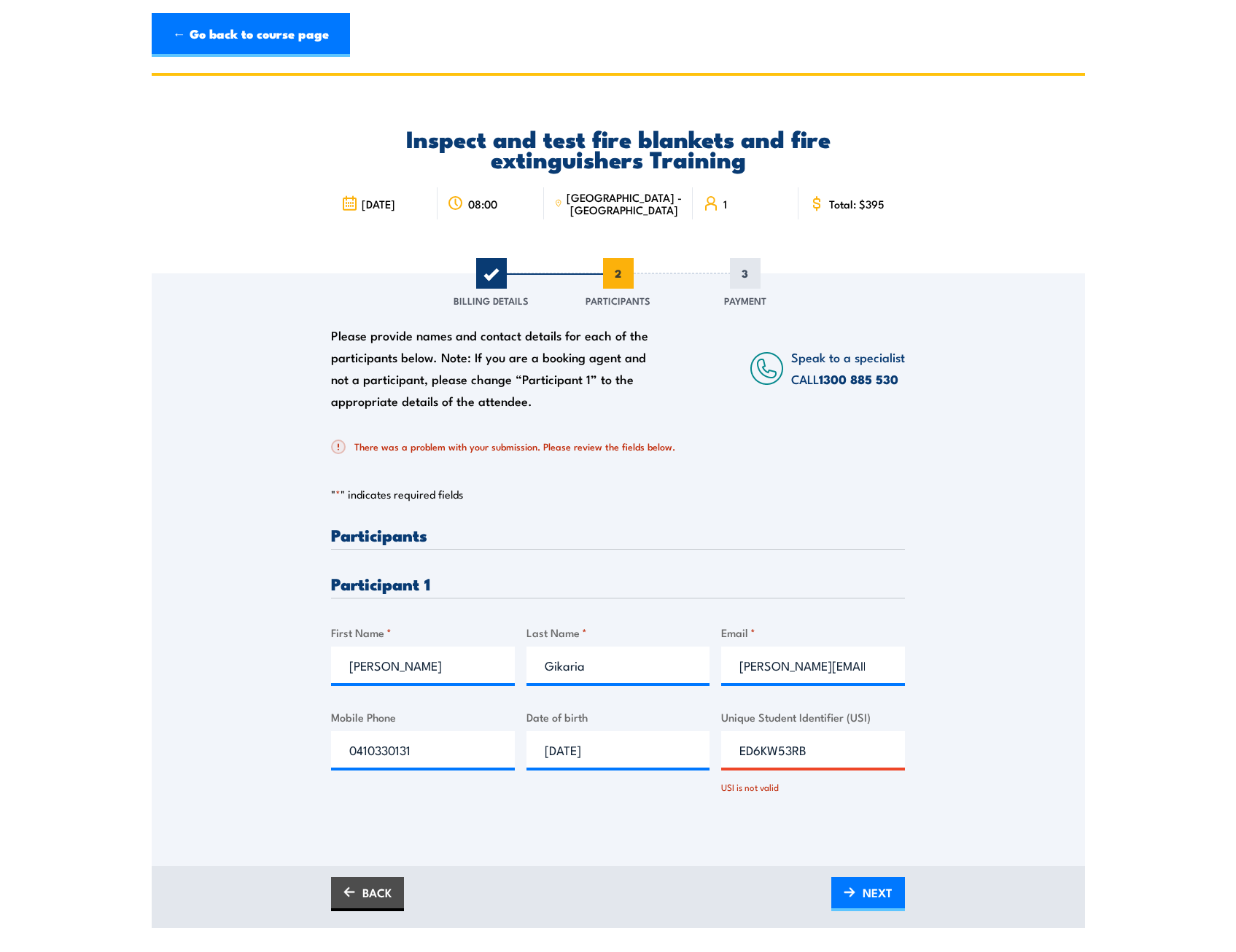
drag, startPoint x: 828, startPoint y: 751, endPoint x: 708, endPoint y: 754, distance: 120.0
click at [708, 754] on div "Please provide names and contact details for each of the participants below. No…" at bounding box center [618, 673] width 574 height 293
click at [887, 895] on span "NEXT" at bounding box center [878, 893] width 30 height 39
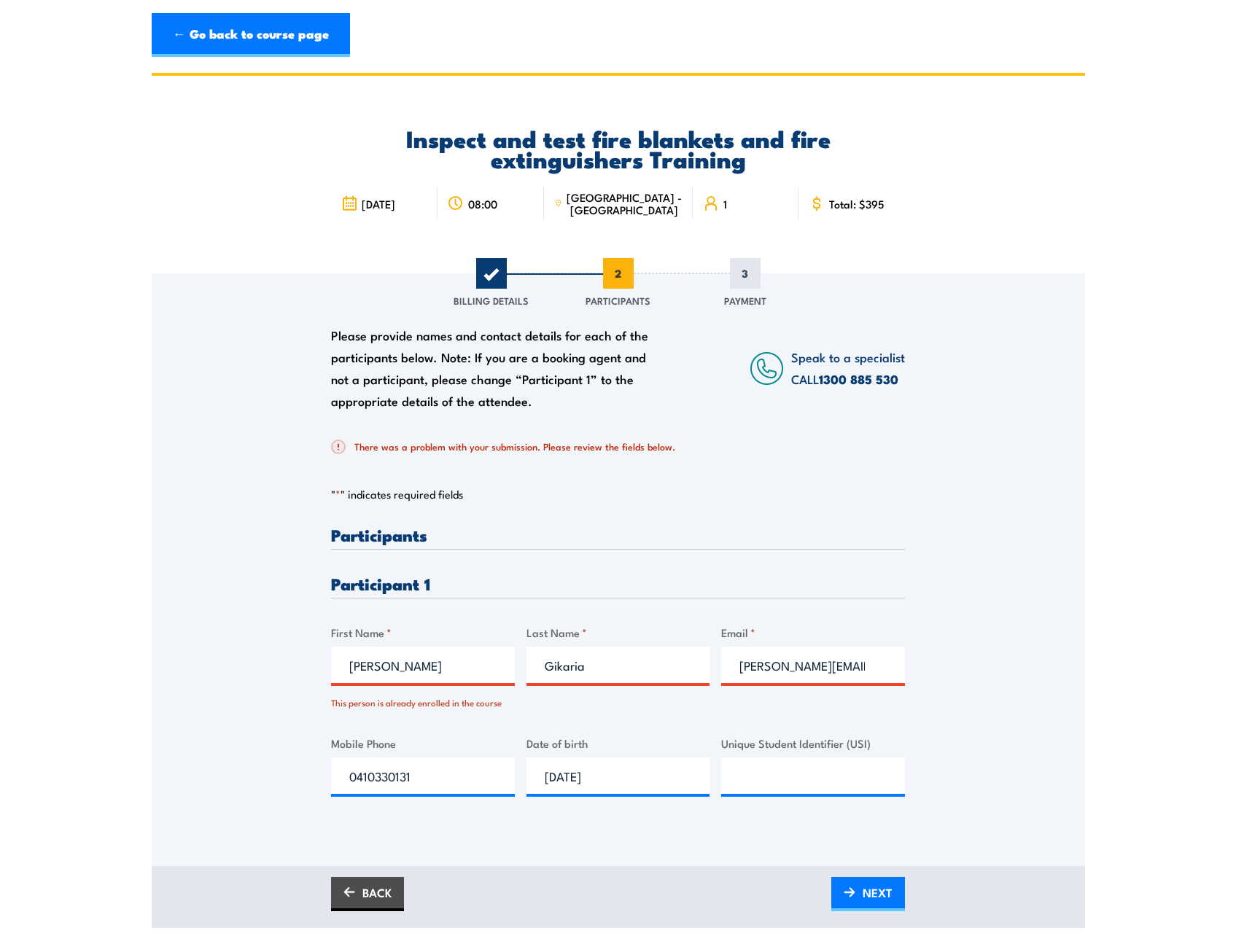
drag, startPoint x: 849, startPoint y: 666, endPoint x: 929, endPoint y: 668, distance: 80.0
click at [849, 666] on input "m.edgelow@coredrilling.net.au" at bounding box center [814, 665] width 184 height 36
click at [867, 887] on span "NEXT" at bounding box center [878, 893] width 30 height 39
click at [243, 19] on link "← Go back to course page" at bounding box center [250, 34] width 199 height 44
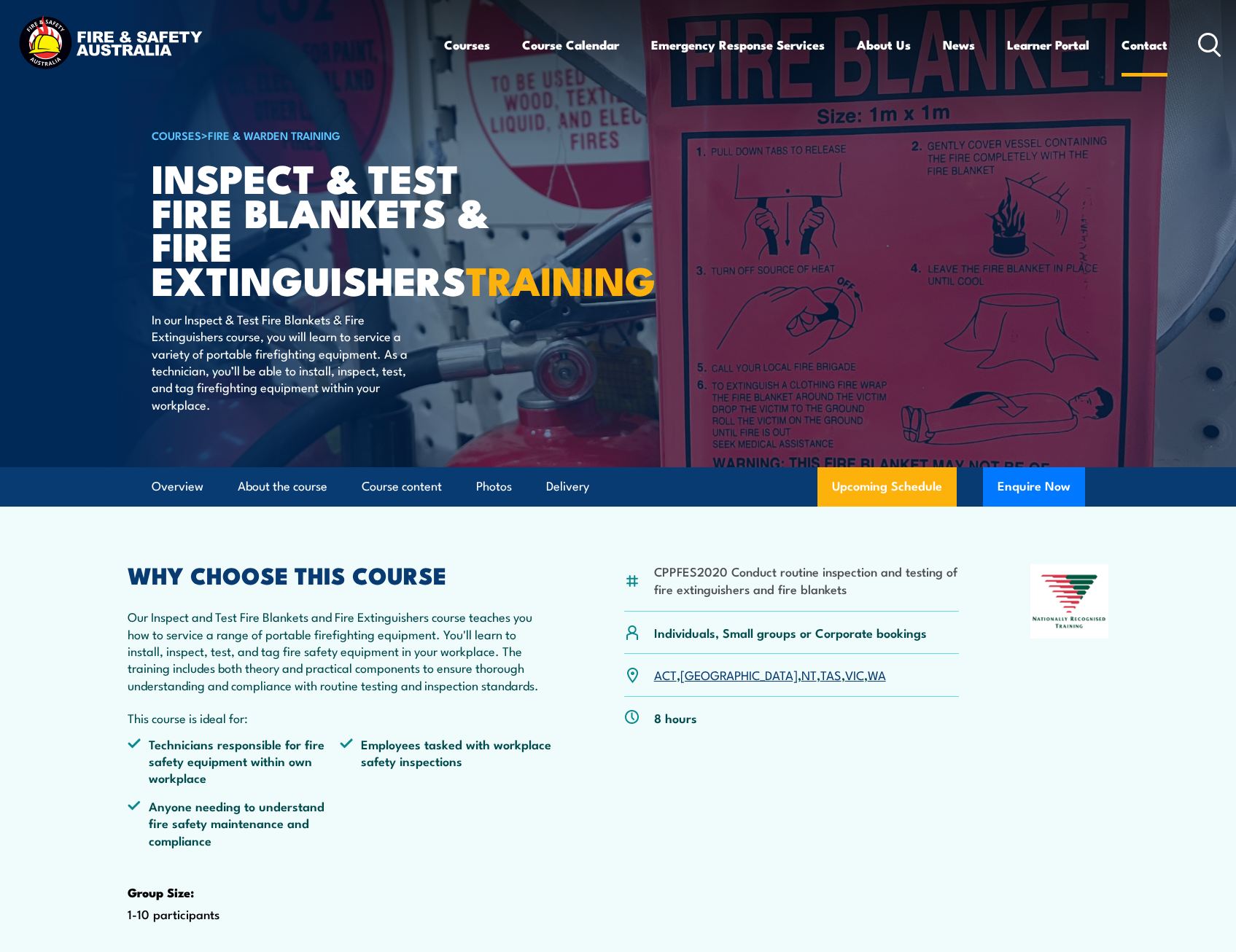
drag, startPoint x: 1155, startPoint y: 38, endPoint x: 1130, endPoint y: 37, distance: 25.0
click at [1155, 38] on link "Contact" at bounding box center [1144, 45] width 46 height 39
